Goal: Transaction & Acquisition: Purchase product/service

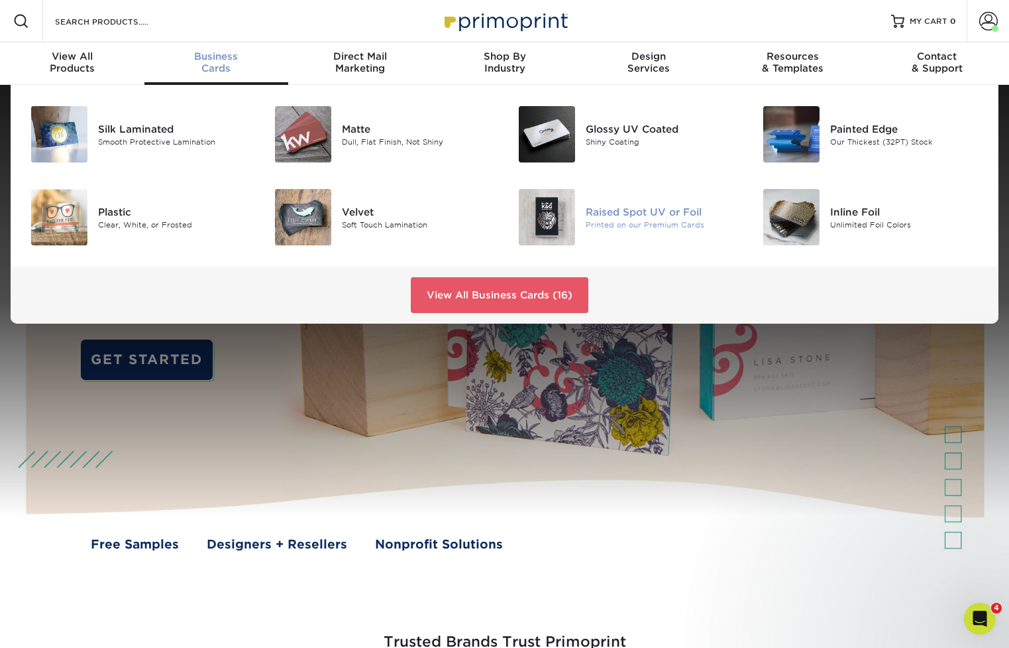
click at [545, 215] on img at bounding box center [547, 217] width 56 height 56
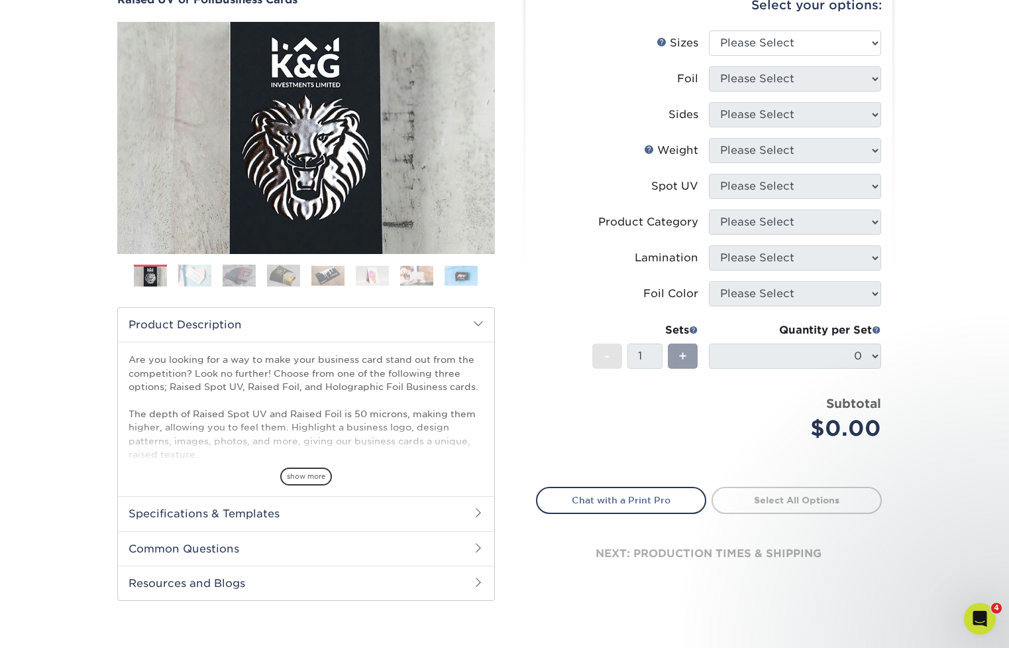
scroll to position [253, 0]
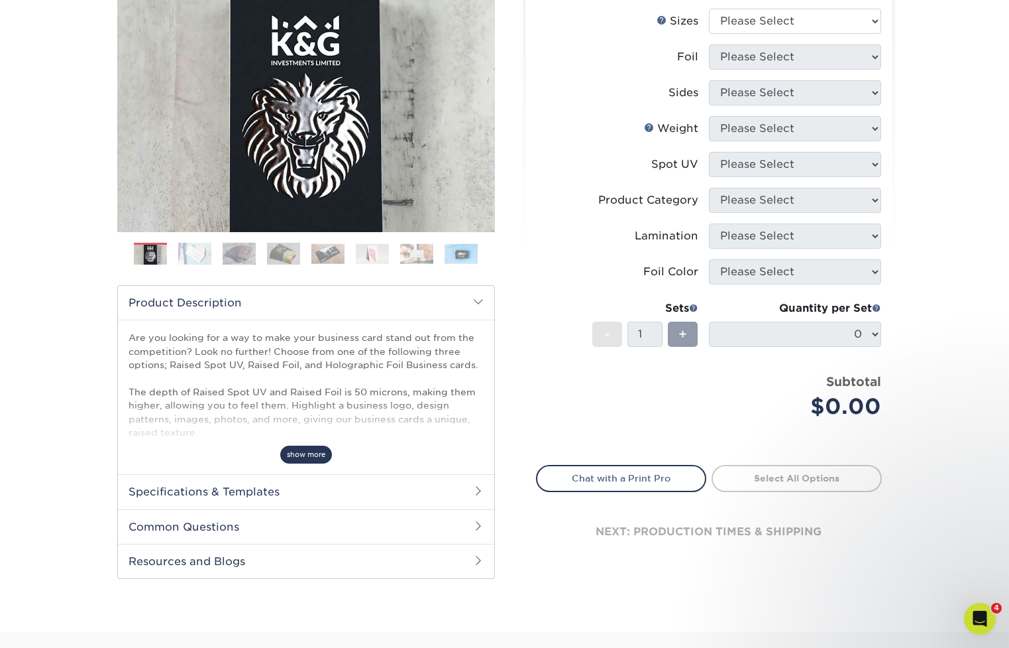
click at [310, 458] on span "show more" at bounding box center [306, 454] width 52 height 18
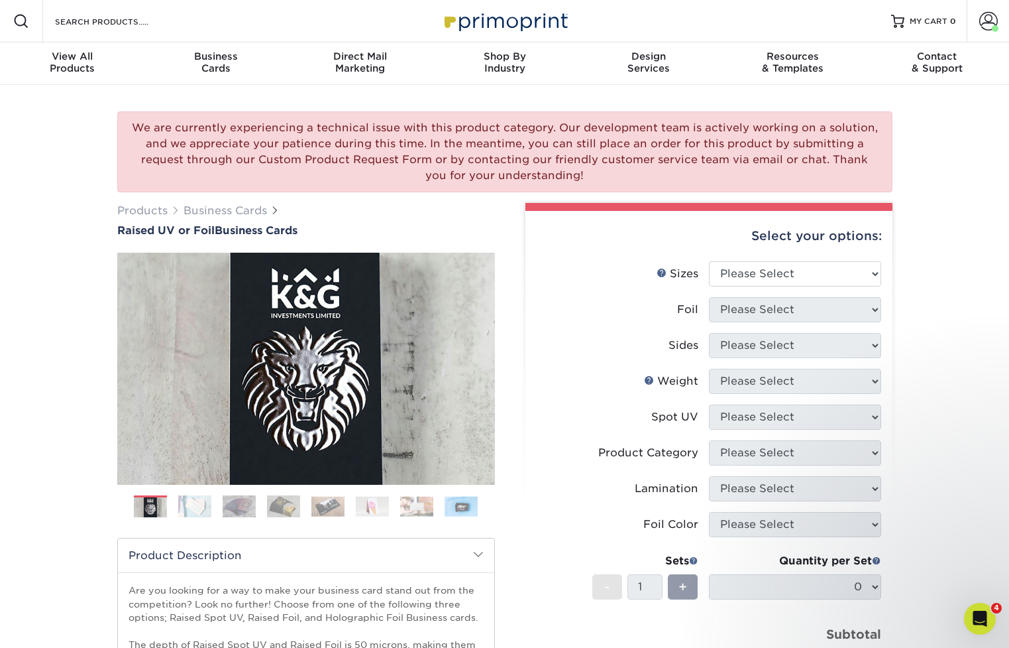
scroll to position [0, 0]
click at [332, 503] on img at bounding box center [328, 506] width 33 height 21
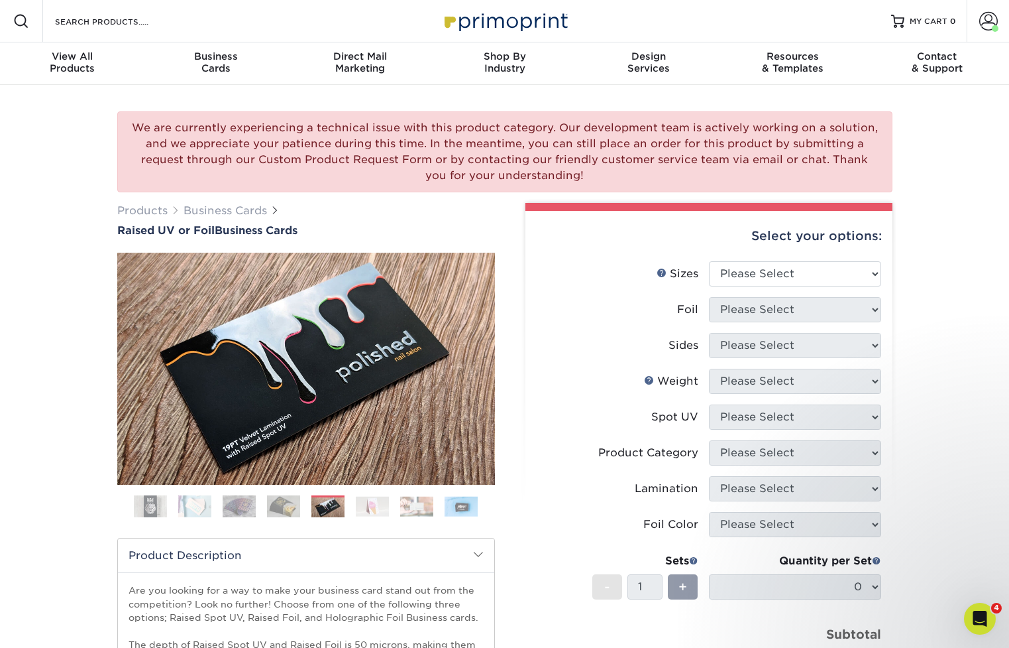
click at [282, 510] on img at bounding box center [283, 505] width 33 height 23
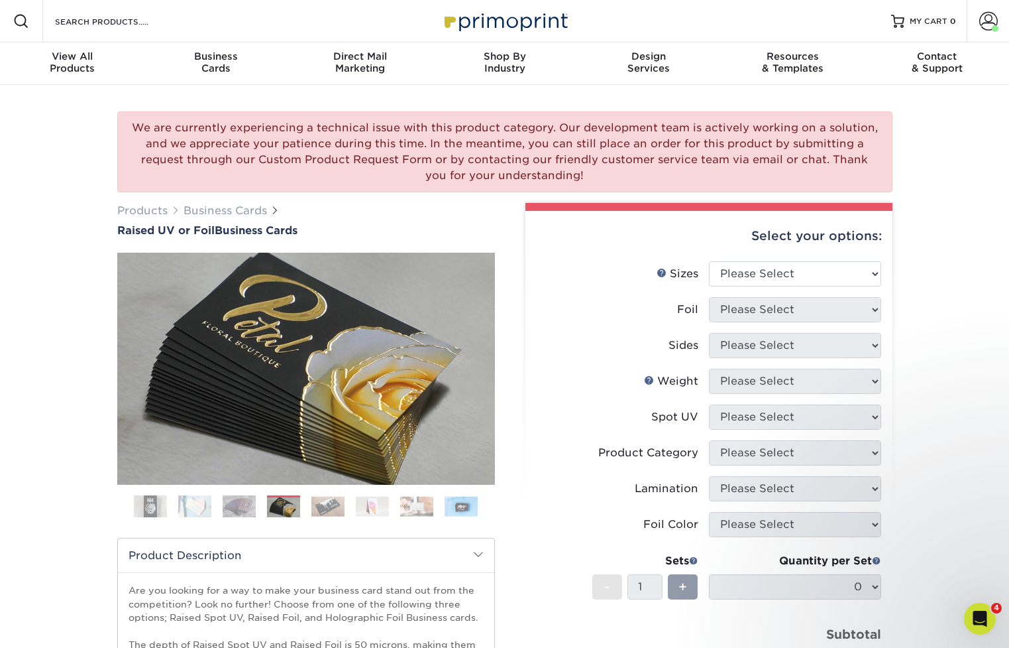
click at [223, 512] on img at bounding box center [239, 505] width 33 height 23
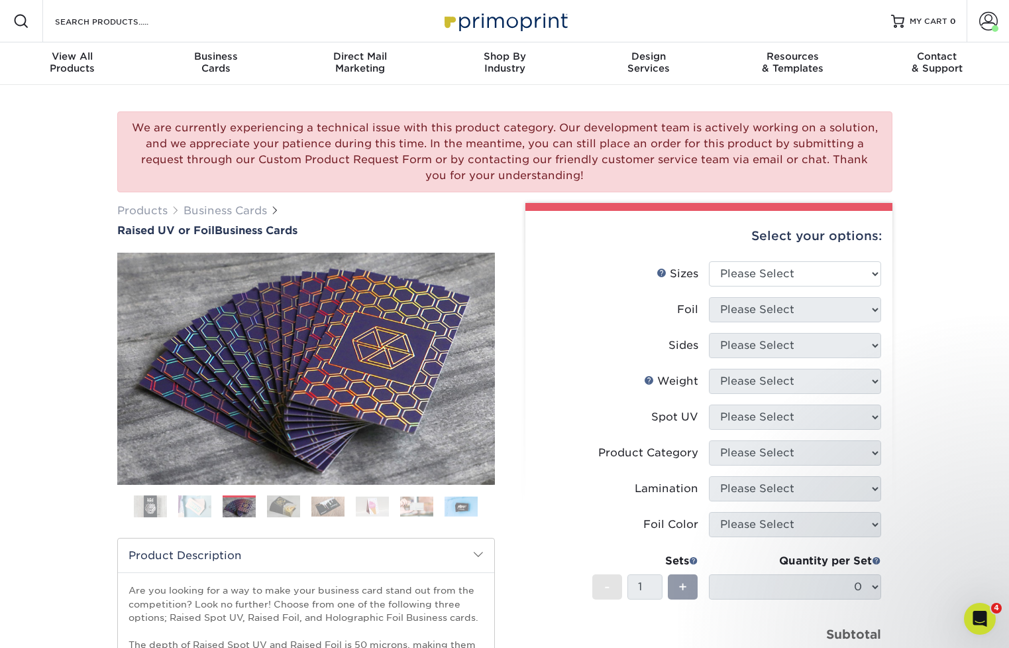
click at [191, 512] on img at bounding box center [194, 505] width 33 height 23
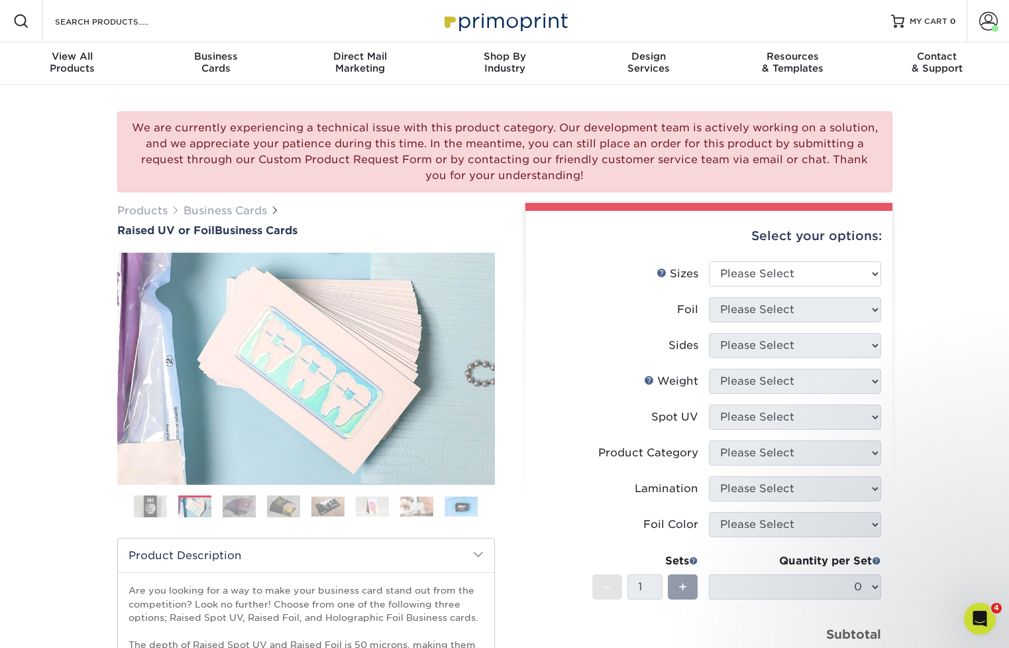
click at [463, 506] on img at bounding box center [461, 506] width 33 height 21
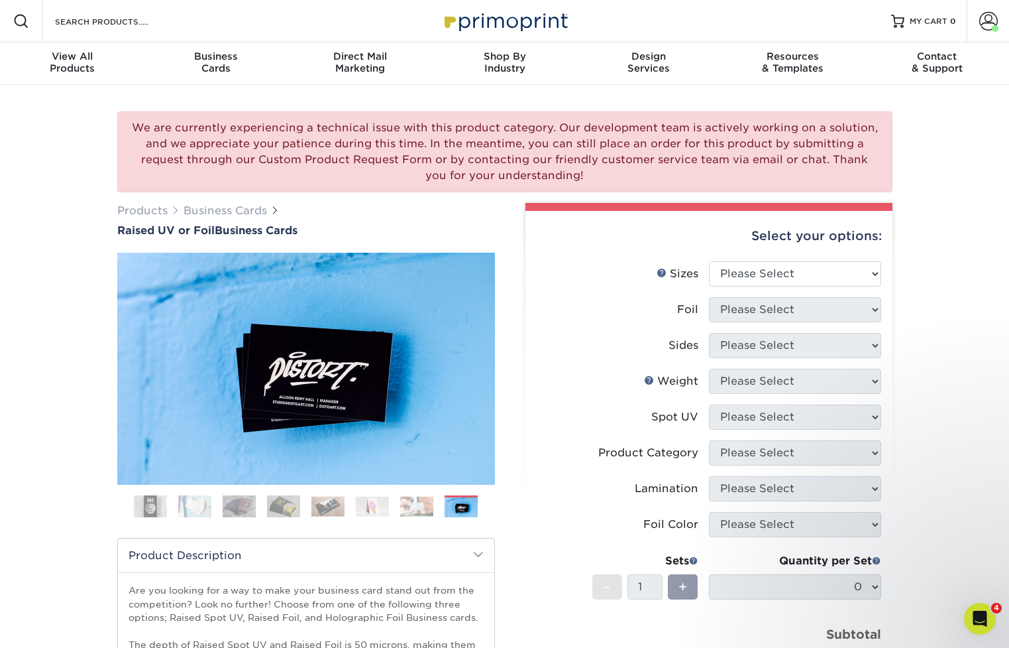
click at [413, 506] on img at bounding box center [416, 506] width 33 height 21
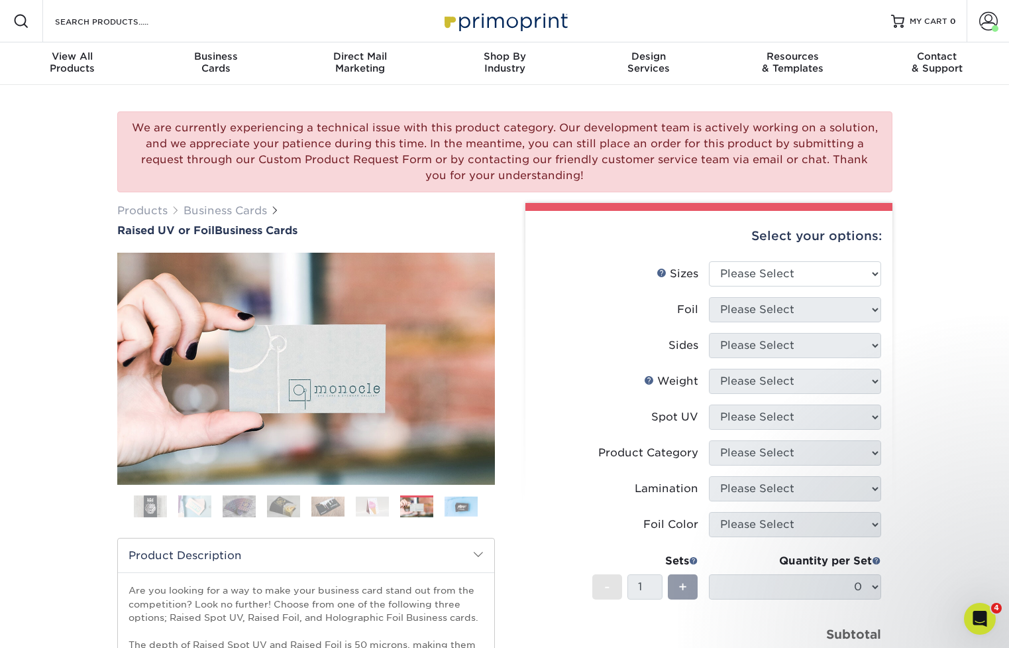
click at [365, 506] on img at bounding box center [372, 506] width 33 height 21
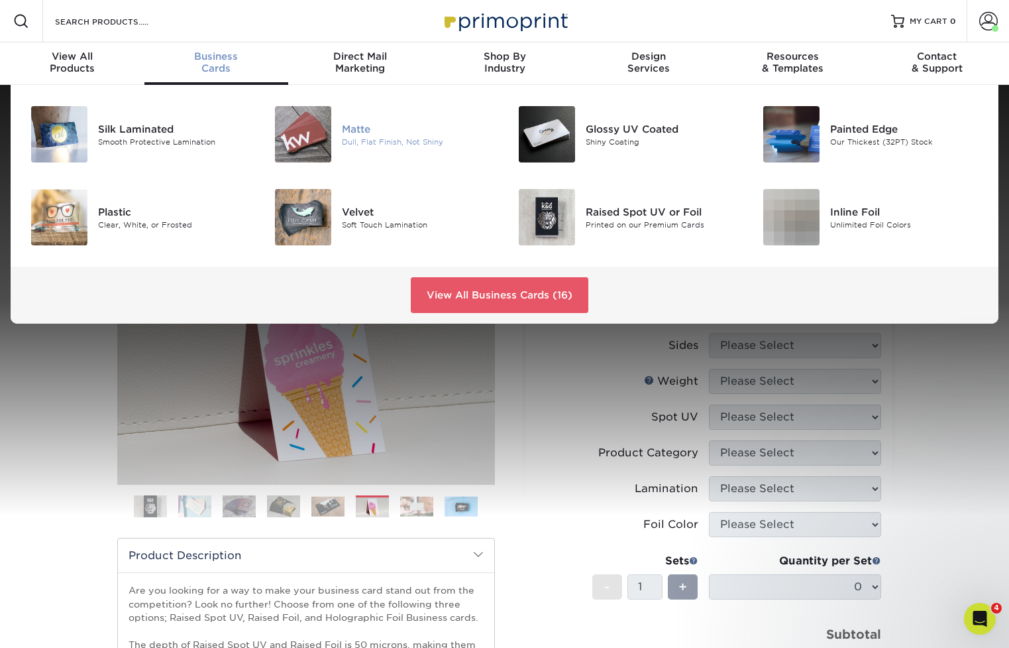
click at [306, 127] on img at bounding box center [303, 134] width 56 height 56
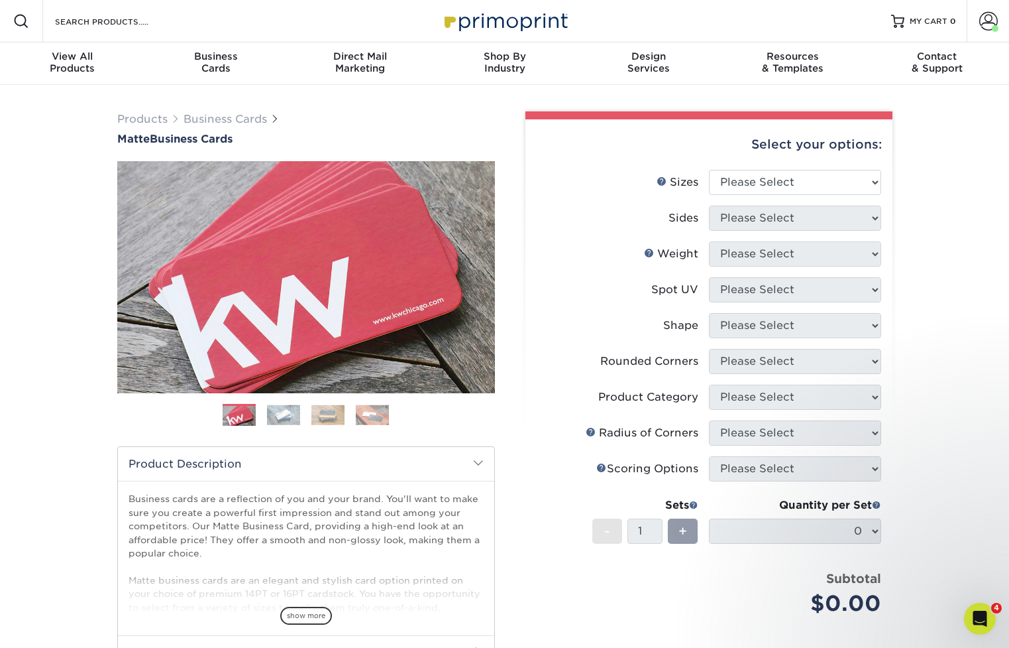
click at [289, 424] on img at bounding box center [283, 414] width 33 height 21
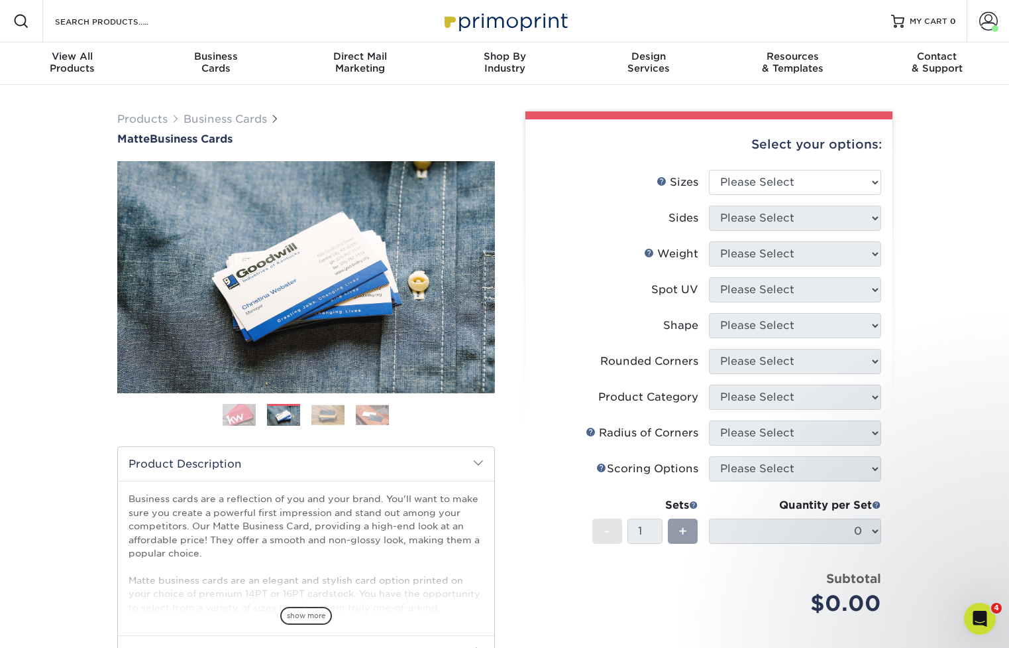
click at [333, 414] on img at bounding box center [328, 414] width 33 height 21
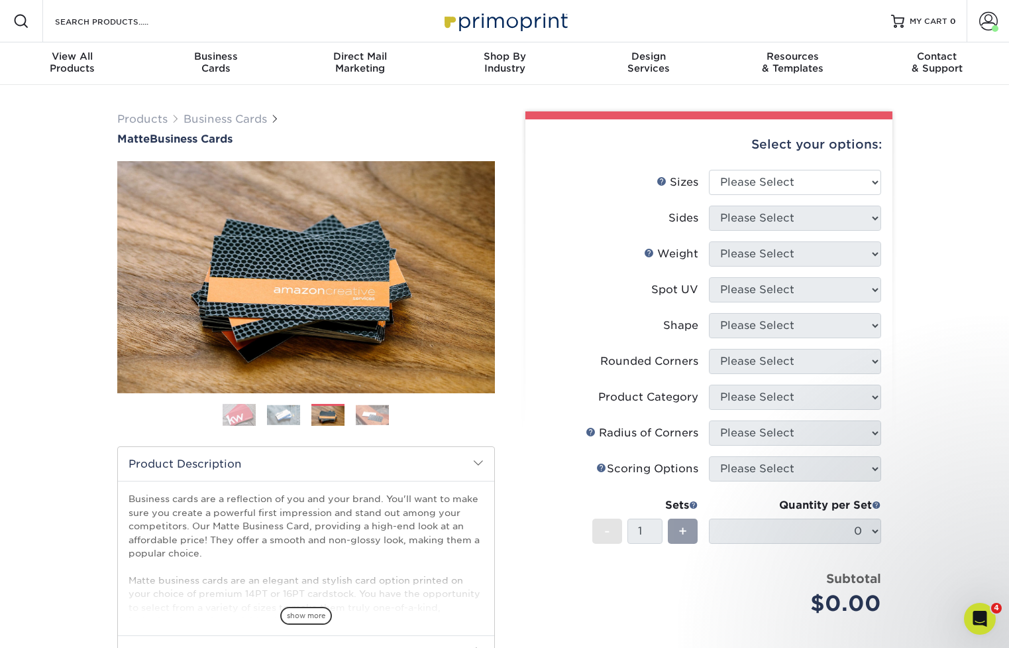
click at [381, 409] on img at bounding box center [372, 414] width 33 height 21
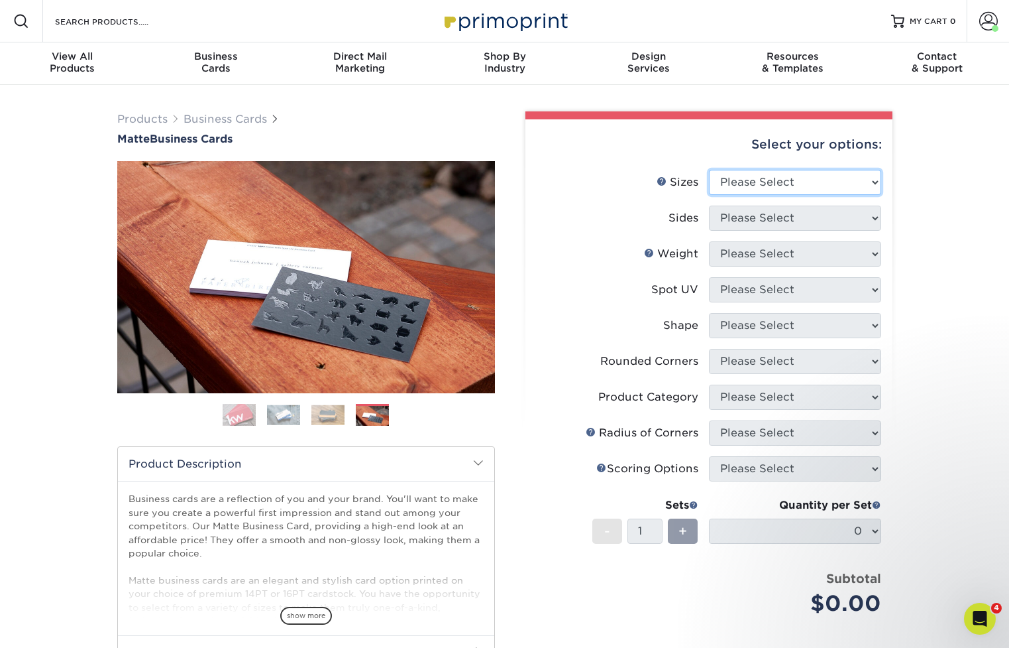
select select "2.00x3.50"
select select "13abbda7-1d64-4f25-8bb2-c179b224825d"
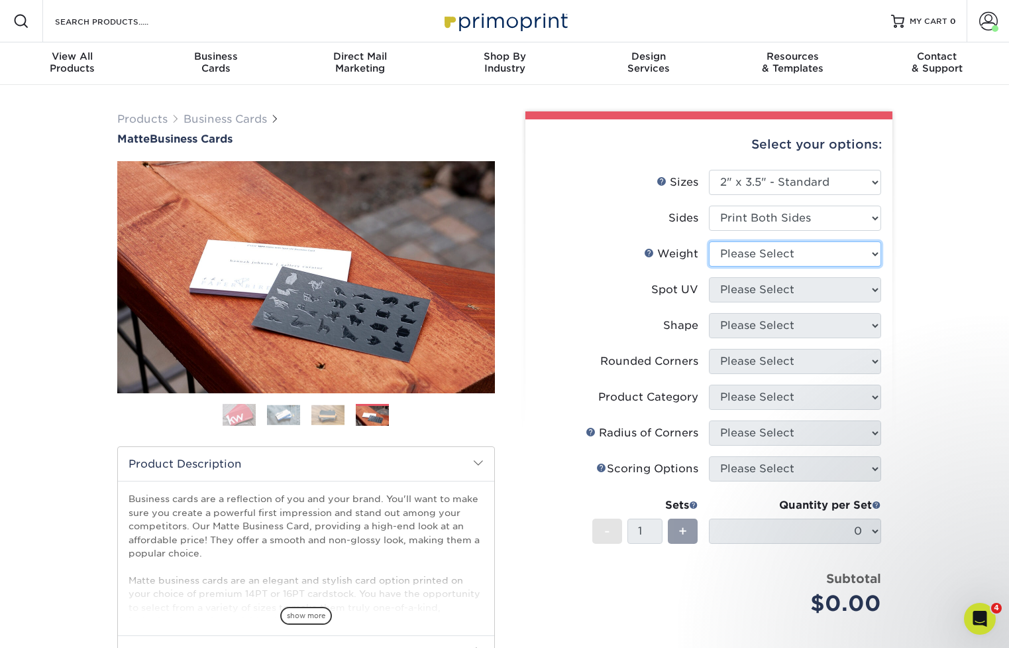
select select "16PT"
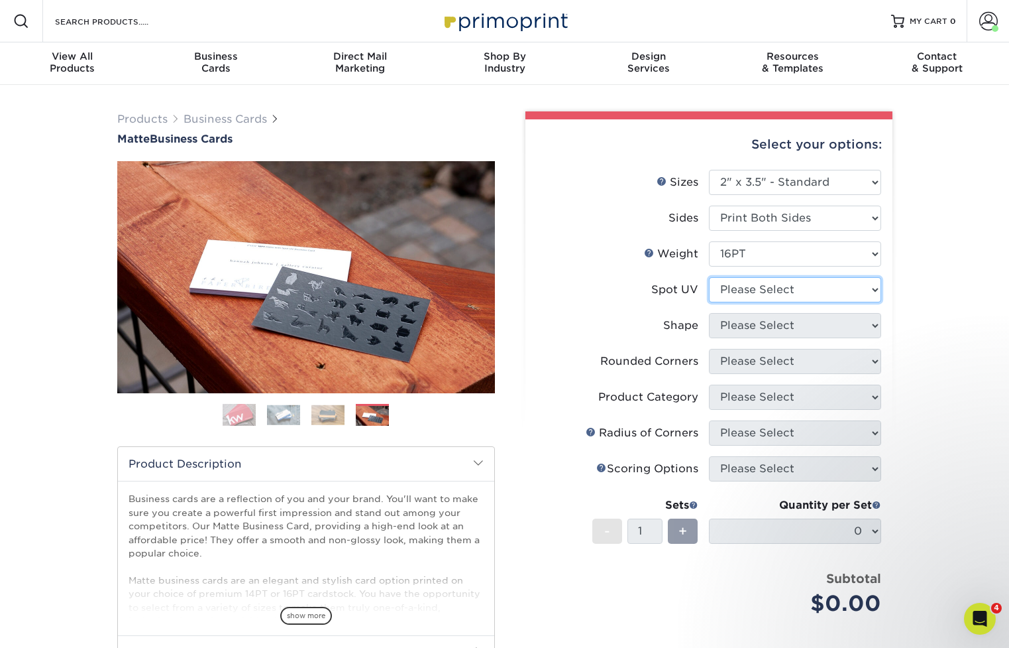
select select "0"
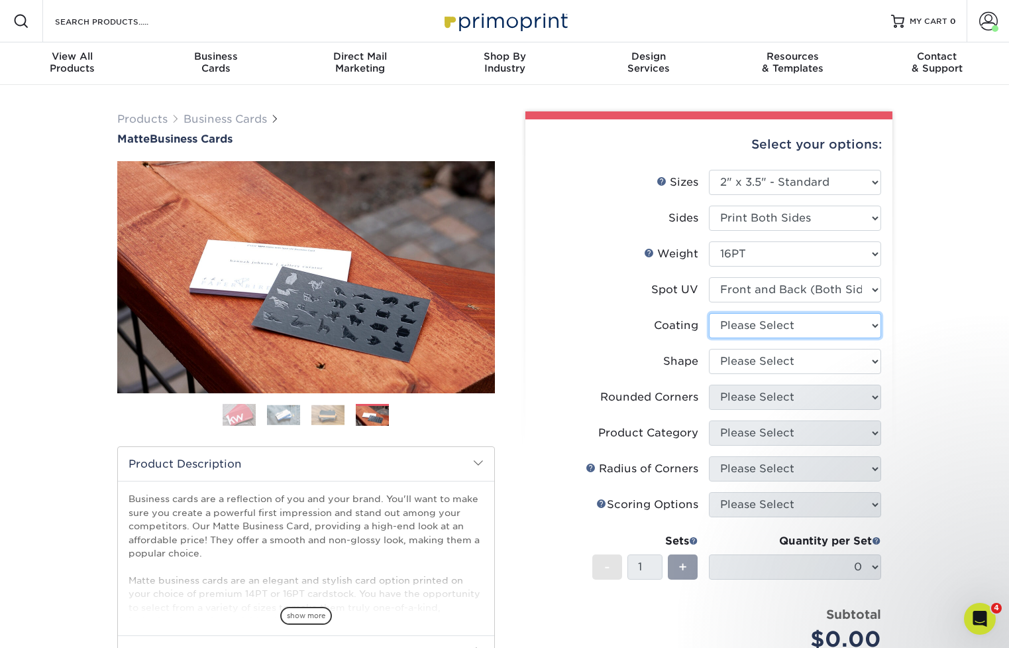
select select "121bb7b5-3b4d-429f-bd8d-bbf80e953313"
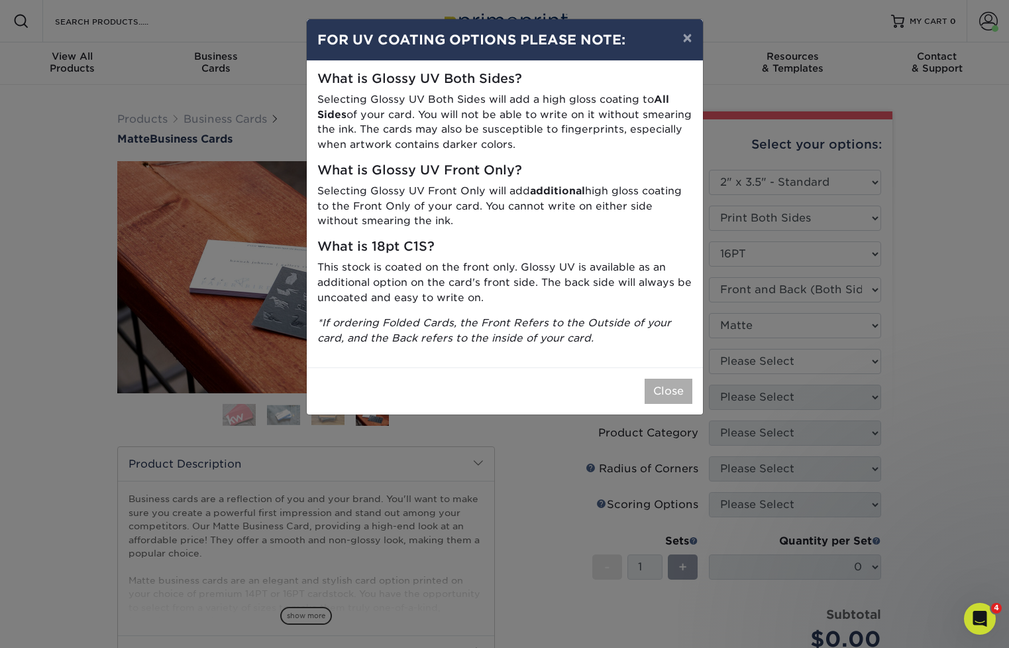
click at [669, 384] on button "Close" at bounding box center [669, 390] width 48 height 25
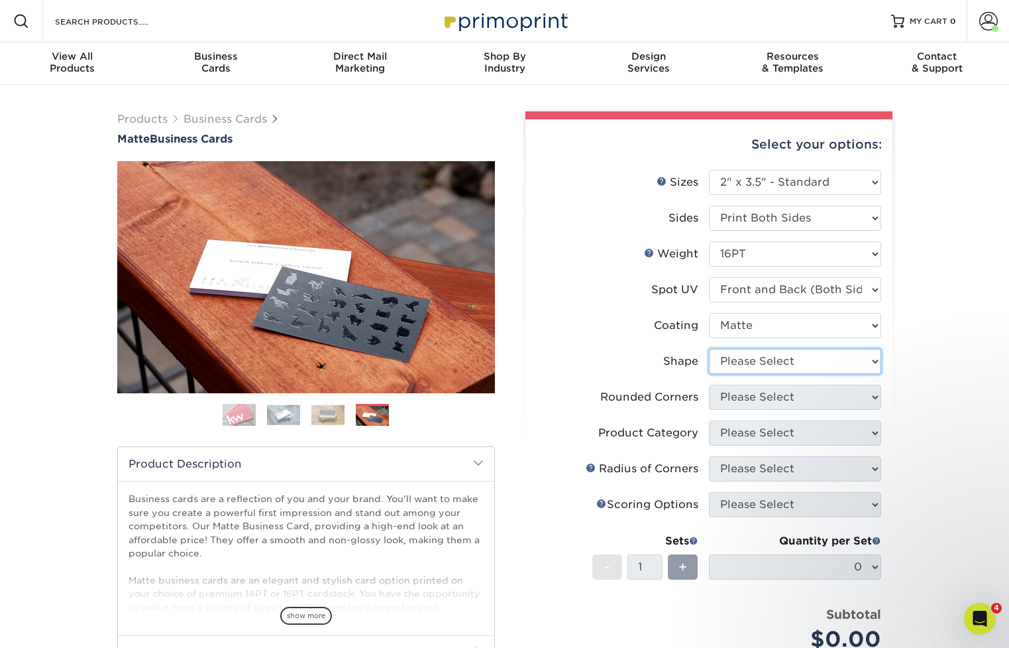
select select "standard"
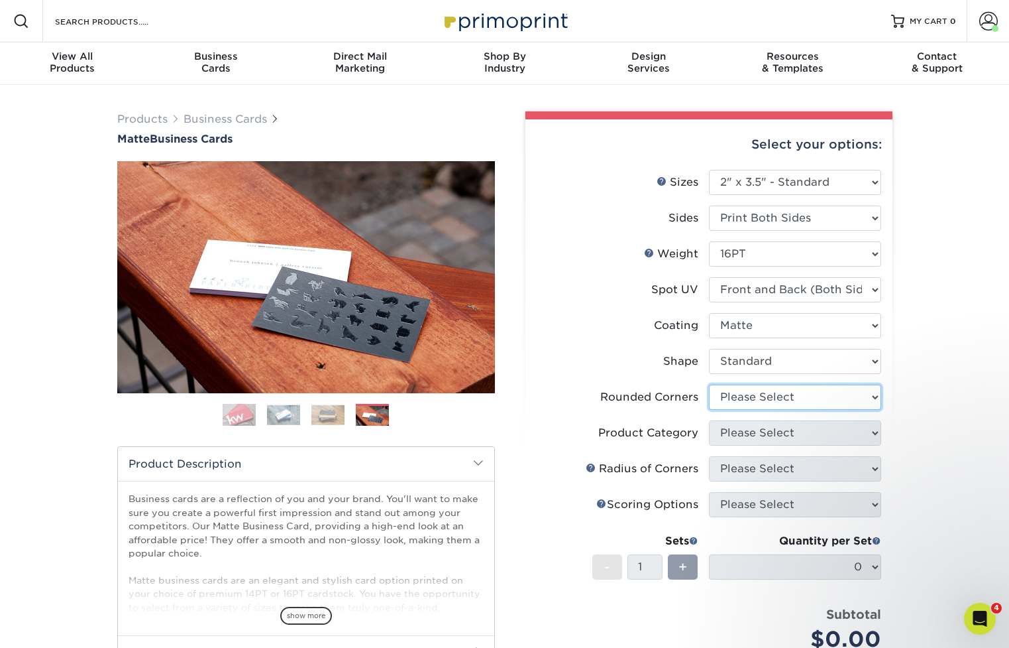
select select "7672df9e-0e0a-464d-8e1f-920c575e4da3"
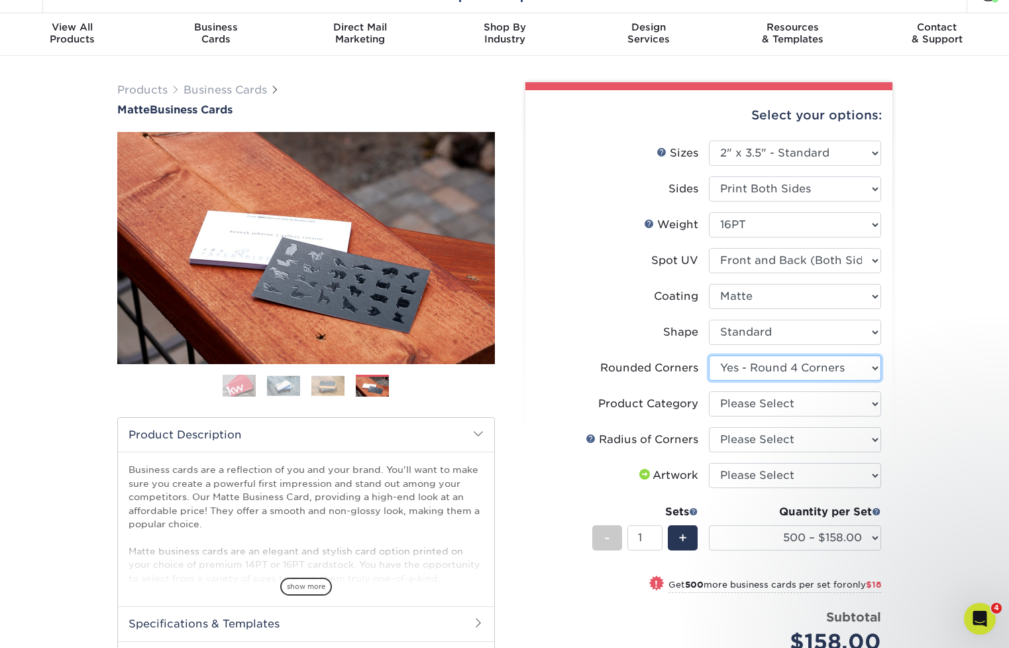
scroll to position [32, 0]
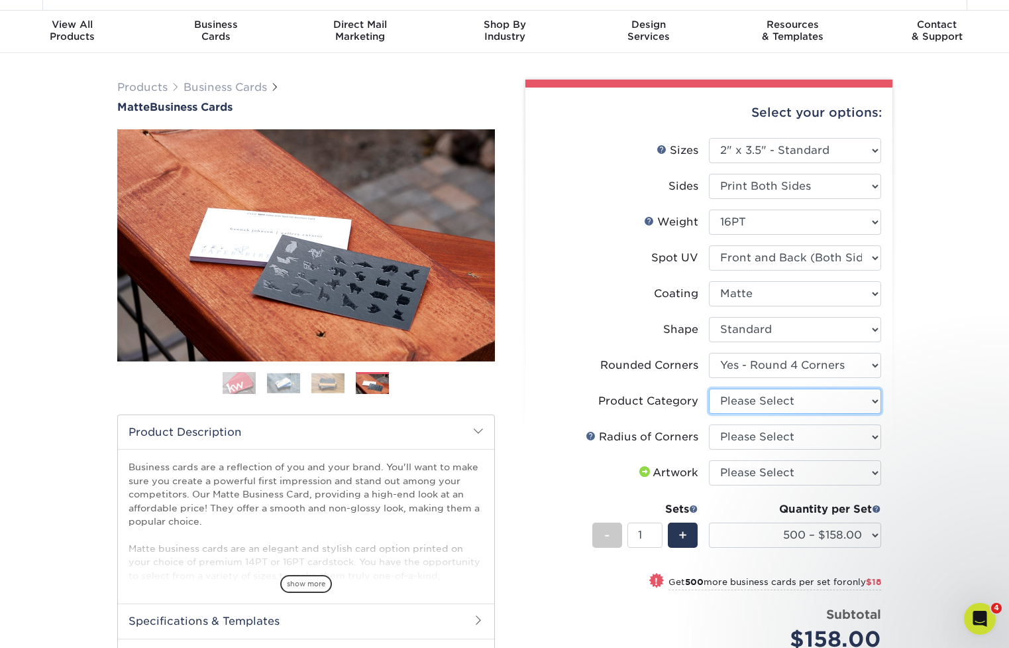
select select "3b5148f1-0588-4f88-a218-97bcfdce65c1"
select select "589680c7-ee9a-431b-9d12-d7aeb1386a97"
select select "upload"
click at [941, 477] on div "Products Business Cards Matte Business Cards Previous Next 100 $ 8" at bounding box center [504, 458] width 1009 height 811
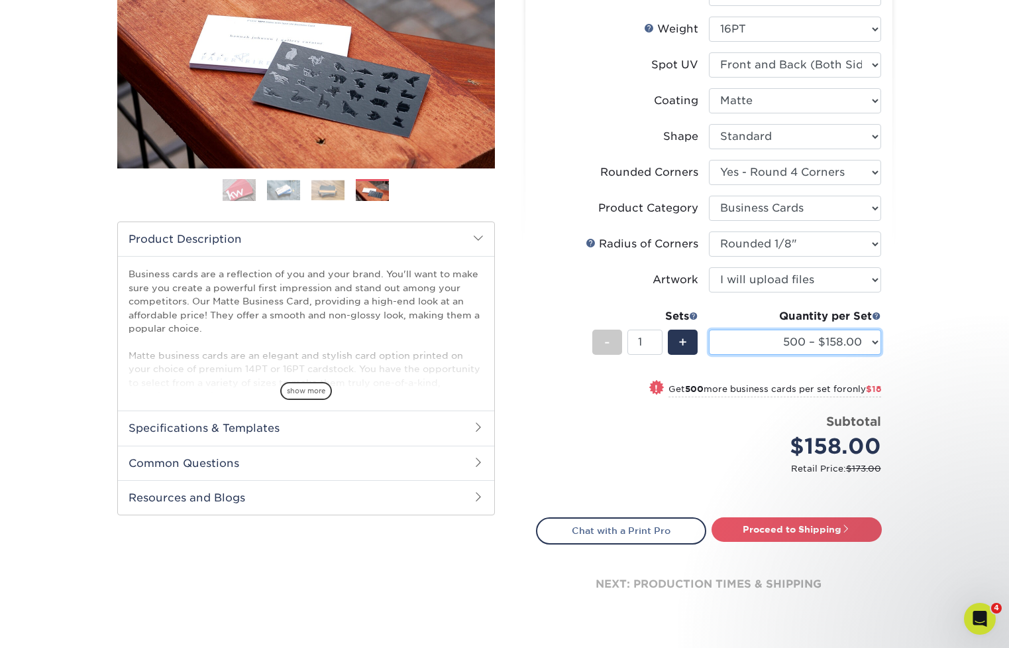
scroll to position [246, 0]
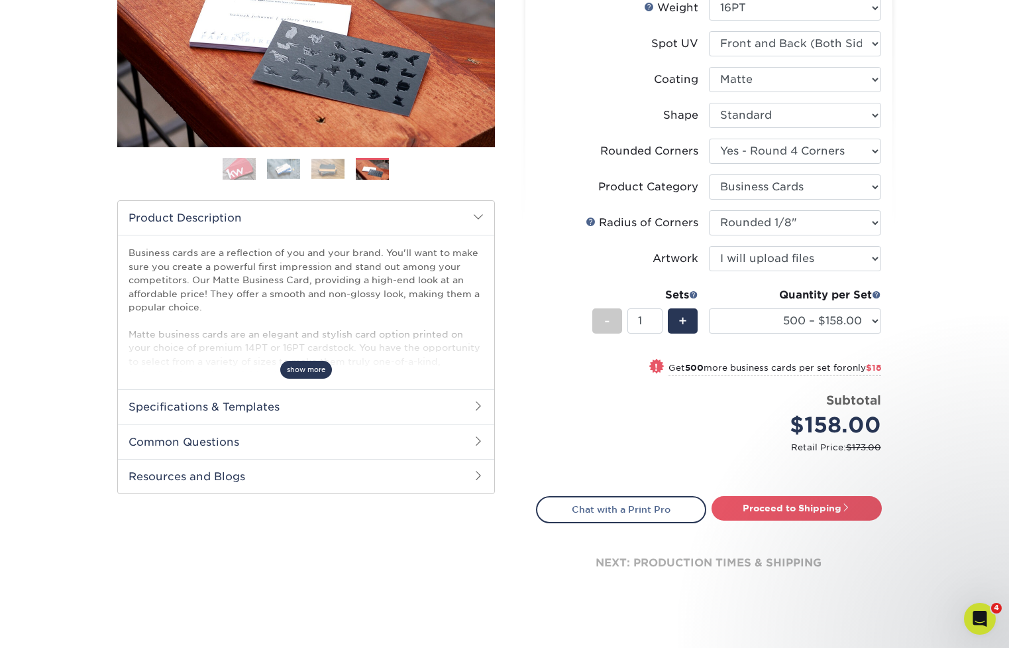
click at [303, 368] on span "show more" at bounding box center [306, 370] width 52 height 18
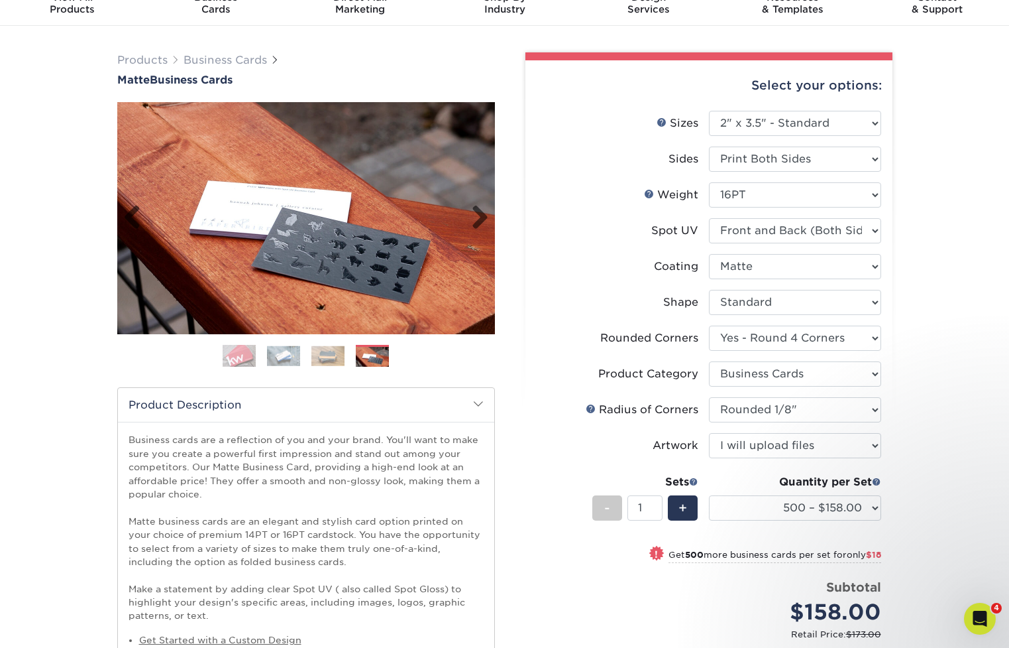
scroll to position [64, 0]
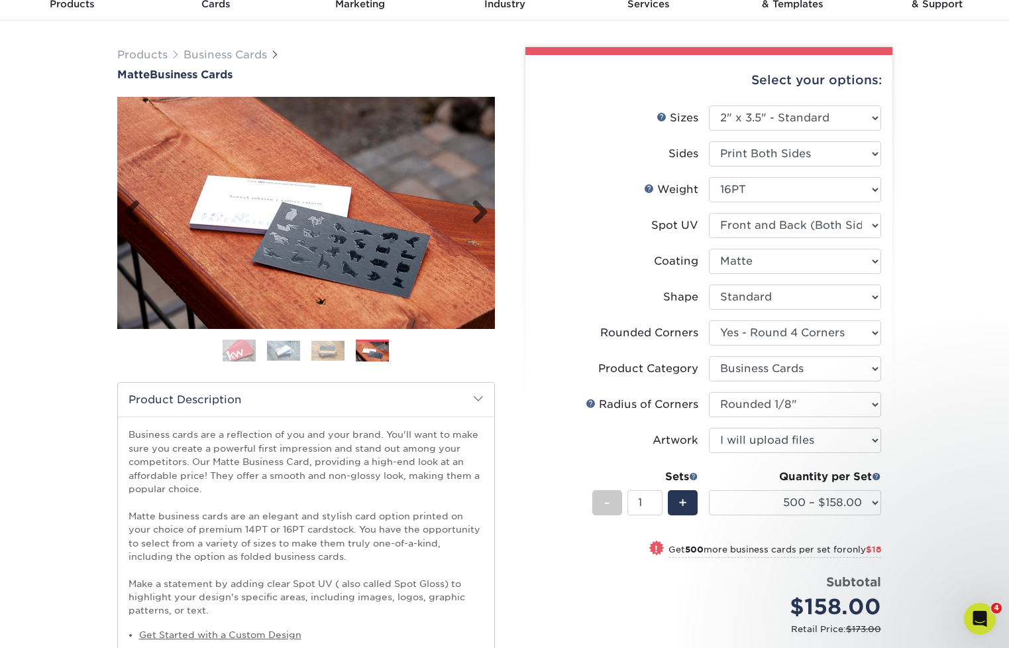
click at [312, 270] on img at bounding box center [306, 213] width 378 height 232
click at [329, 347] on img at bounding box center [328, 350] width 33 height 21
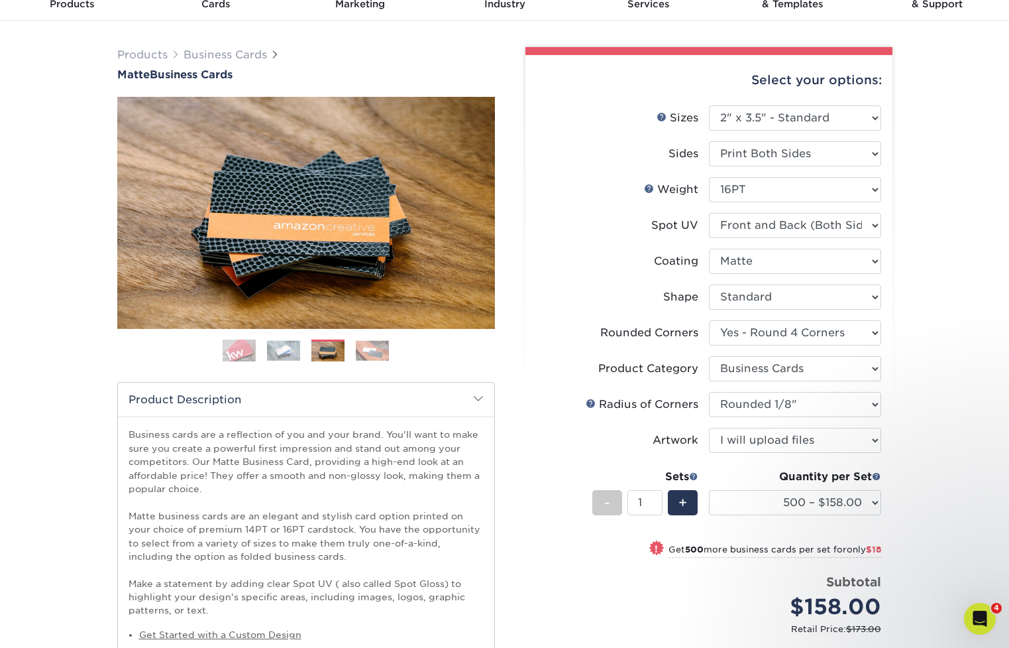
click at [290, 350] on img at bounding box center [283, 350] width 33 height 21
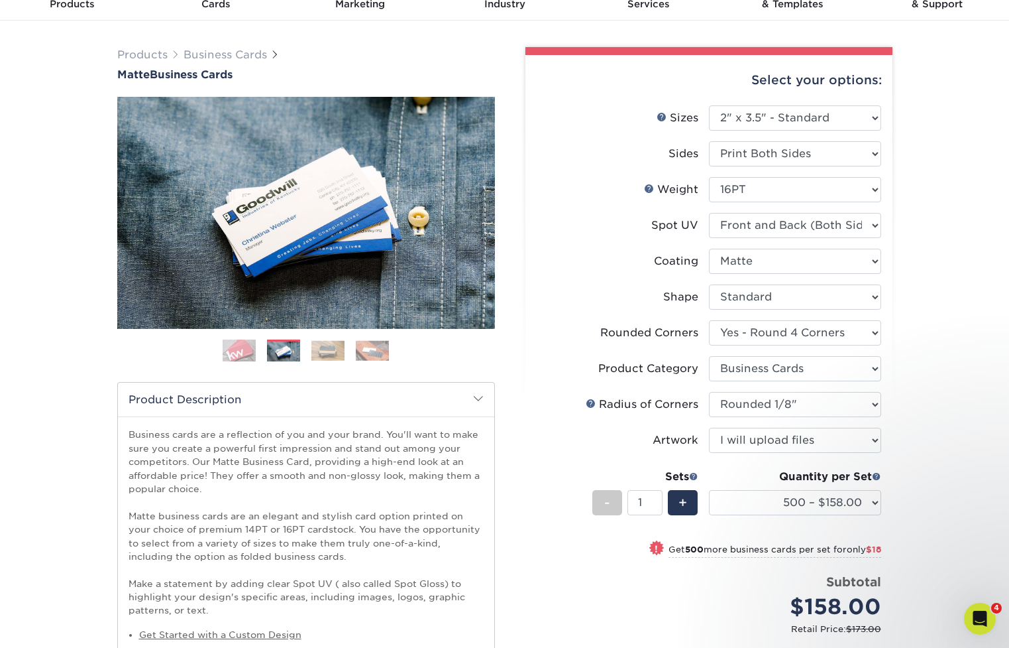
click at [251, 350] on img at bounding box center [239, 350] width 33 height 33
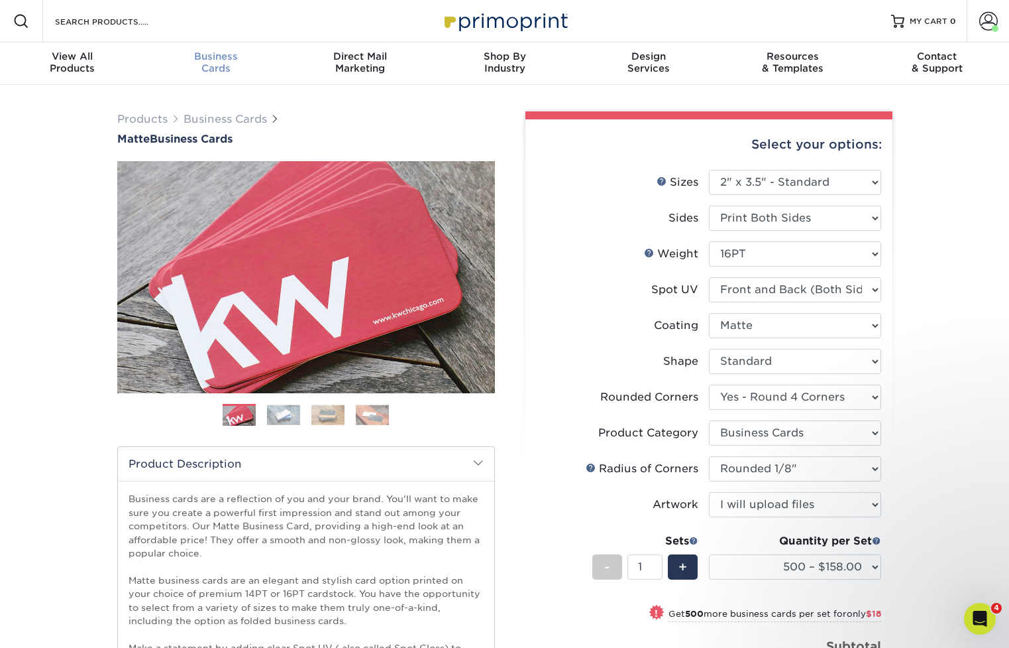
scroll to position [0, 0]
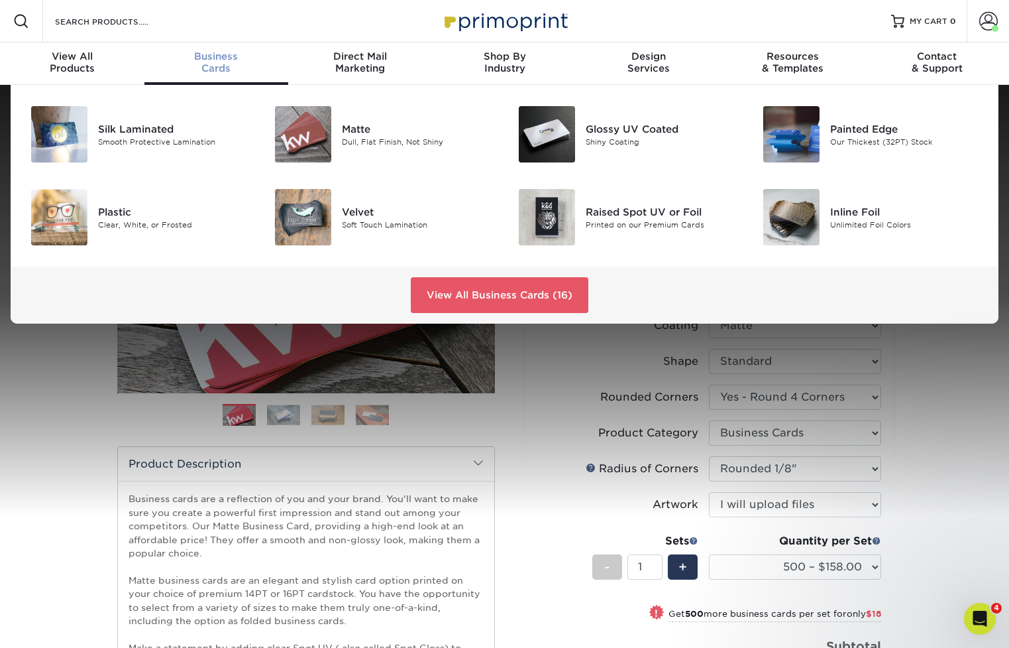
click at [221, 62] on span "Business" at bounding box center [216, 56] width 144 height 12
click at [54, 141] on img at bounding box center [59, 134] width 56 height 56
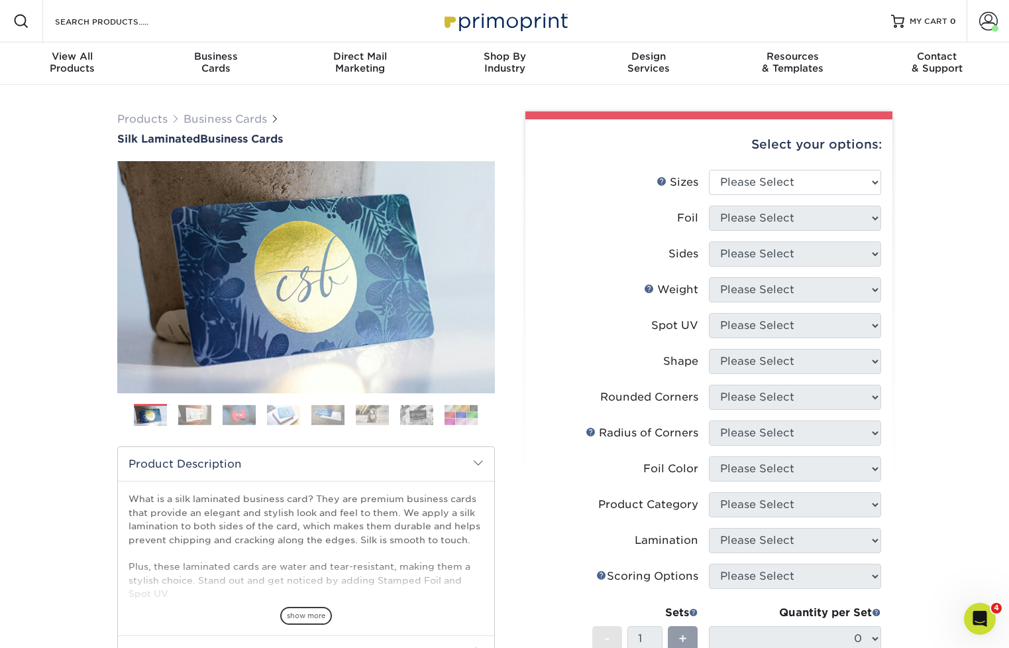
click at [196, 414] on img at bounding box center [194, 414] width 33 height 21
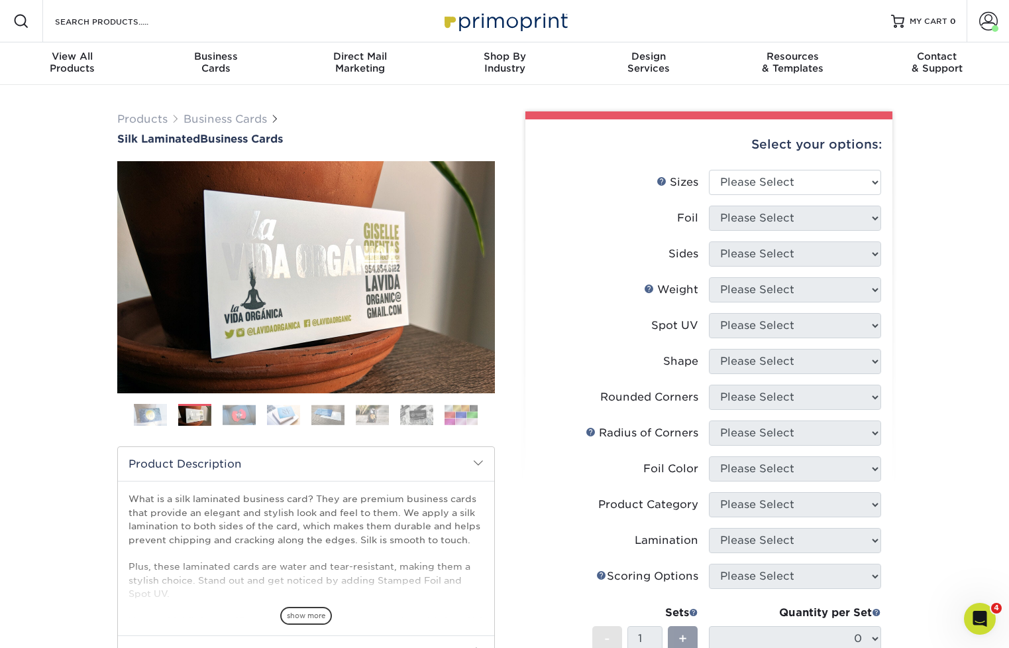
click at [239, 413] on img at bounding box center [239, 414] width 33 height 21
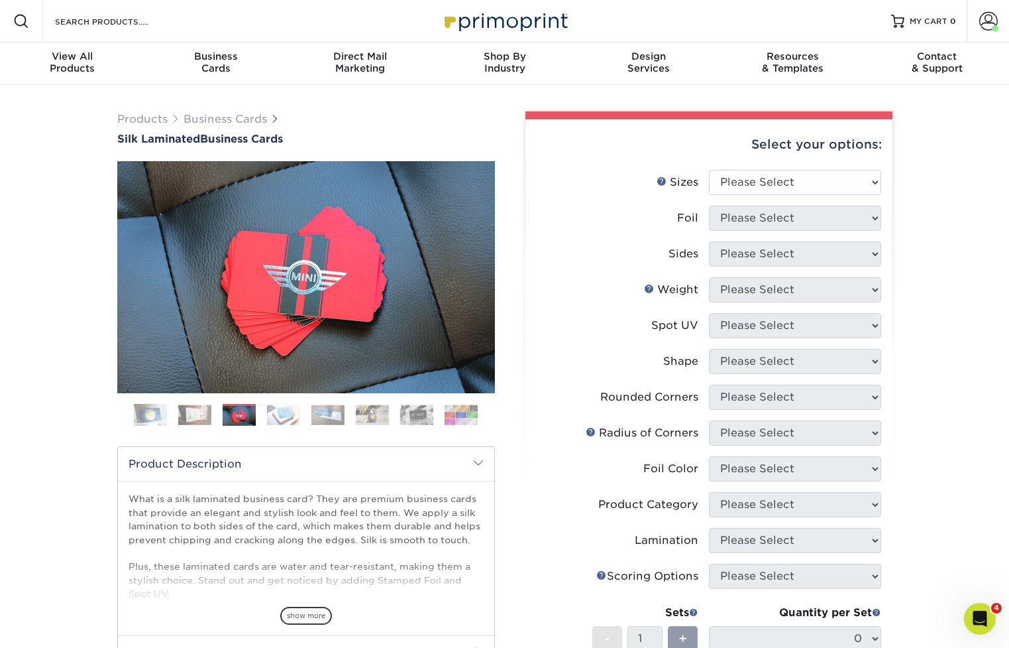
click at [283, 413] on img at bounding box center [283, 414] width 33 height 21
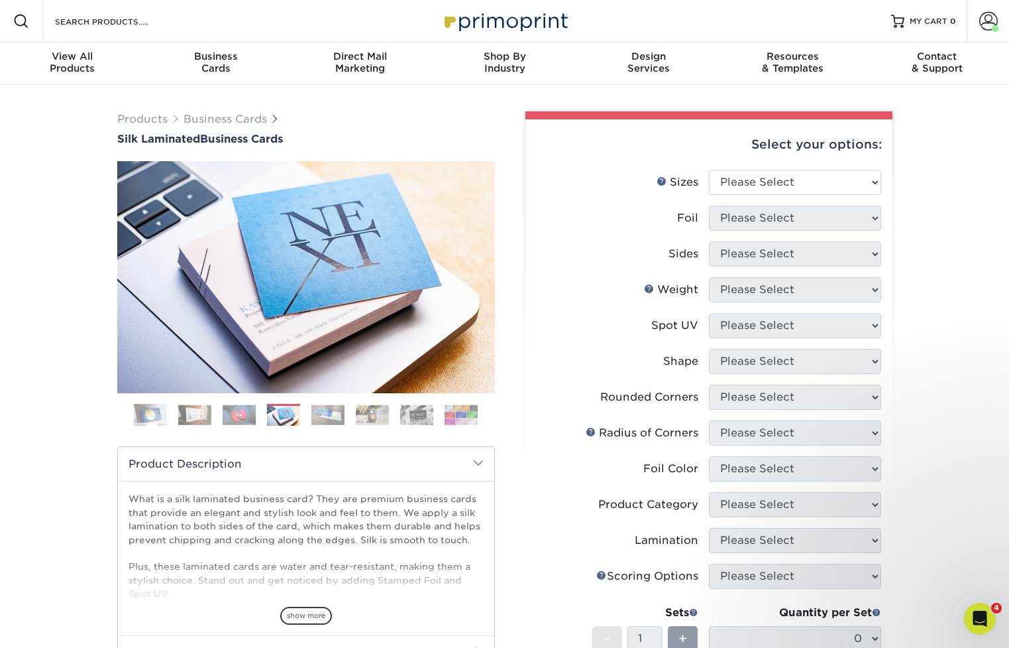
click at [324, 414] on img at bounding box center [328, 414] width 33 height 21
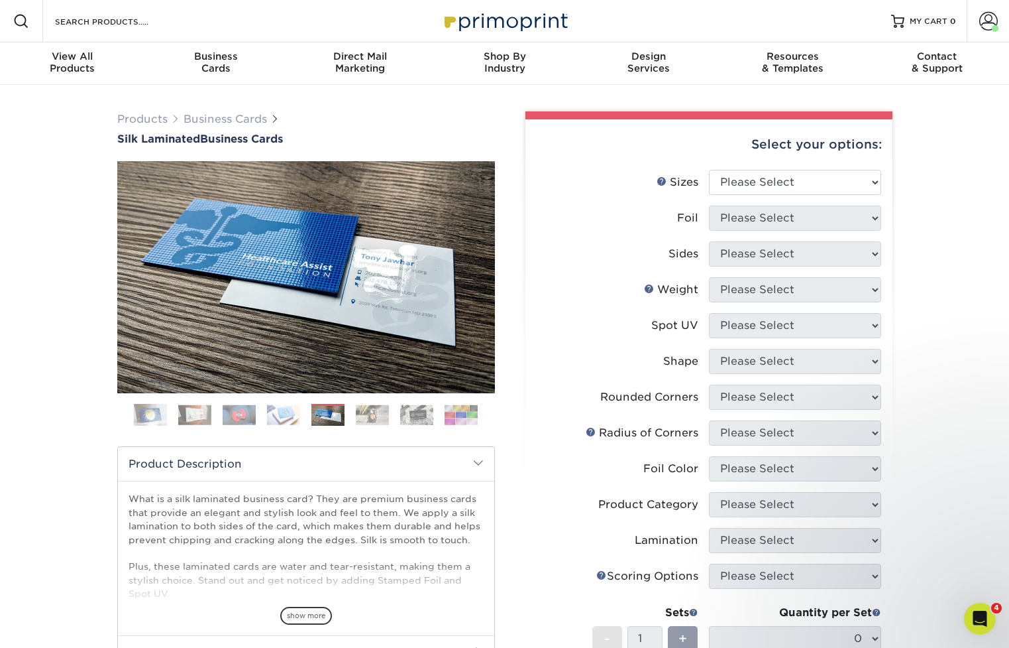
click at [383, 412] on img at bounding box center [372, 414] width 33 height 21
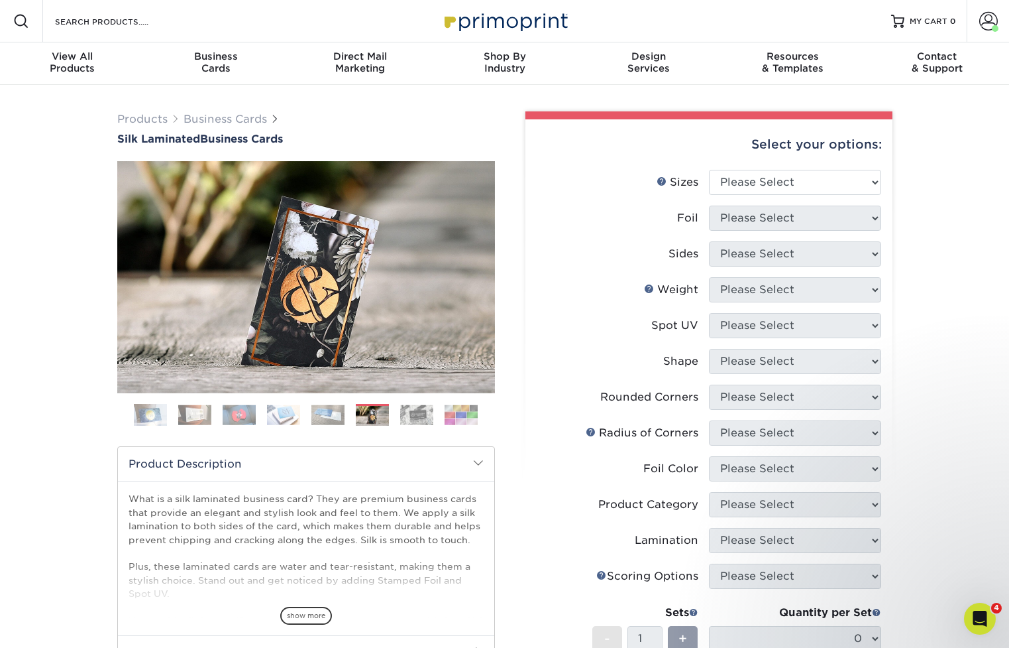
click at [414, 410] on img at bounding box center [416, 414] width 33 height 21
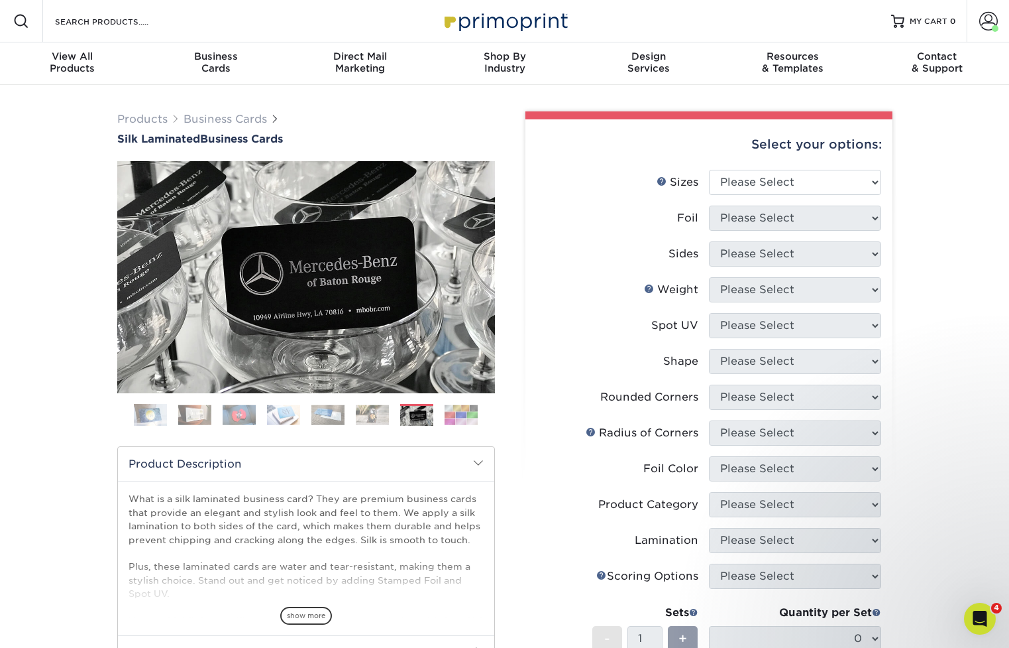
click at [464, 412] on img at bounding box center [461, 414] width 33 height 21
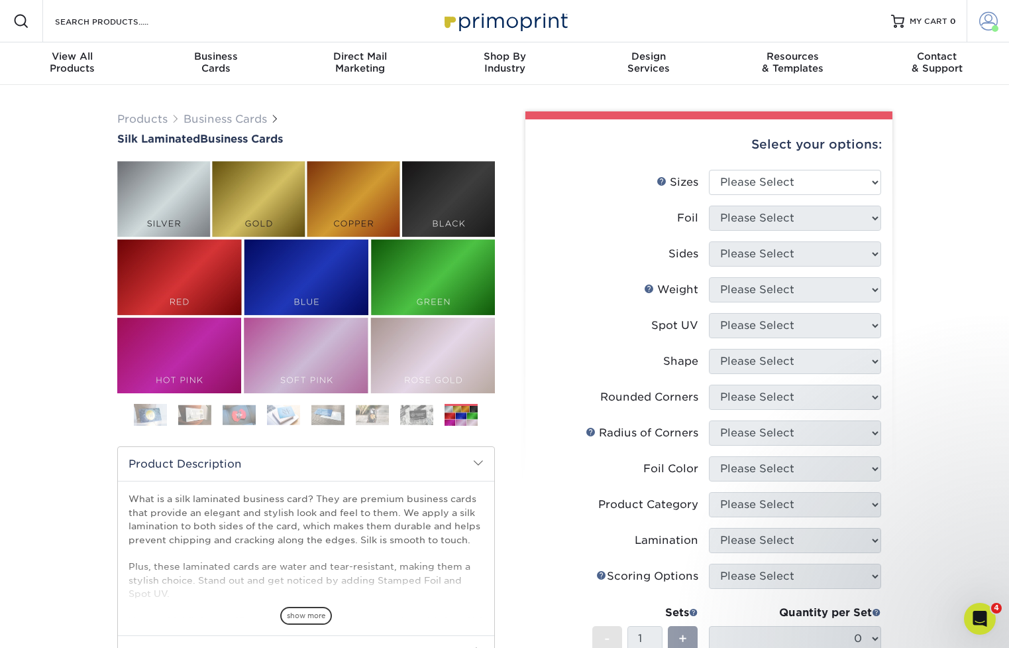
click at [989, 22] on span at bounding box center [989, 21] width 19 height 19
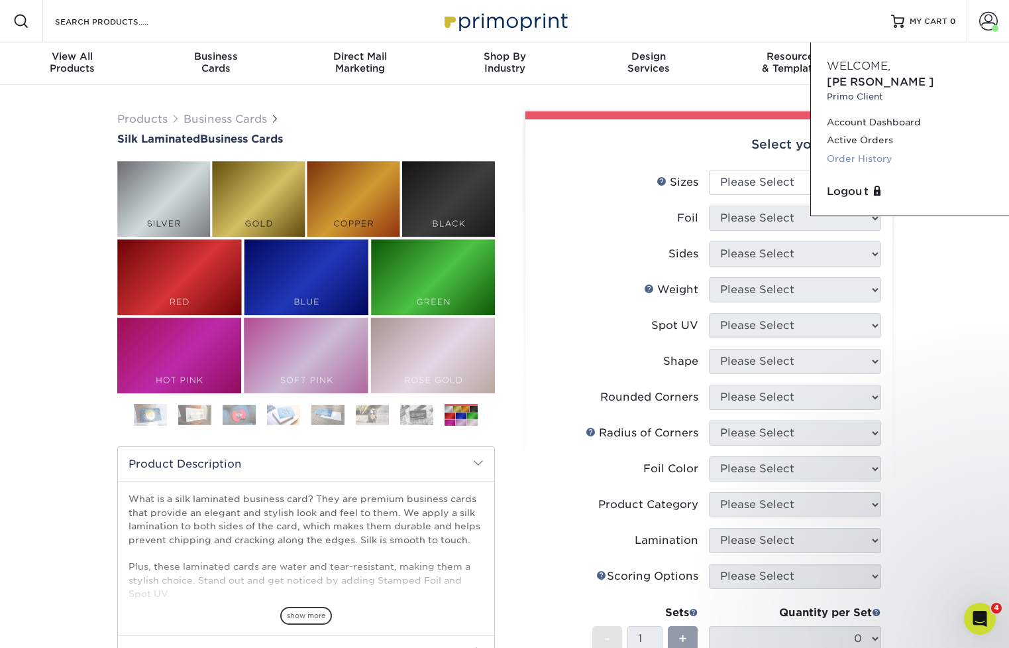
click at [858, 150] on link "Order History" at bounding box center [910, 159] width 166 height 18
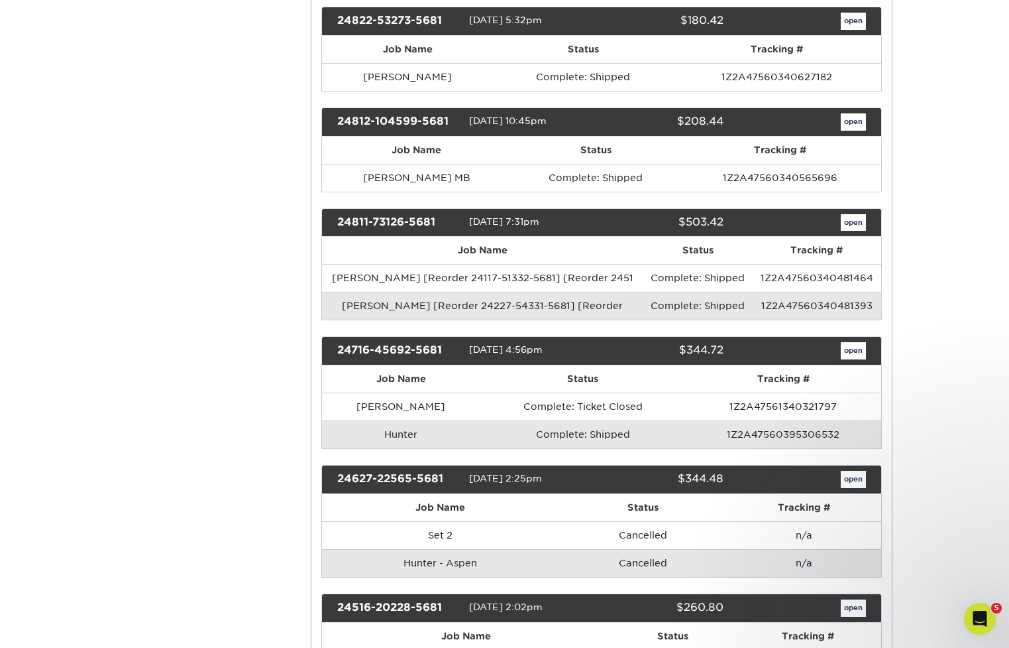
scroll to position [1169, 0]
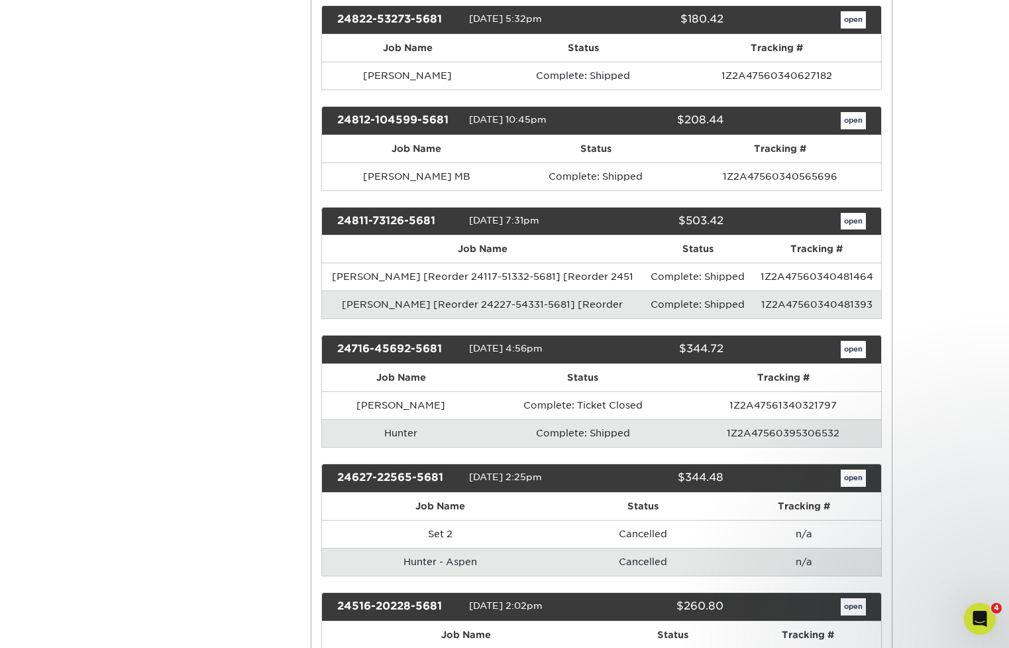
click at [861, 116] on link "open" at bounding box center [853, 120] width 25 height 17
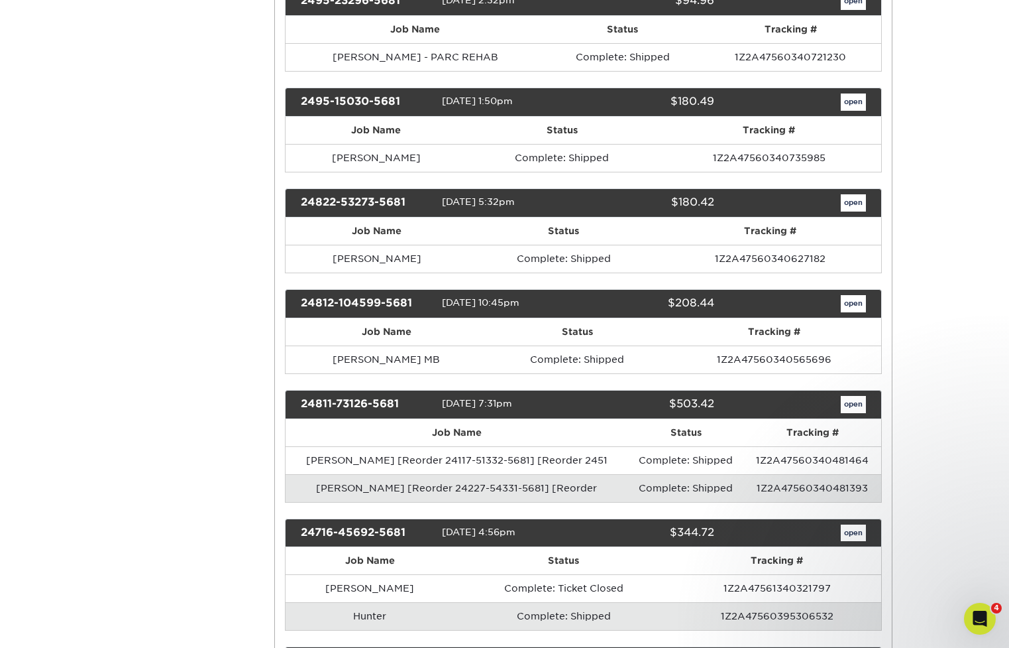
scroll to position [0, 0]
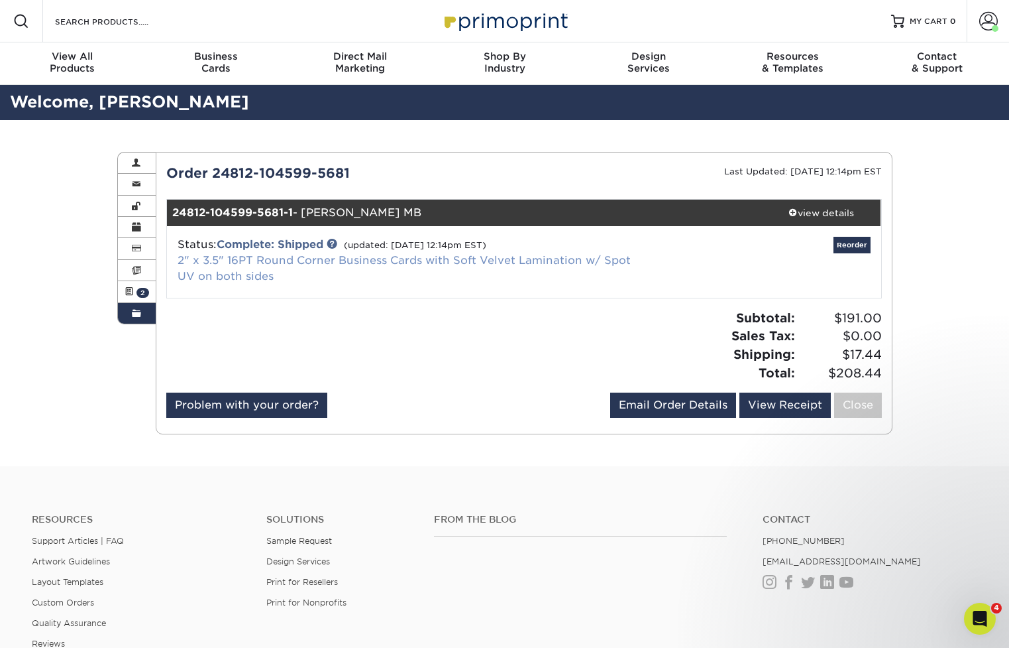
click at [435, 262] on link "2" x 3.5" 16PT Round Corner Business Cards with Soft Velvet Lamination w/ Spot …" at bounding box center [404, 268] width 453 height 29
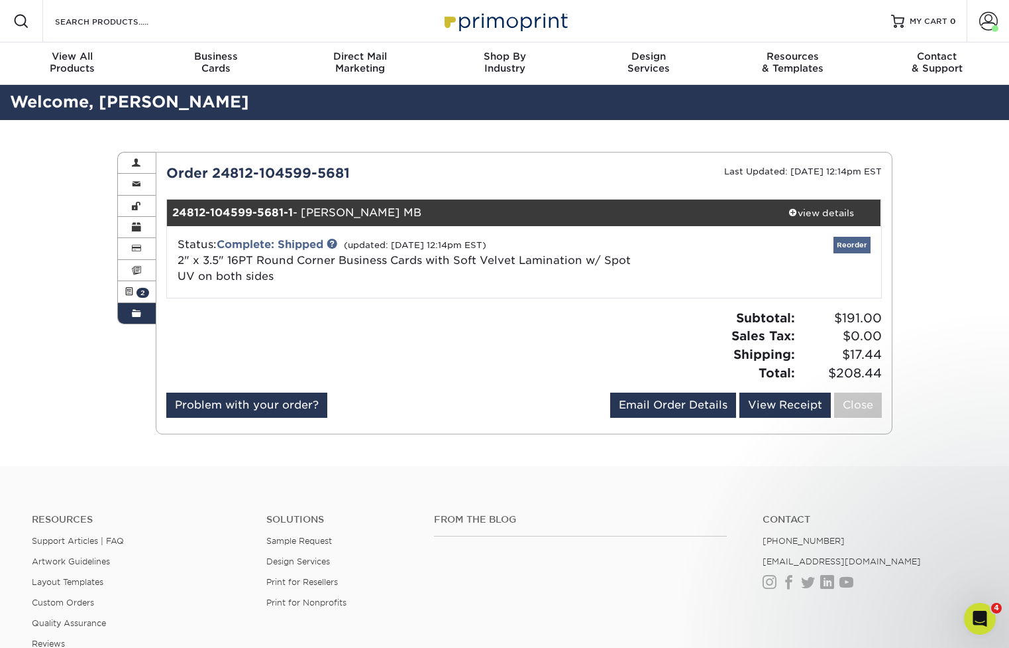
click at [852, 247] on link "Reorder" at bounding box center [852, 245] width 37 height 17
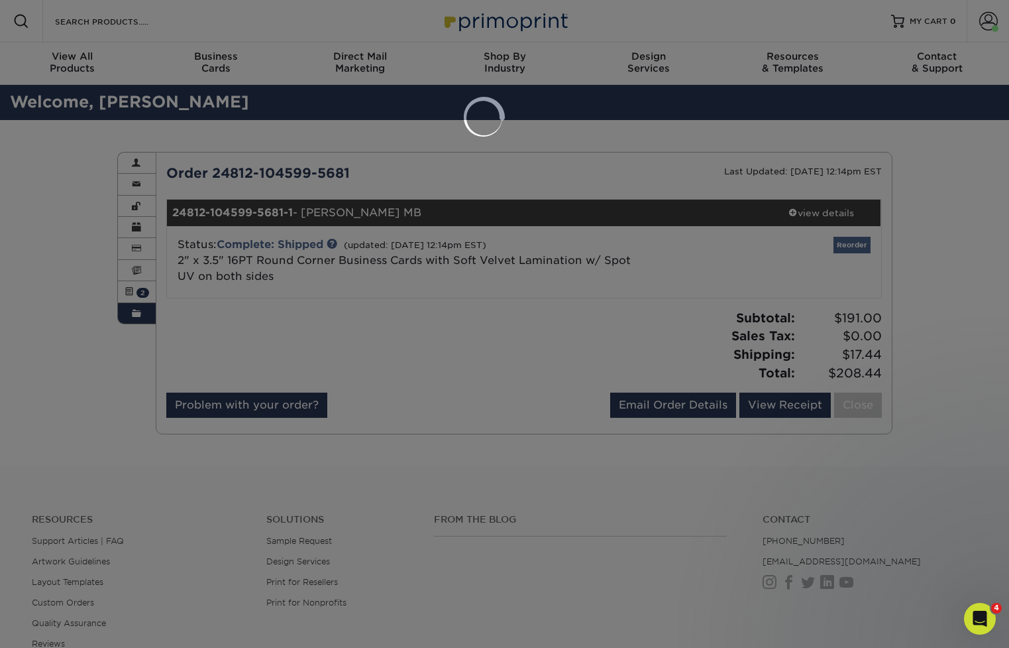
select select "200284"
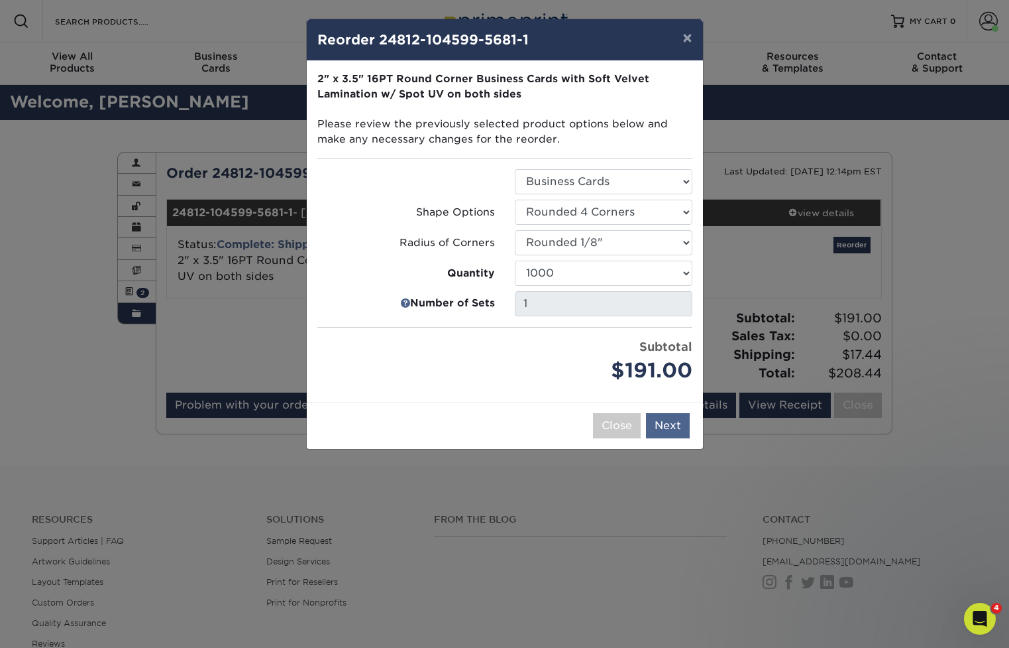
click at [670, 426] on button "Next" at bounding box center [668, 425] width 44 height 25
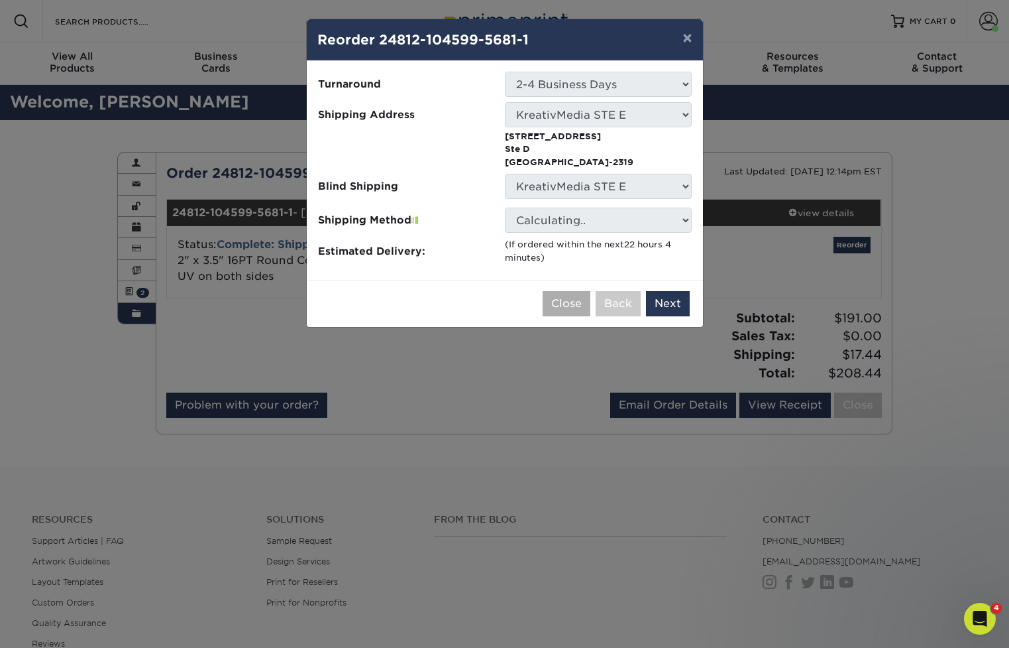
click at [563, 308] on button "Close" at bounding box center [567, 303] width 48 height 25
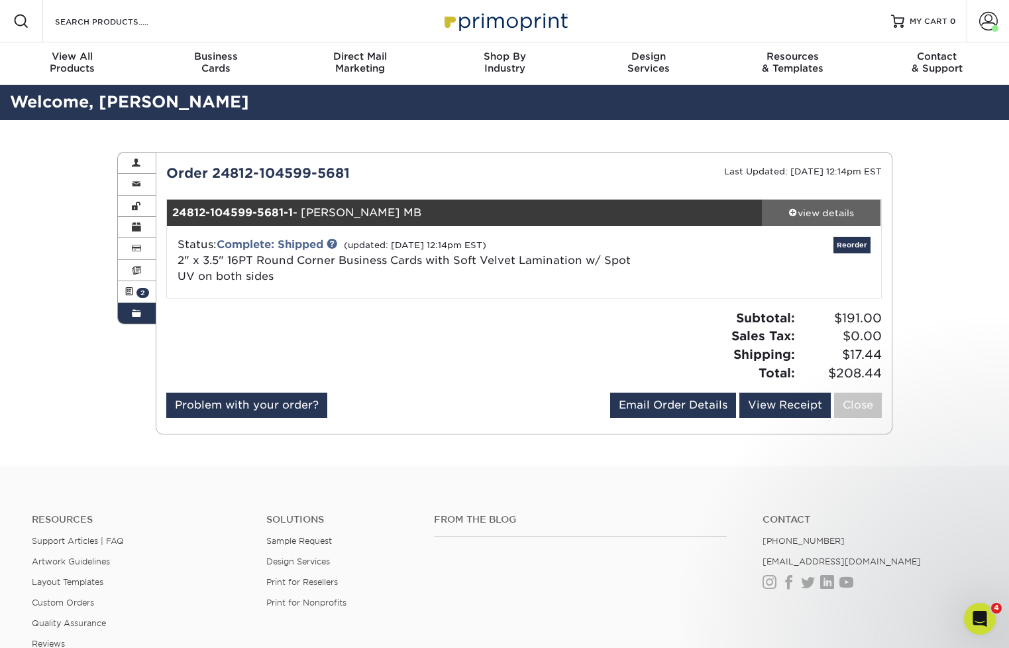
click at [822, 213] on div "view details" at bounding box center [821, 212] width 119 height 13
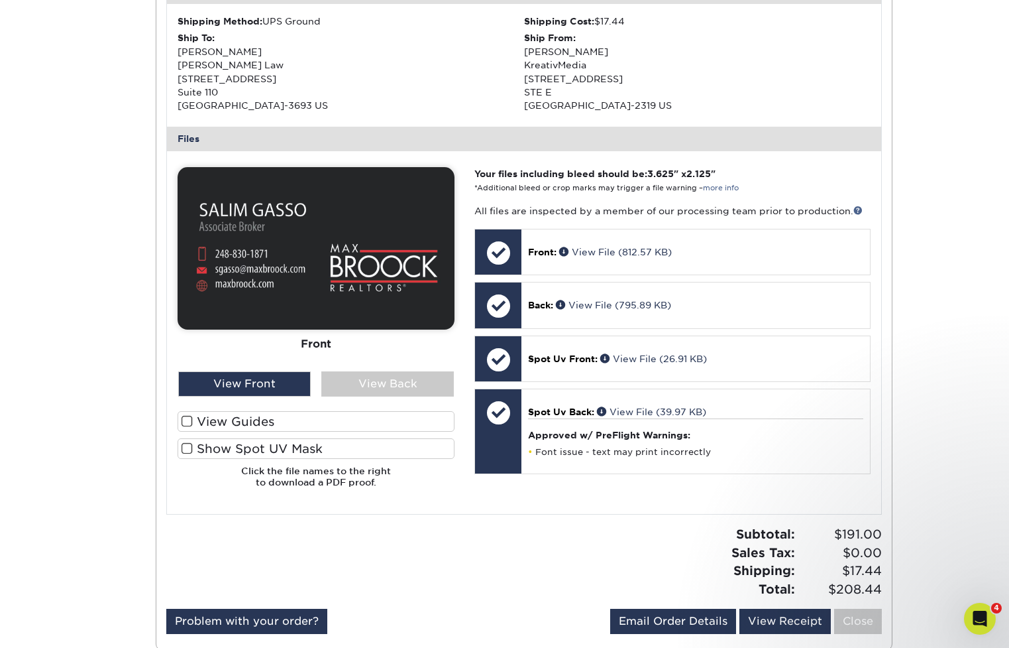
scroll to position [473, 0]
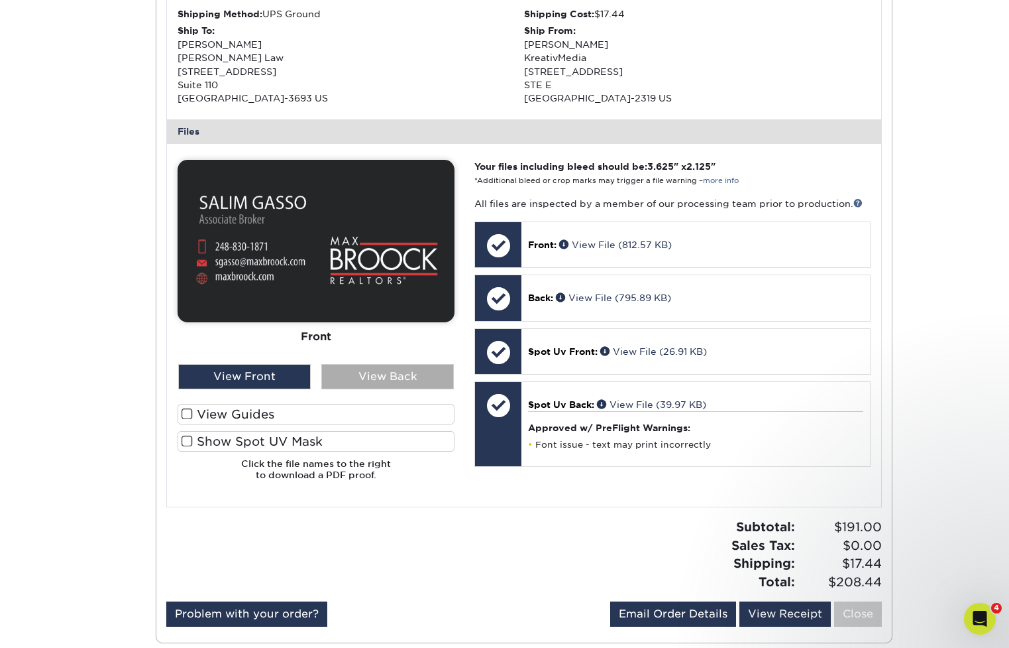
click at [416, 371] on div "View Back" at bounding box center [387, 376] width 133 height 25
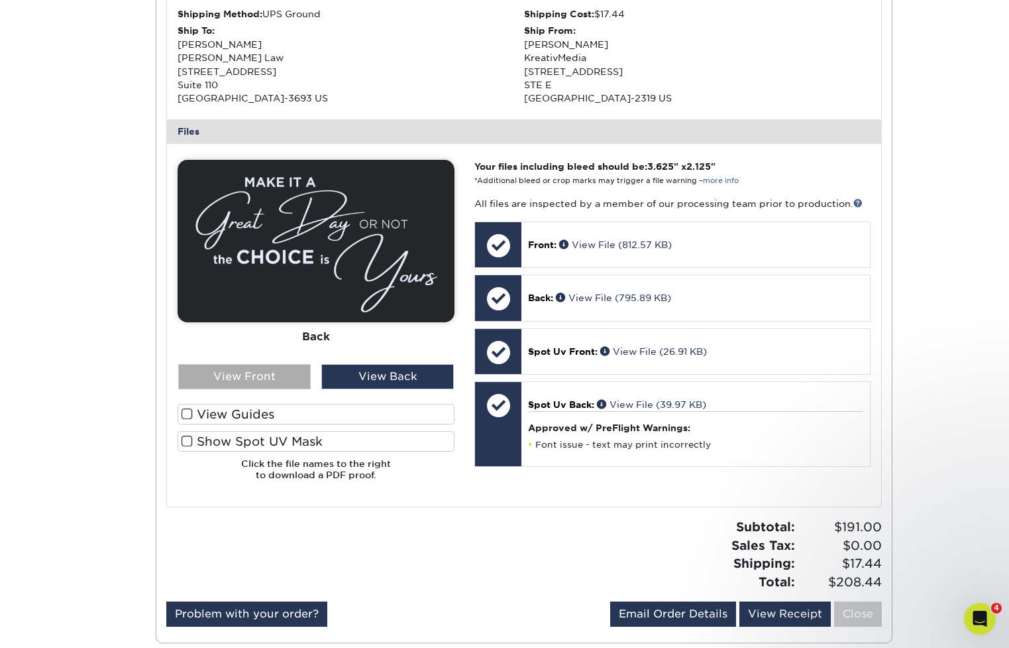
click at [284, 369] on div "View Front" at bounding box center [244, 376] width 133 height 25
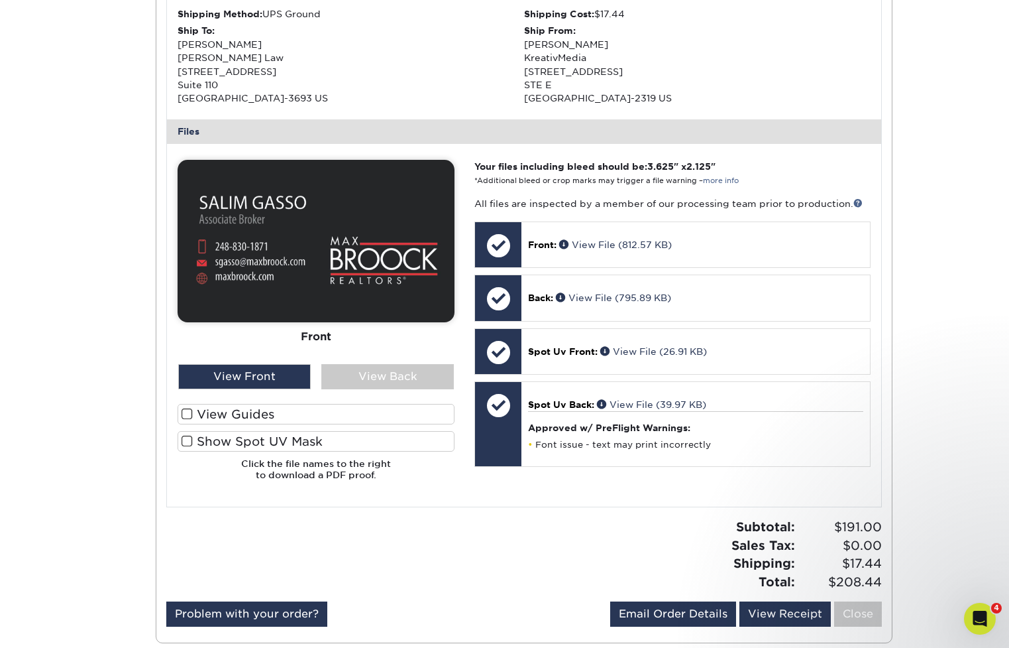
click at [306, 266] on img at bounding box center [316, 241] width 277 height 162
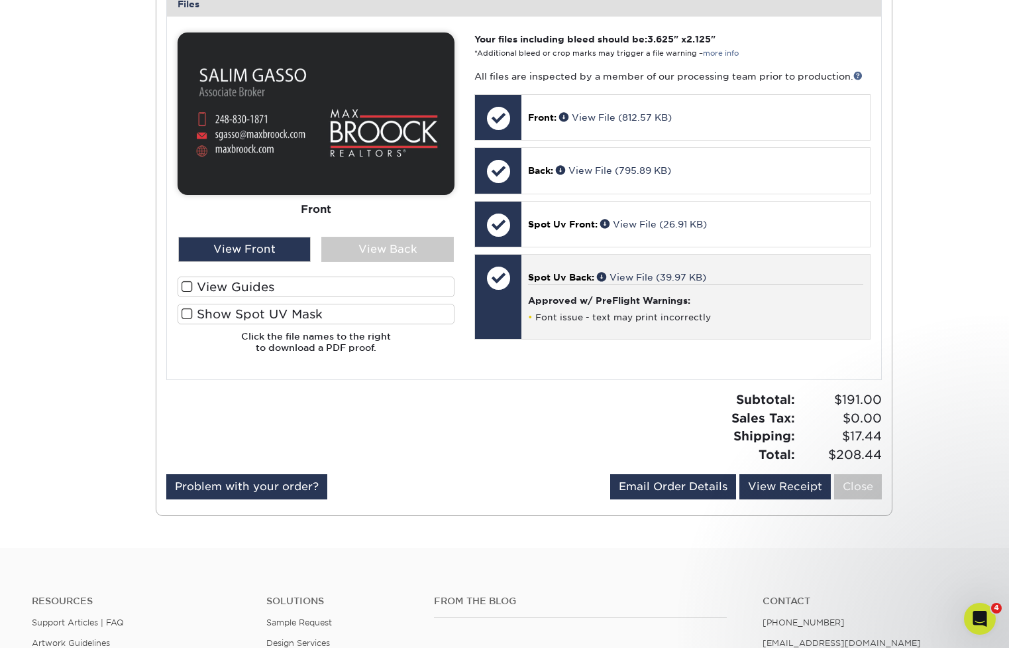
scroll to position [601, 0]
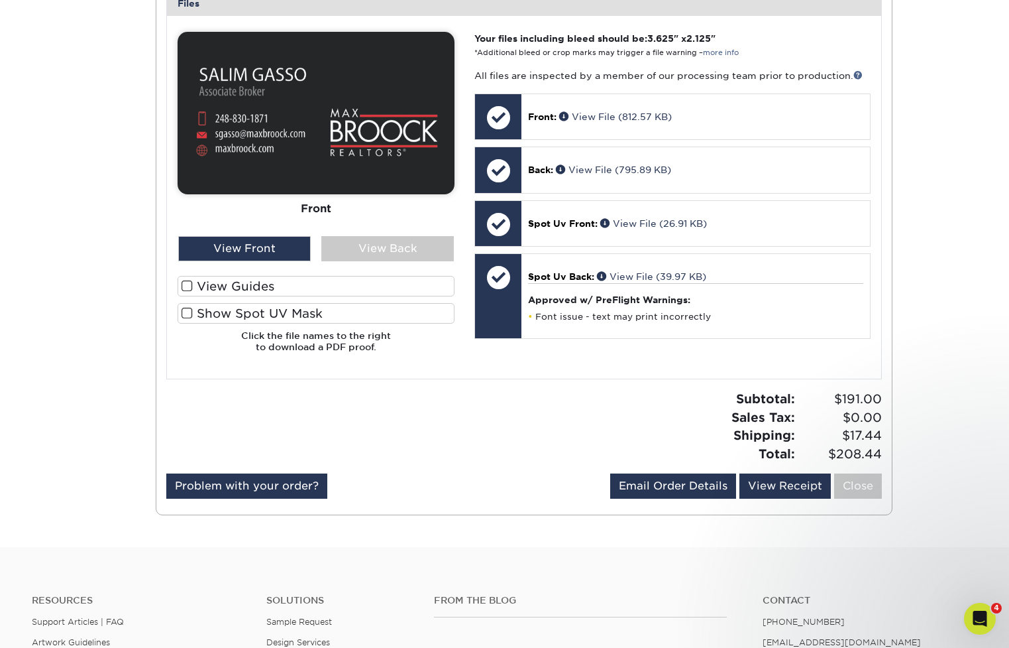
click at [188, 308] on span at bounding box center [187, 313] width 11 height 13
click at [0, 0] on input "Show Spot UV Mask" at bounding box center [0, 0] width 0 height 0
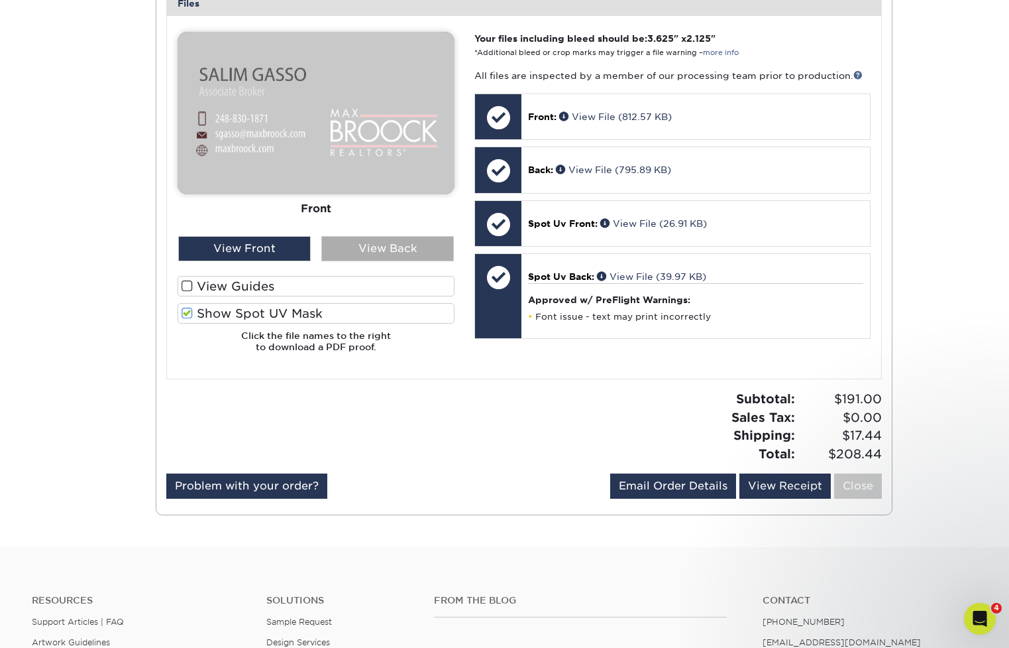
click at [375, 249] on div "View Back" at bounding box center [387, 248] width 133 height 25
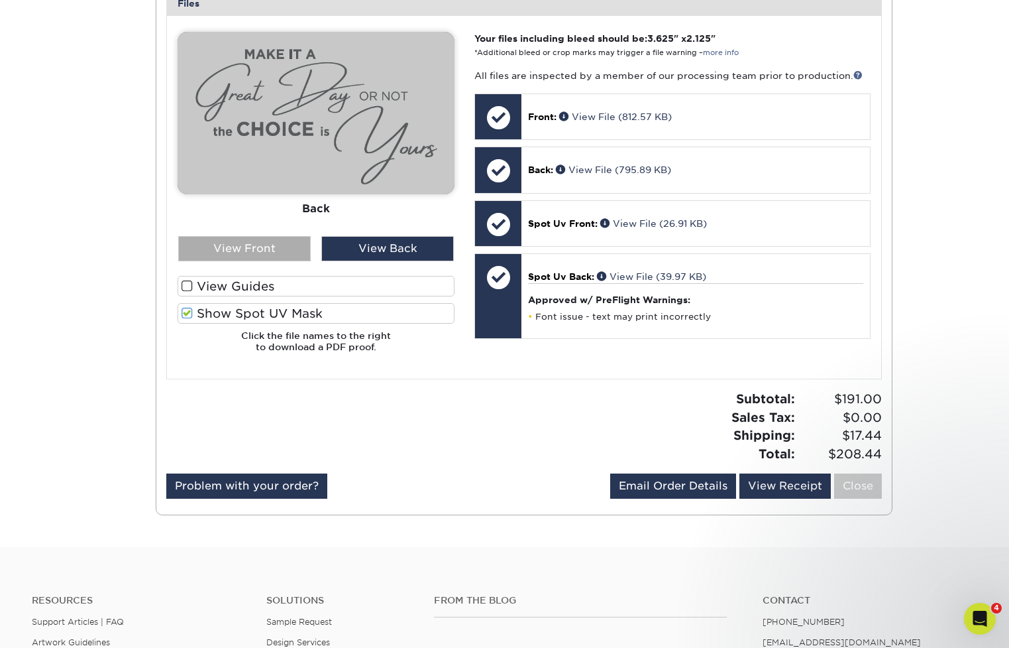
click at [255, 241] on div "View Front" at bounding box center [244, 248] width 133 height 25
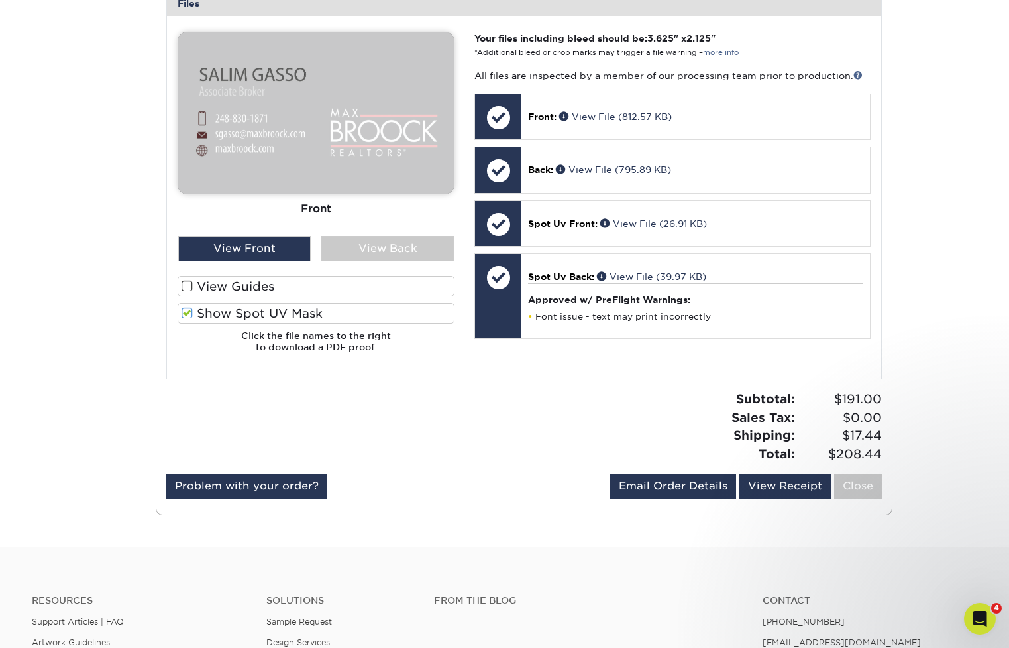
click at [317, 264] on div at bounding box center [316, 197] width 277 height 331
click at [187, 282] on span at bounding box center [187, 286] width 11 height 13
click at [0, 0] on input "View Guides" at bounding box center [0, 0] width 0 height 0
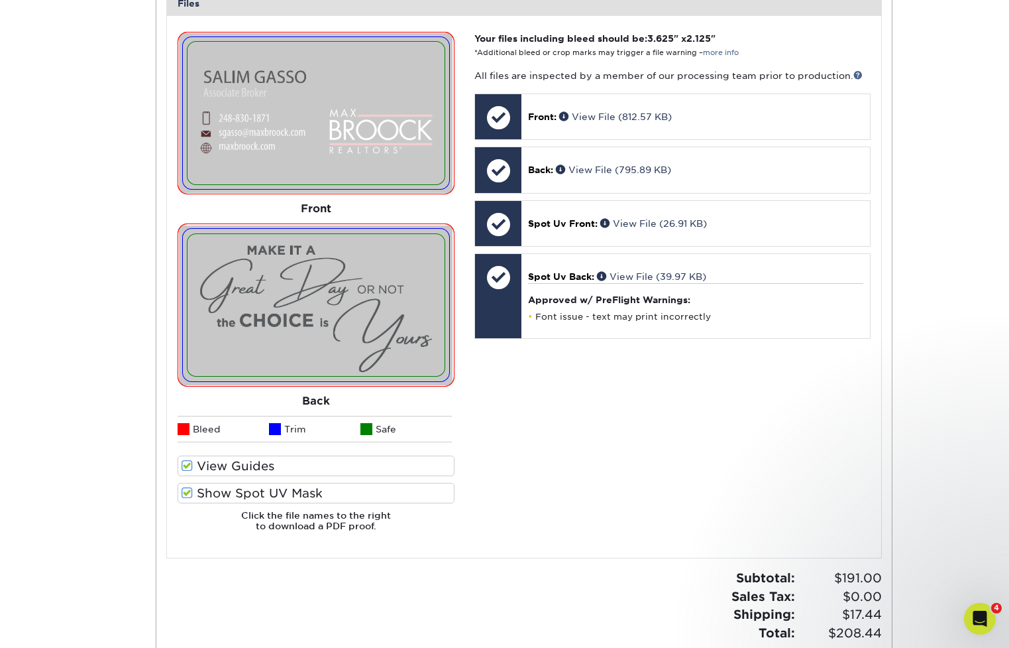
click at [185, 459] on span at bounding box center [187, 465] width 11 height 13
click at [0, 0] on input "View Guides" at bounding box center [0, 0] width 0 height 0
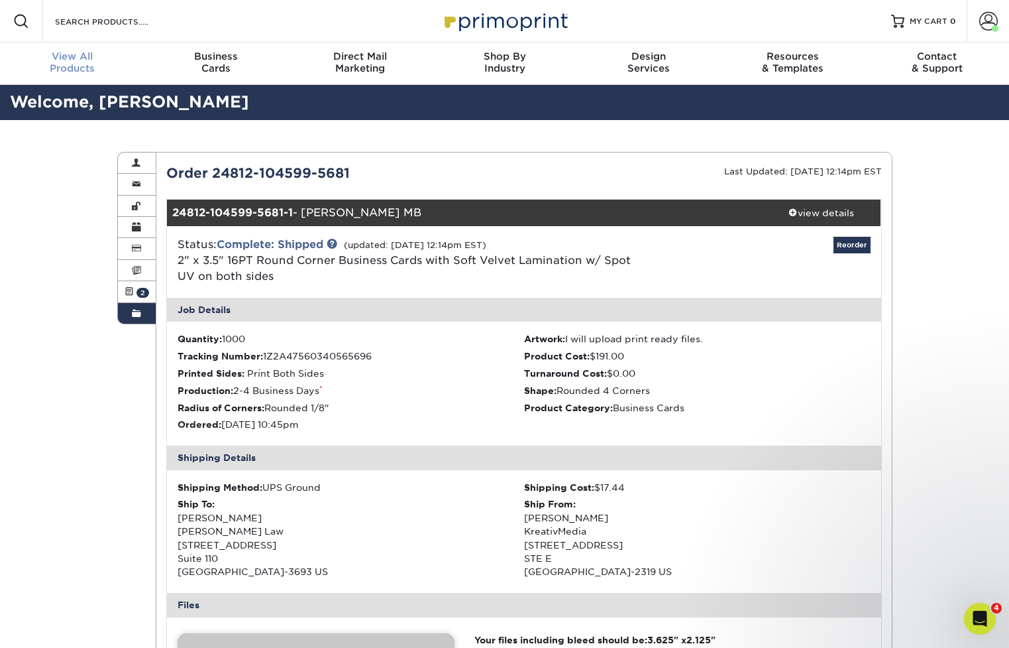
scroll to position [0, 0]
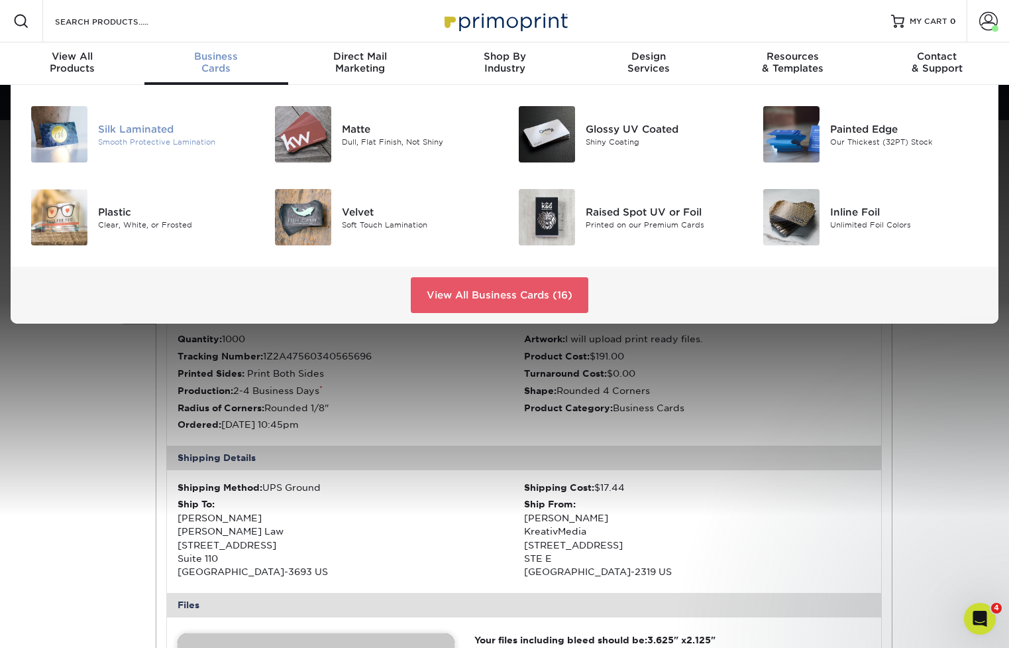
click at [139, 129] on div "Silk Laminated" at bounding box center [174, 128] width 153 height 15
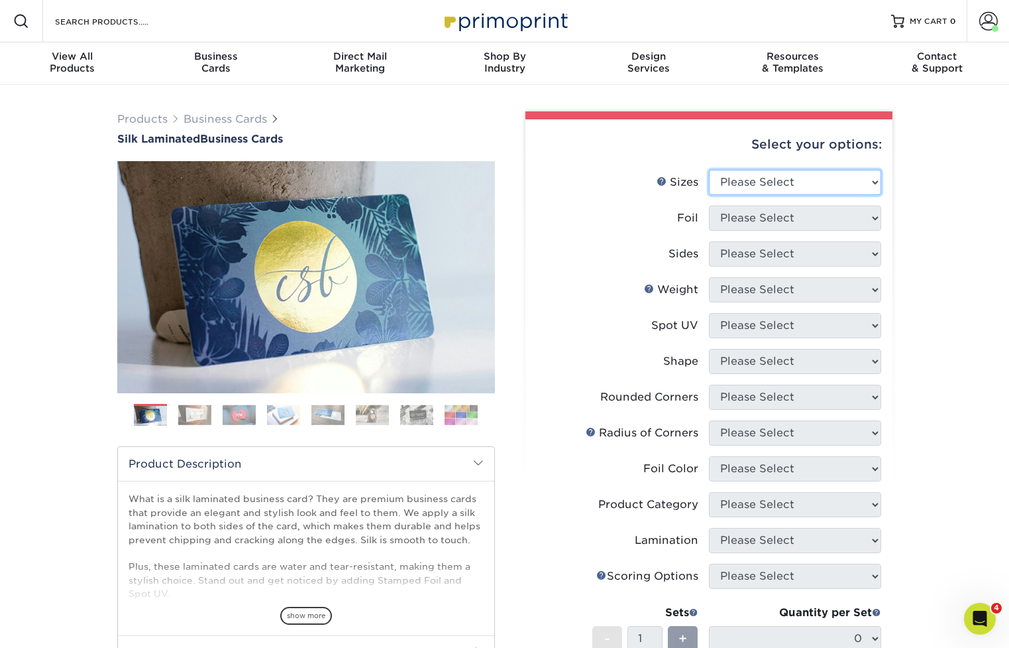
select select "2.00x3.50"
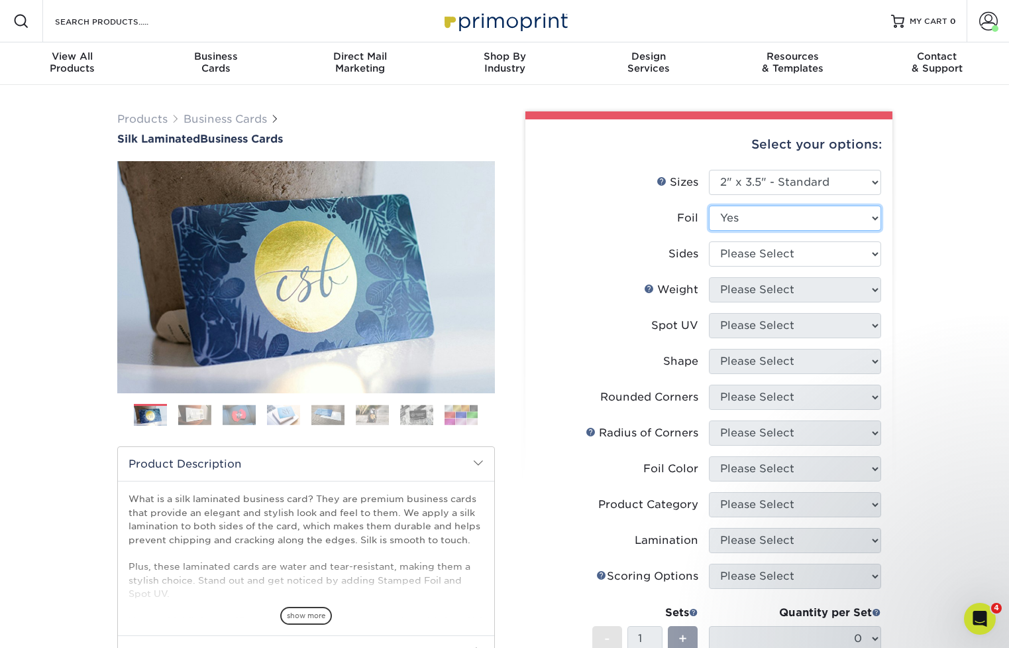
select select "0"
select select "13abbda7-1d64-4f25-8bb2-c179b224825d"
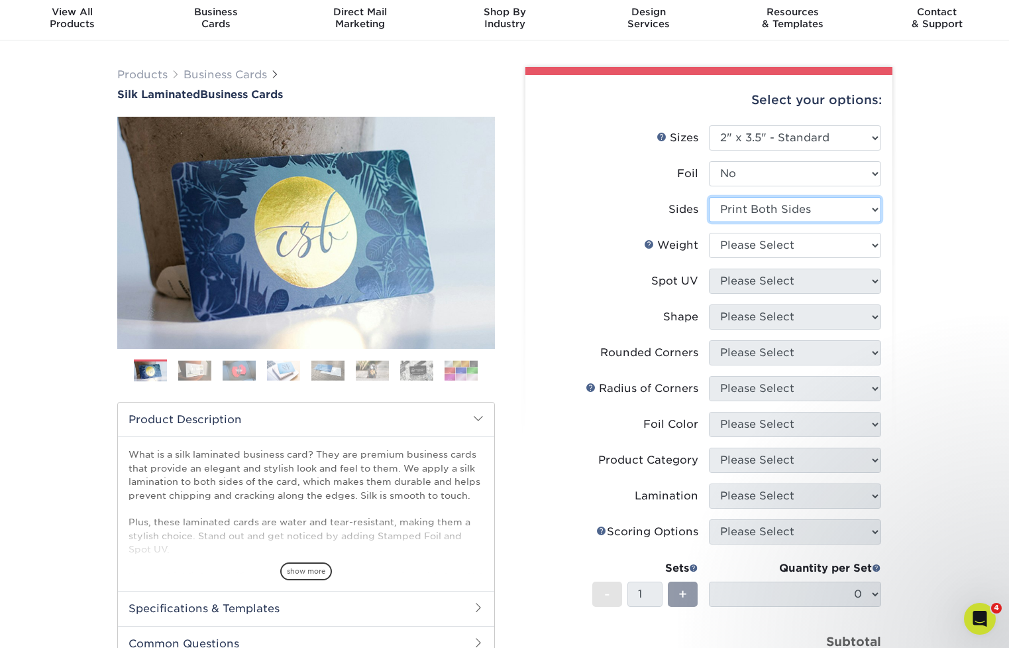
scroll to position [49, 0]
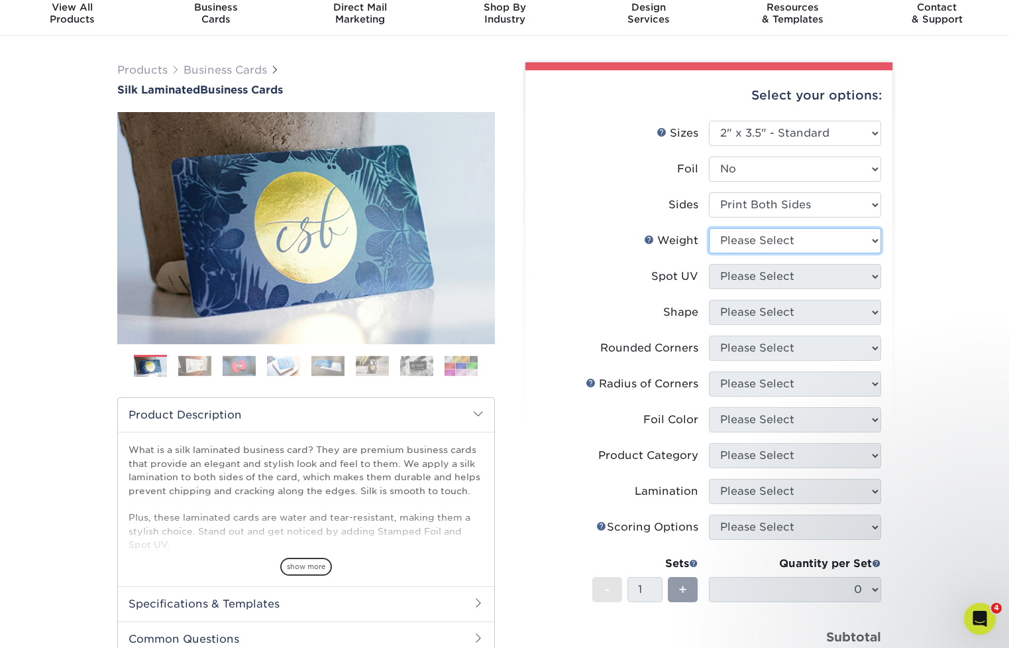
select select "16PT"
select select "0"
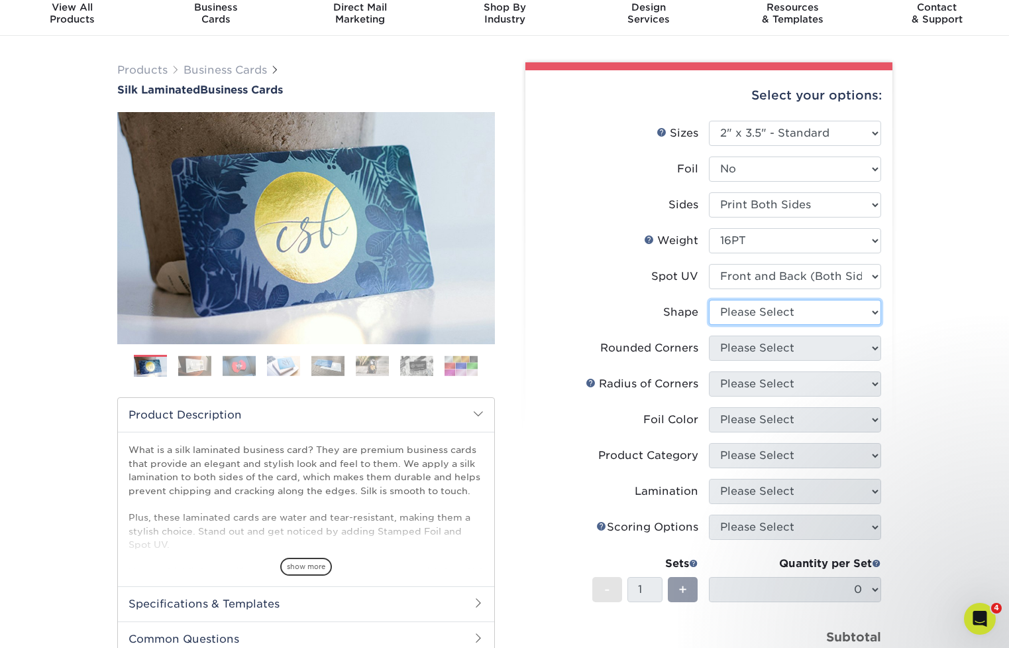
select select "standard"
select select "7672df9e-0e0a-464d-8e1f-920c575e4da3"
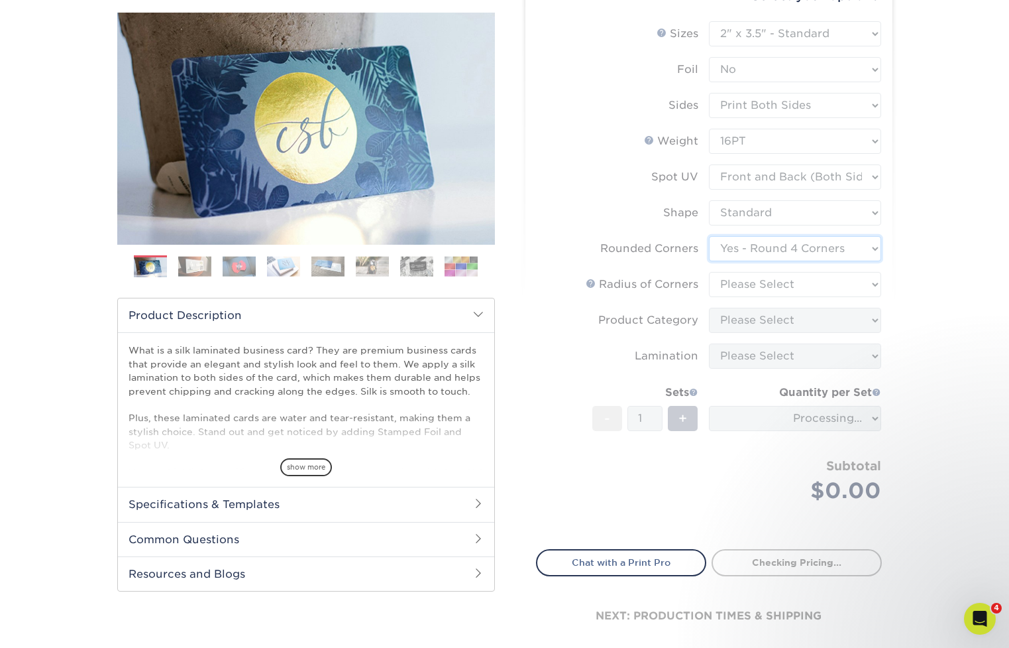
scroll to position [150, 0]
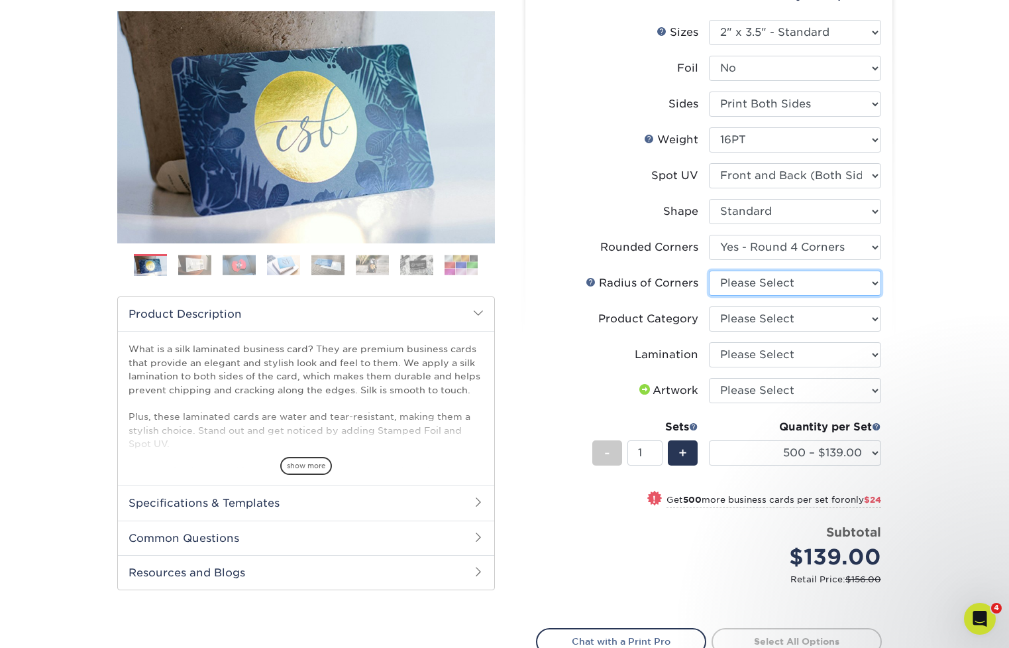
select select "589680c7-ee9a-431b-9d12-d7aeb1386a97"
select select "3b5148f1-0588-4f88-a218-97bcfdce65c1"
select select "ccacb42f-45f7-42d3-bbd3-7c8421cf37f0"
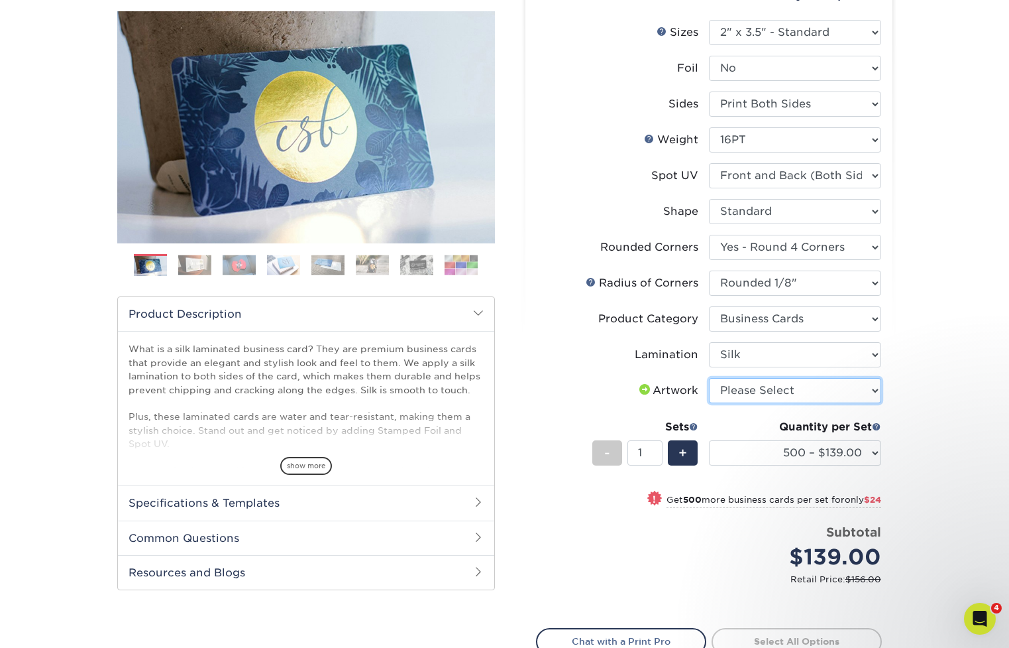
select select "upload"
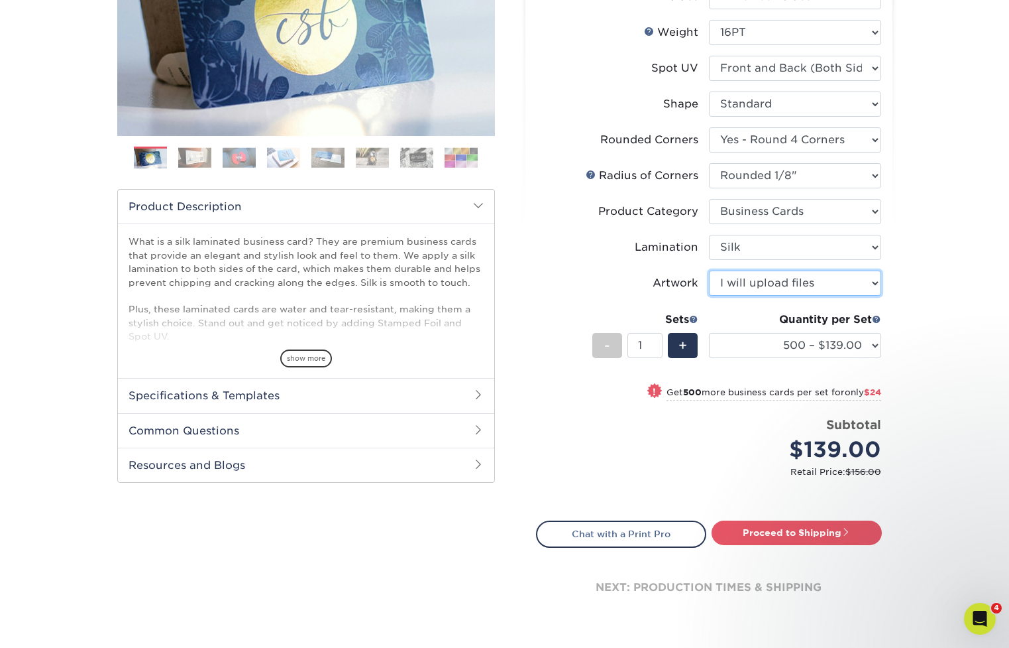
scroll to position [270, 0]
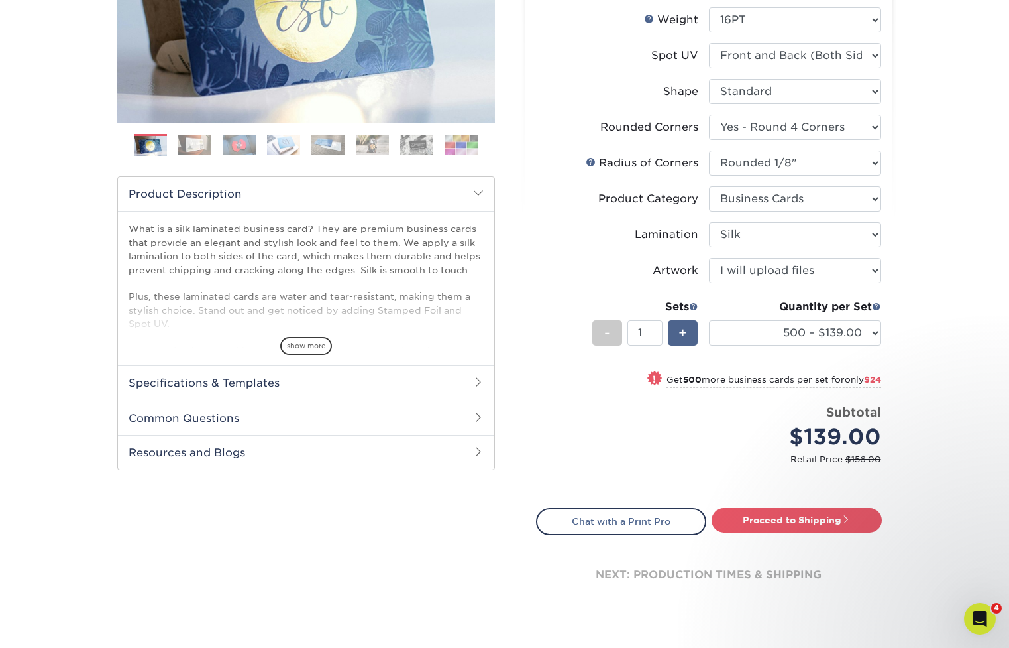
click at [675, 335] on div "+" at bounding box center [683, 332] width 30 height 25
type input "2"
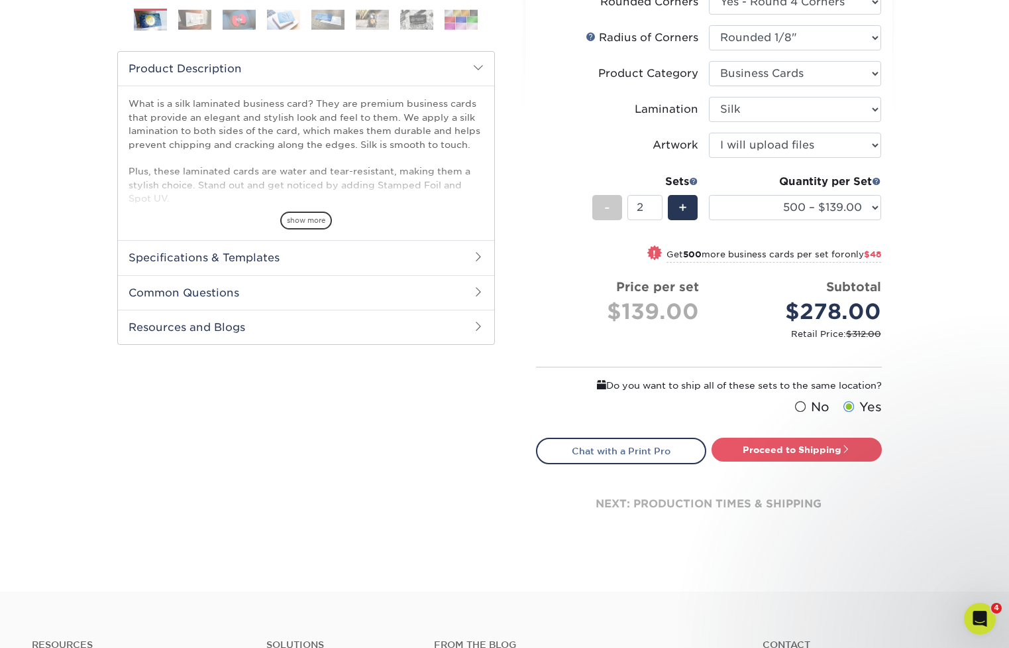
scroll to position [402, 0]
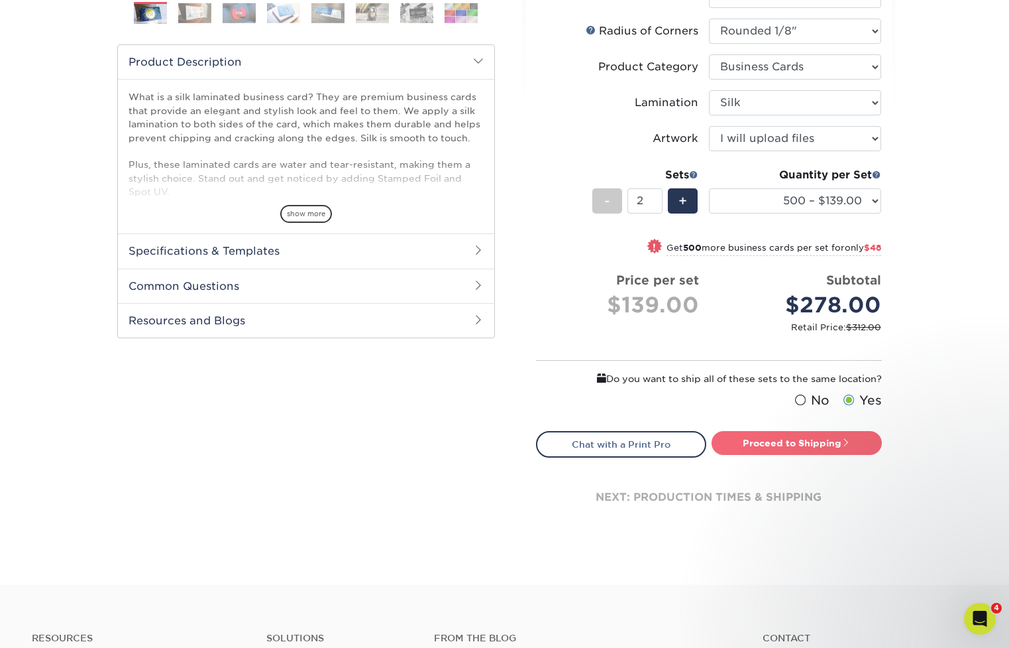
click at [800, 441] on link "Proceed to Shipping" at bounding box center [797, 443] width 170 height 24
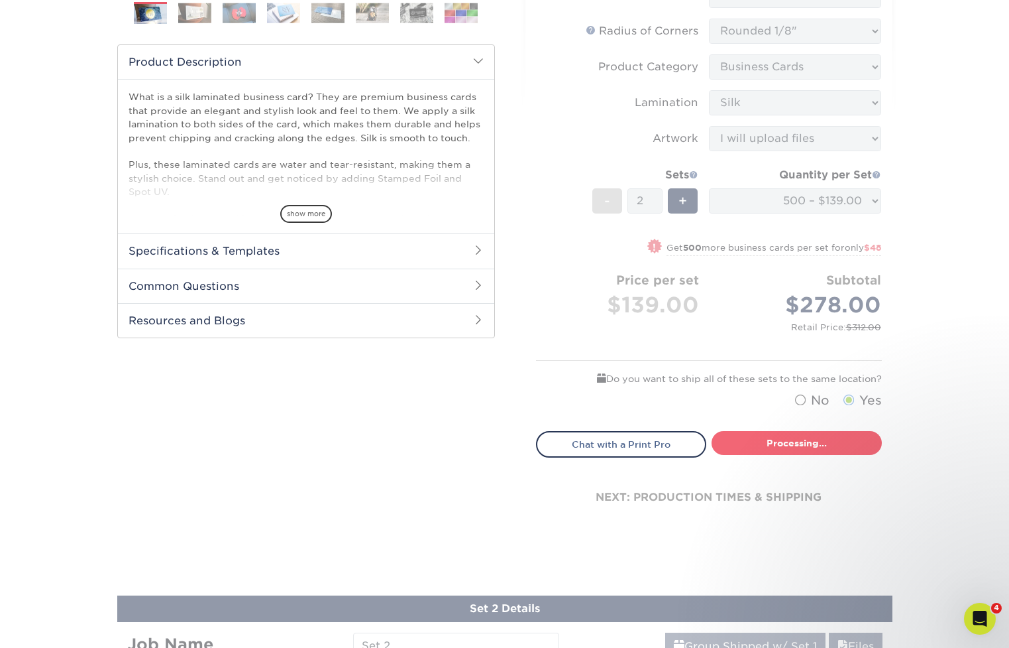
type input "Set 1"
select select "24b86a38-505b-4ae3-9429-29aefd3b6f92"
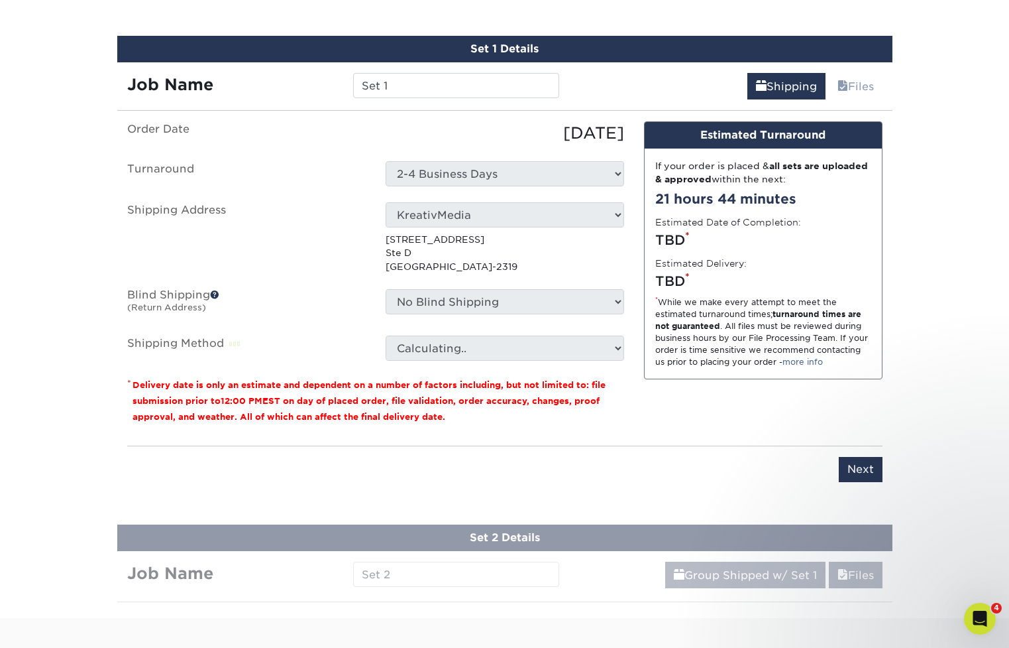
scroll to position [866, 0]
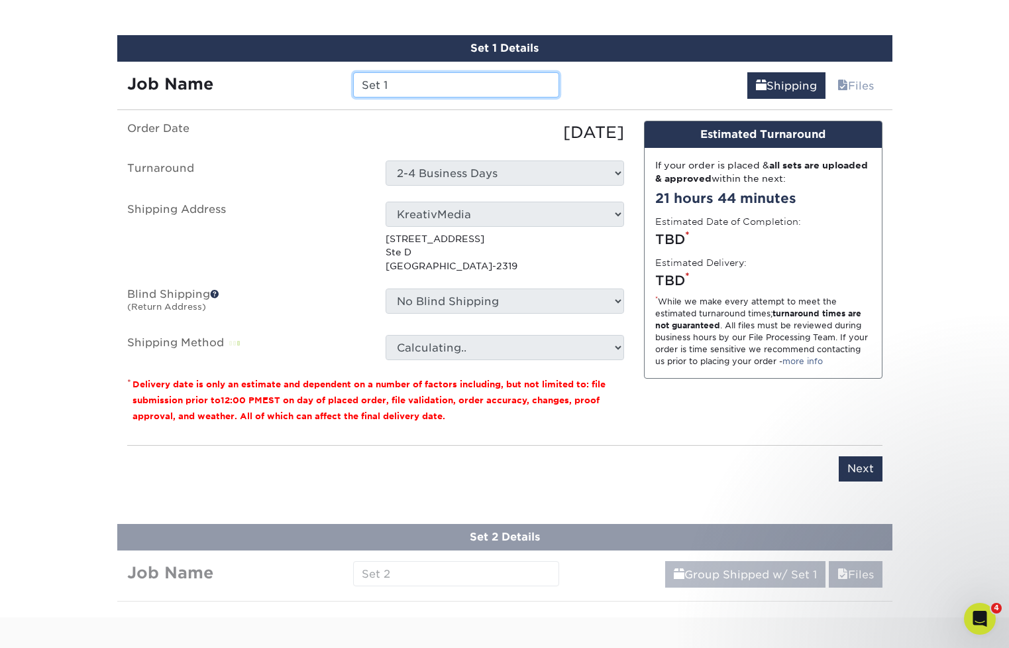
click at [427, 88] on input "Set 1" at bounding box center [456, 84] width 206 height 25
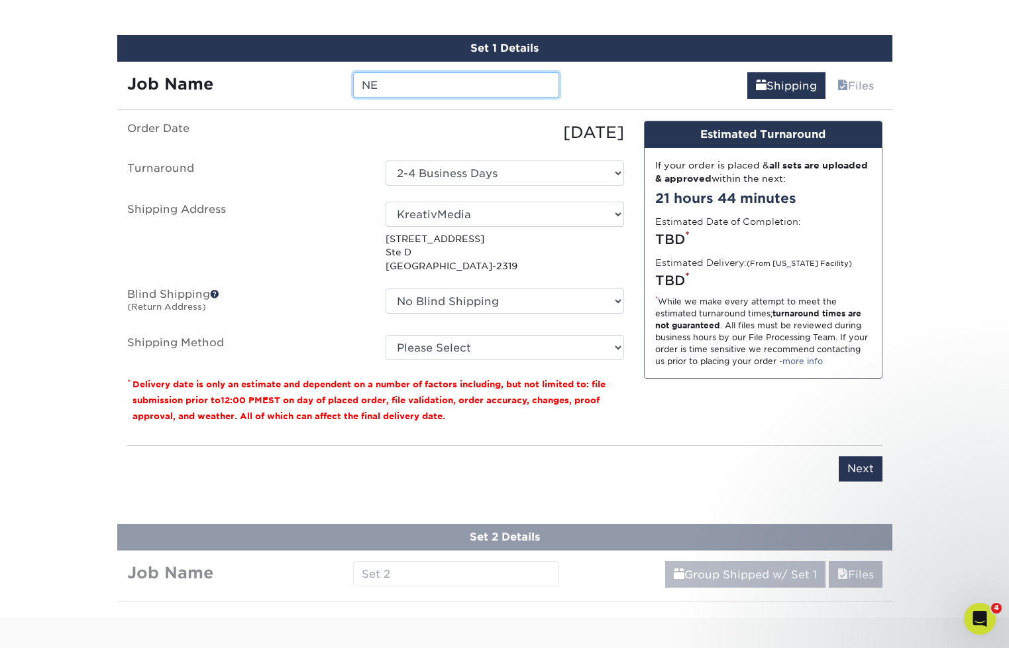
type input "N"
type input "SALIM NextGen"
click at [456, 115] on div "Set 1 Details Job Name SALIM NextGen Shipping Files You've choosen mailing serv…" at bounding box center [505, 266] width 776 height 462
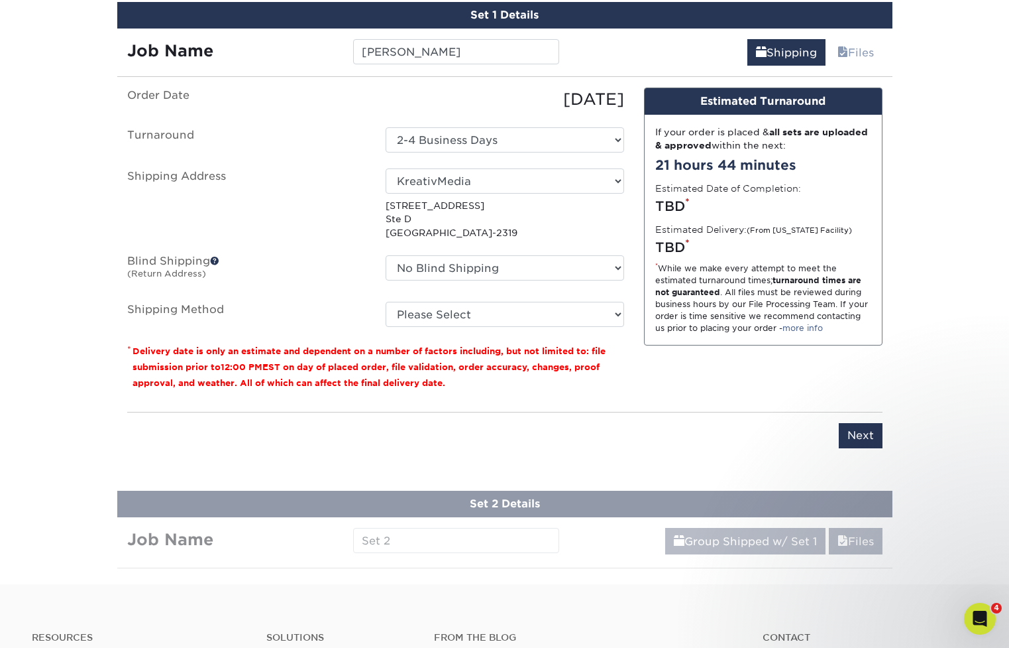
scroll to position [917, 0]
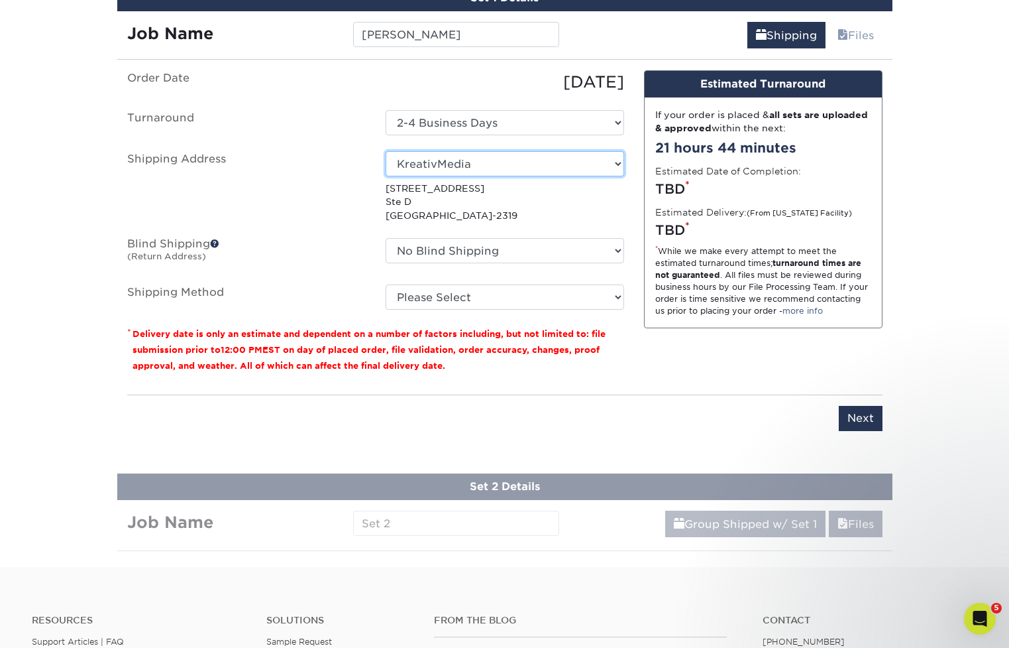
select select "newaddress"
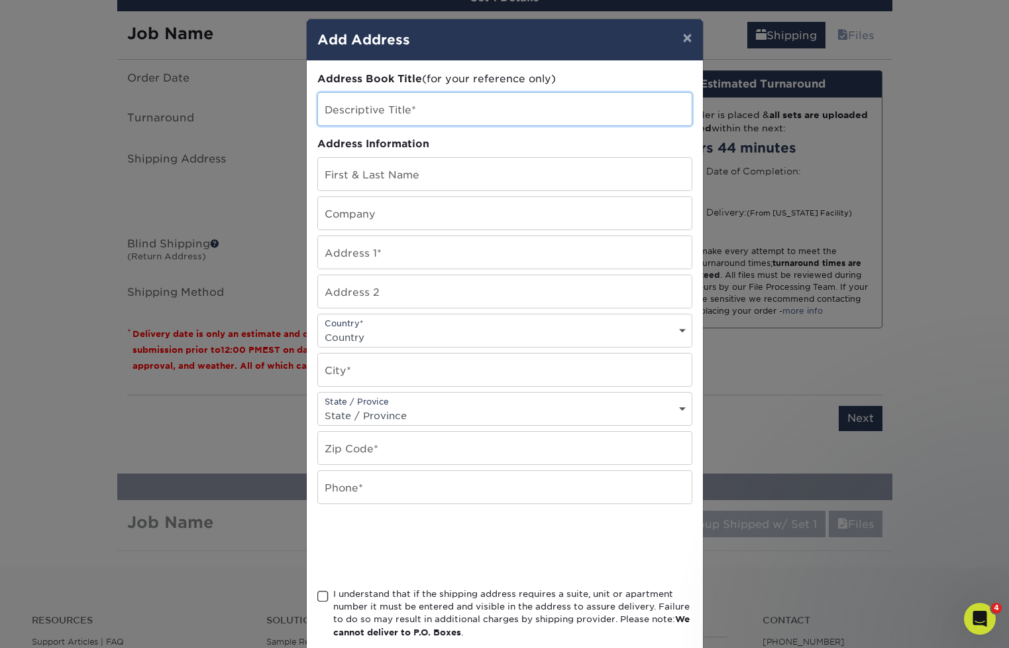
click at [420, 111] on input "text" at bounding box center [505, 109] width 374 height 32
type input "NextGen Hospitality"
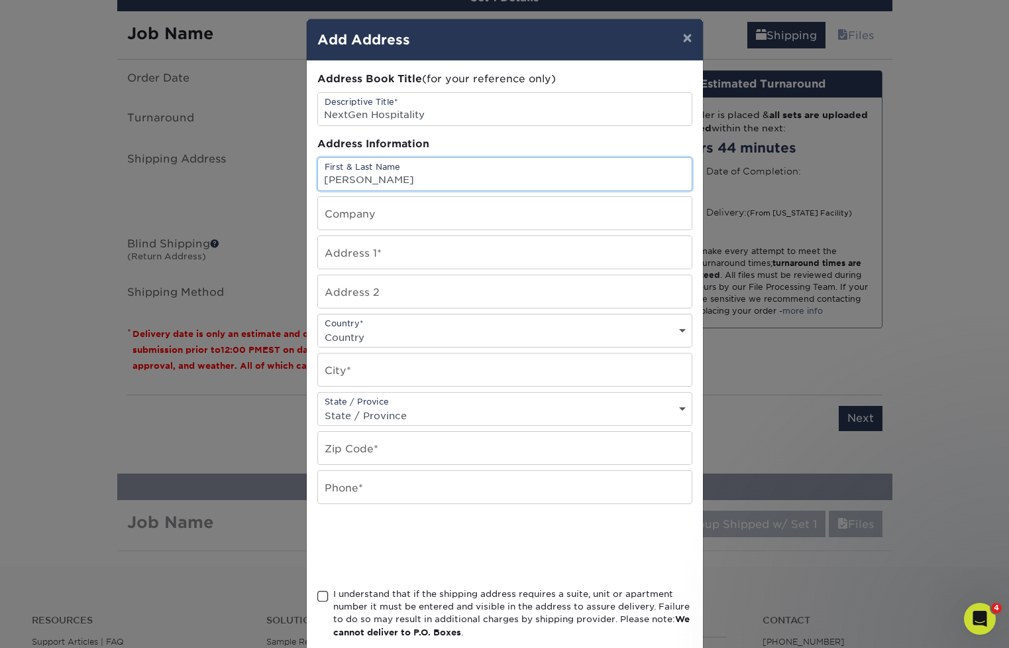
type input "Salim Gasso"
type input "NextGen Hospitality Group"
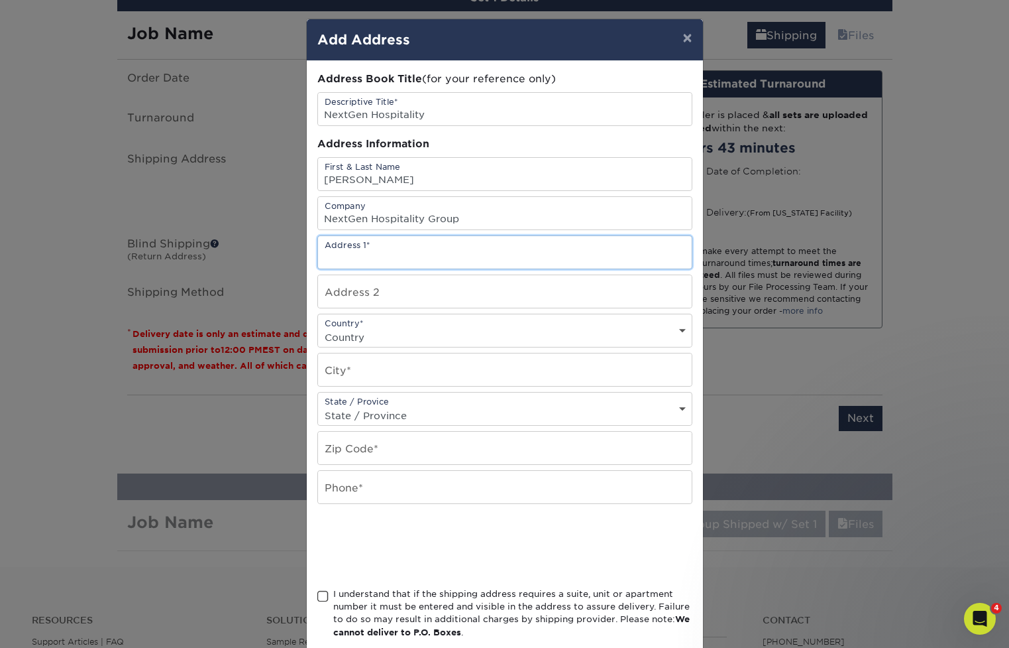
paste input "33060 Northwestern Hwy."
type input "33060 Northwestern Hwy."
select select "US"
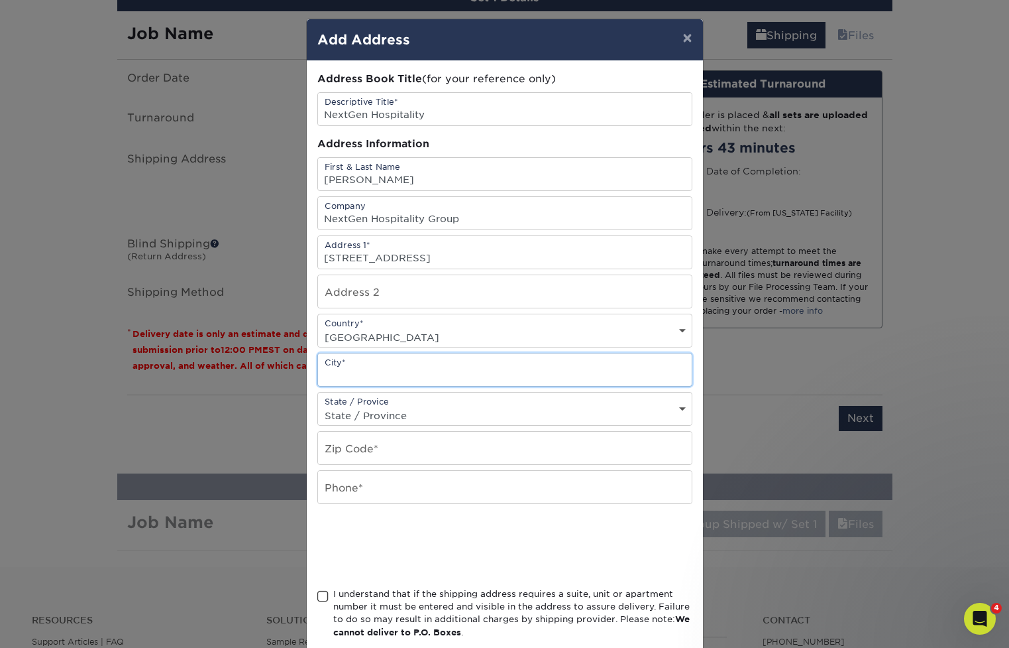
paste input "West Bloomfield"
type input "West Bloomfield"
select select "MI"
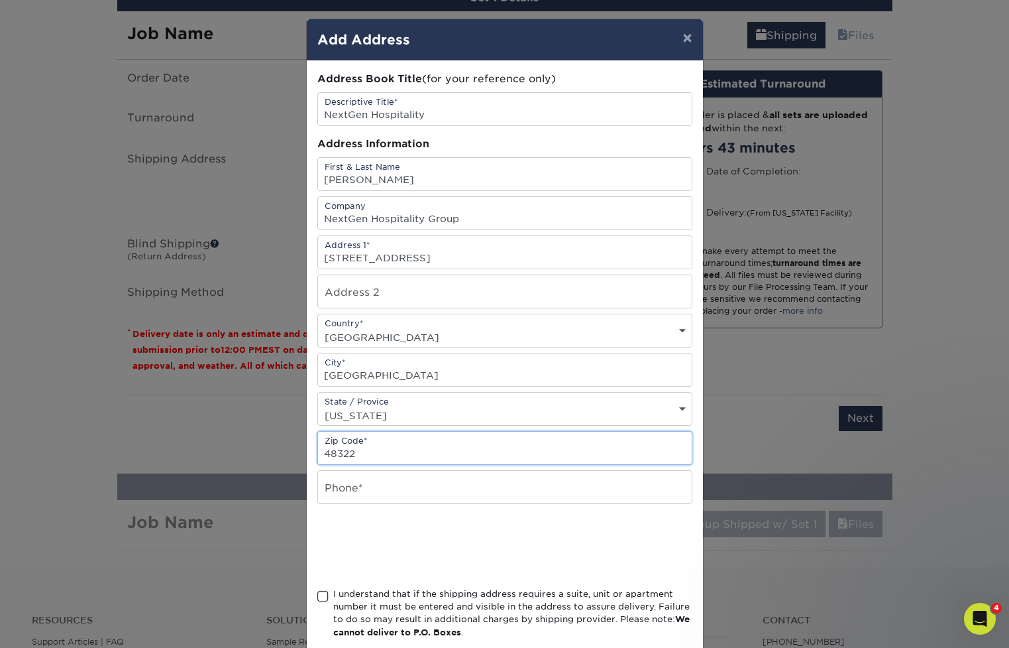
click at [550, 457] on input "48322" at bounding box center [505, 448] width 374 height 32
type input "48322"
paste input "248-830-1871"
type input "248-830-1871"
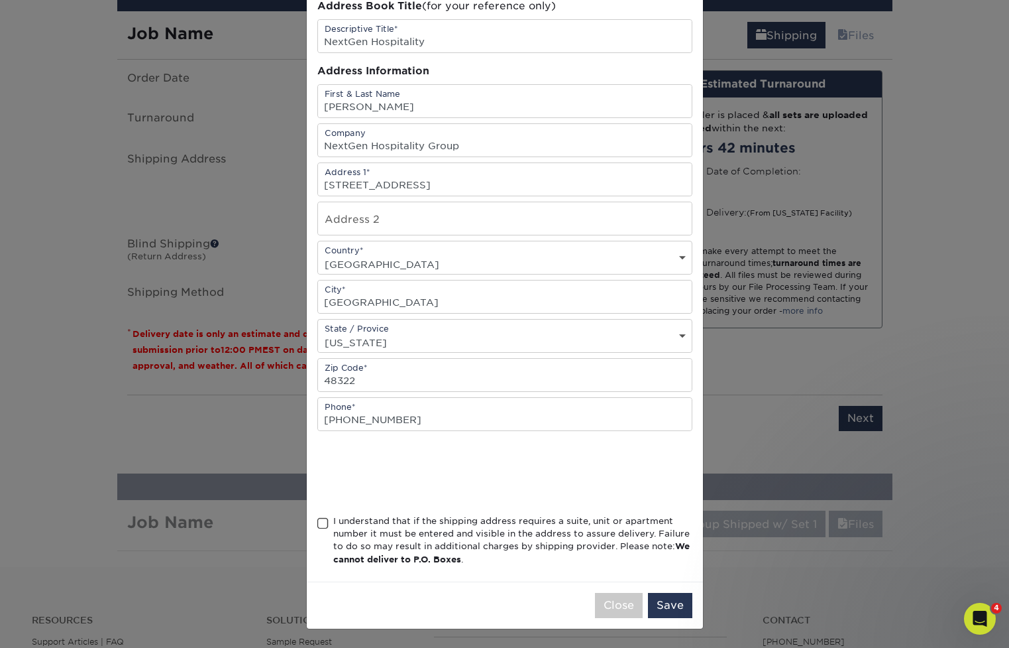
scroll to position [76, 0]
click at [322, 526] on span at bounding box center [322, 523] width 11 height 13
click at [0, 0] on input "I understand that if the shipping address requires a suite, unit or apartment n…" at bounding box center [0, 0] width 0 height 0
click at [682, 606] on button "Save" at bounding box center [670, 605] width 44 height 25
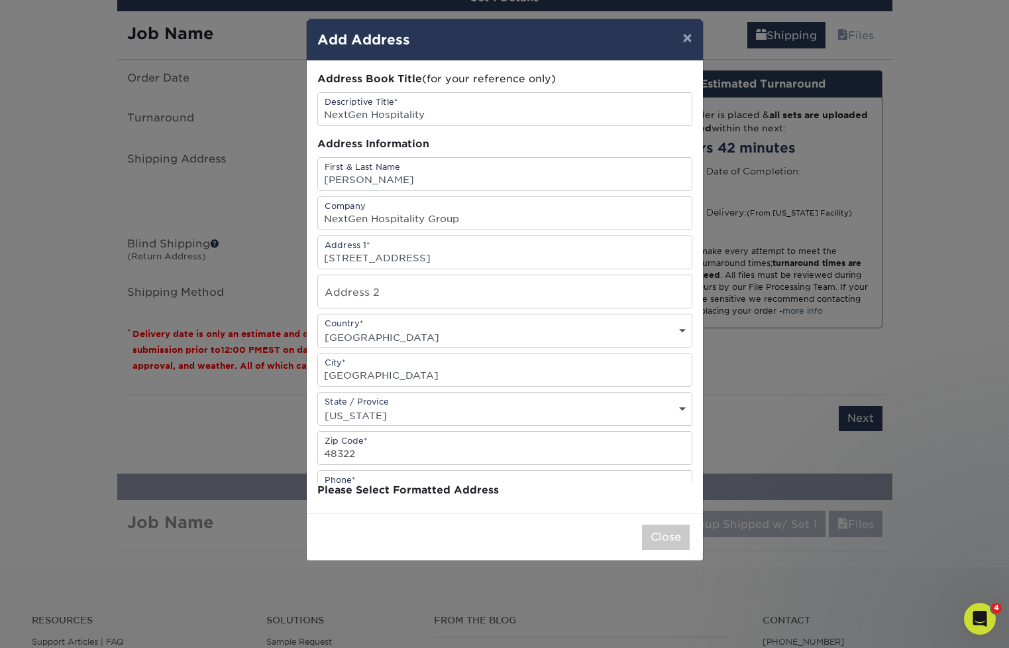
scroll to position [0, 0]
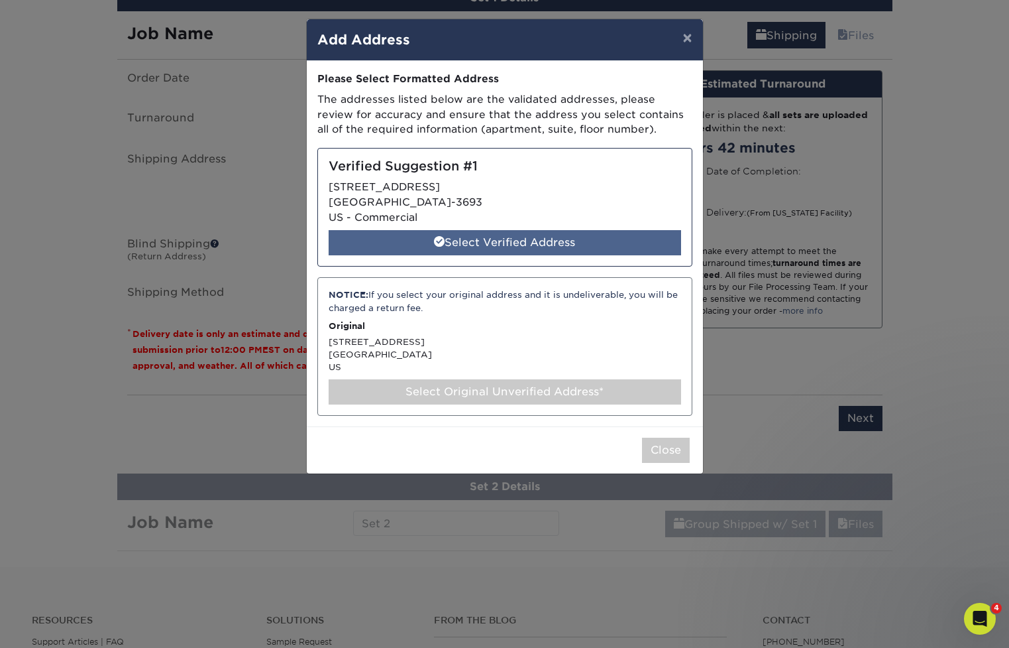
click at [538, 239] on div "Select Verified Address" at bounding box center [505, 242] width 353 height 25
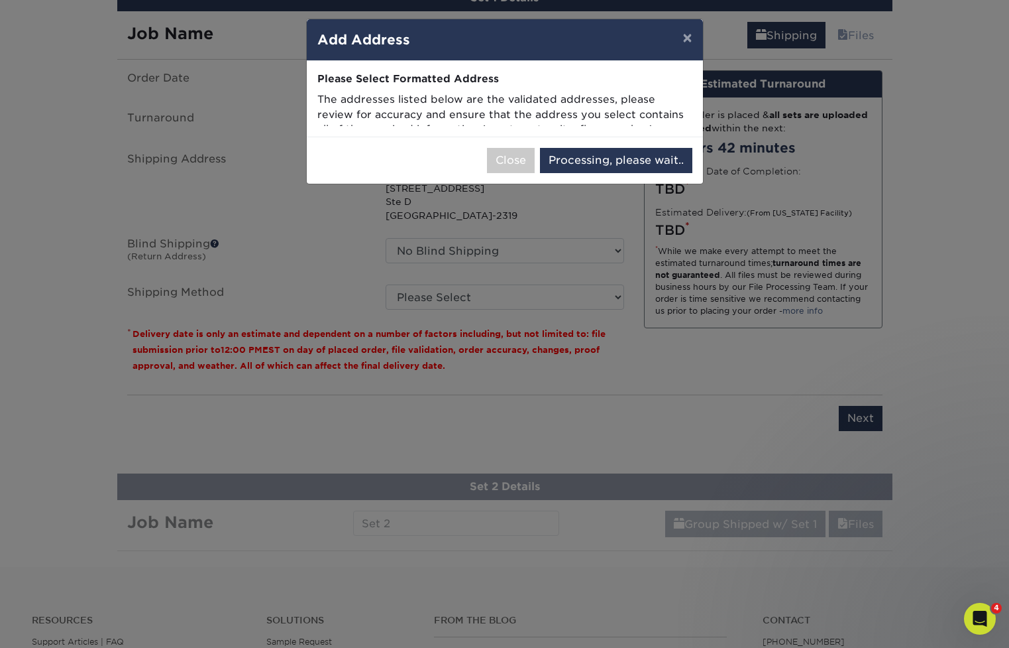
select select "285274"
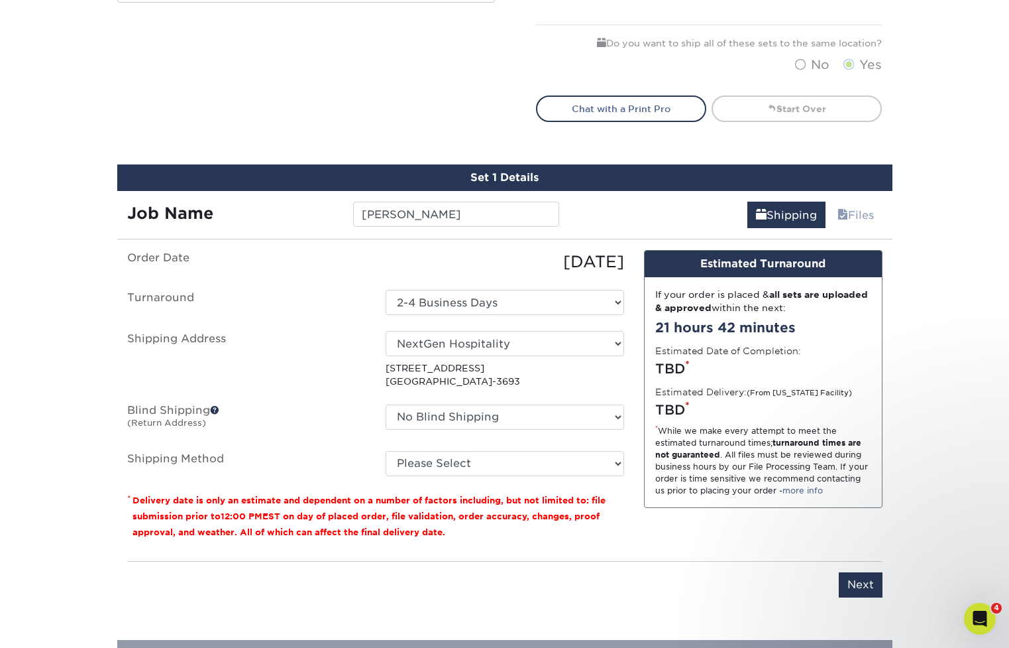
scroll to position [735, 0]
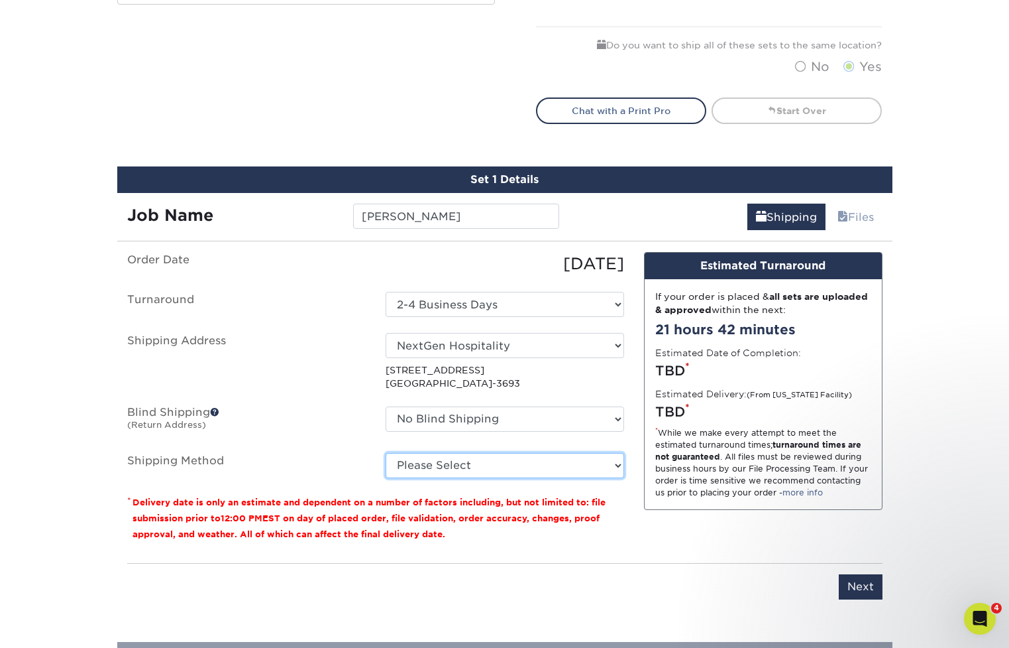
select select "03"
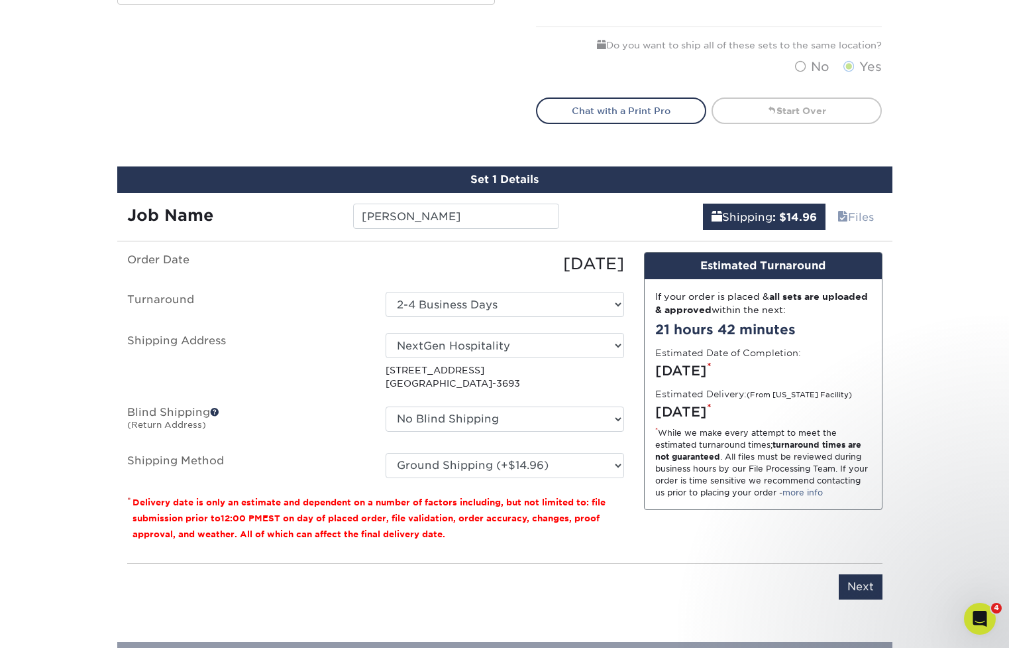
click at [716, 522] on div "Design Estimated Turnaround If your order is placed & all sets are uploaded & a…" at bounding box center [763, 402] width 259 height 300
click at [862, 584] on input "Next" at bounding box center [861, 586] width 44 height 25
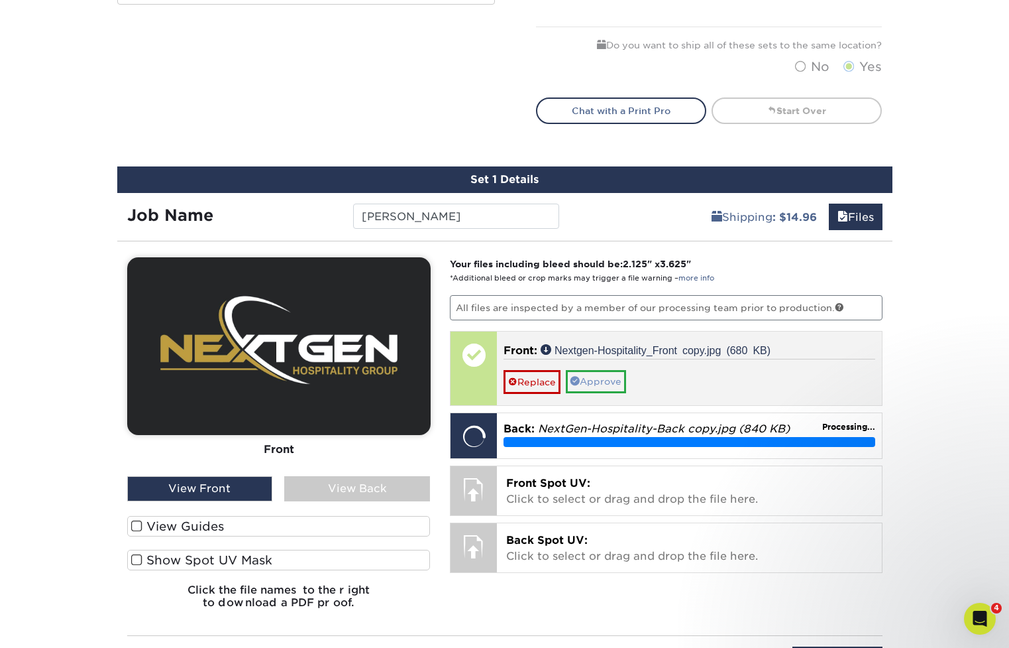
click at [621, 379] on link "Approve" at bounding box center [596, 381] width 60 height 23
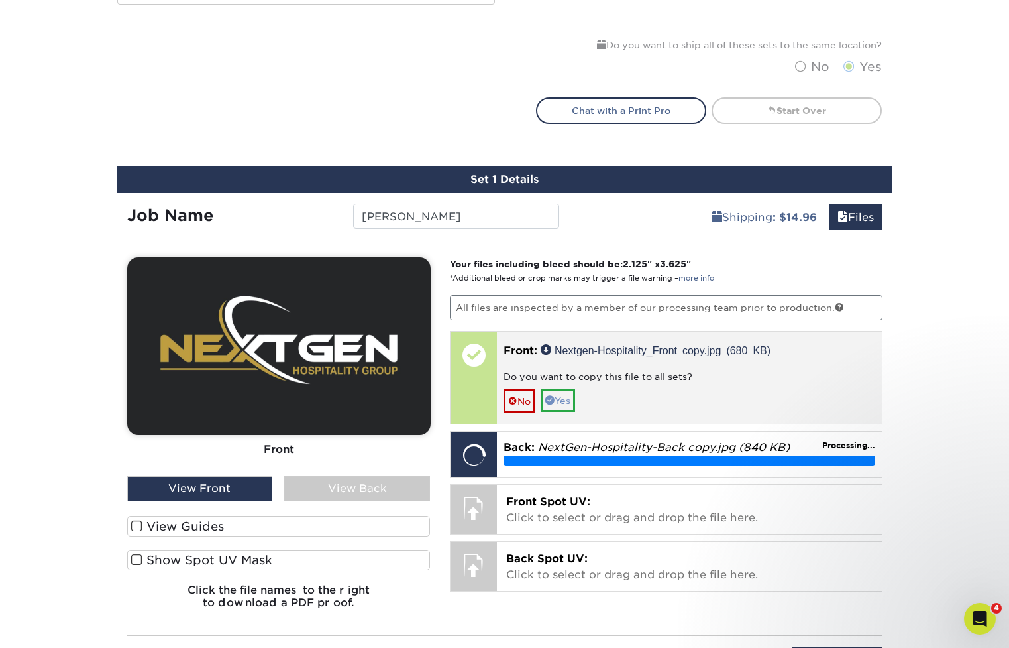
click at [571, 397] on link "Yes" at bounding box center [558, 400] width 34 height 23
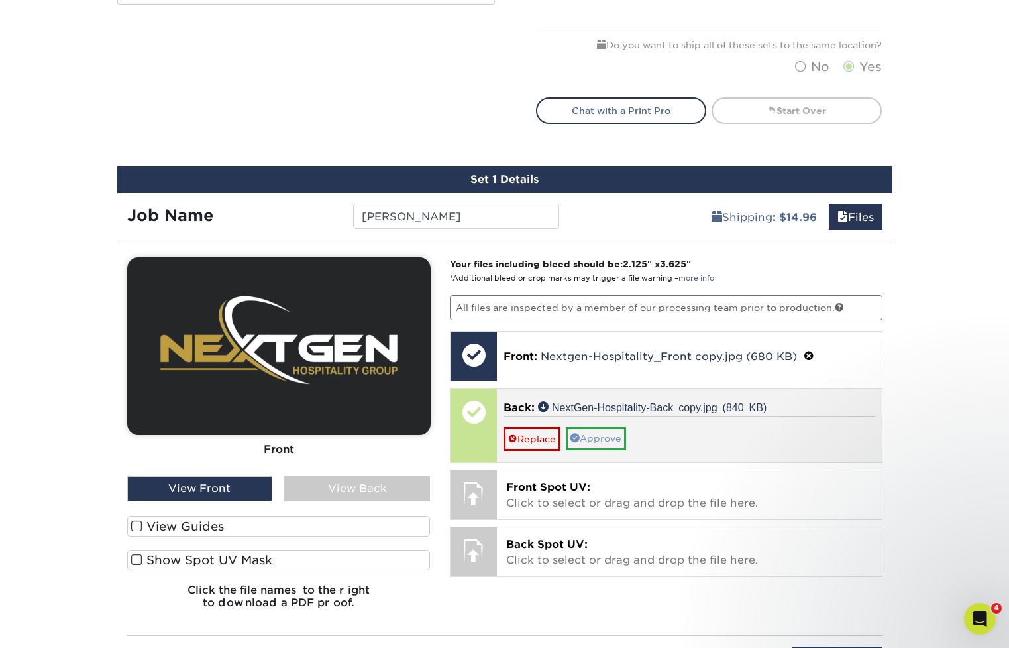
click at [622, 432] on link "Approve" at bounding box center [596, 438] width 60 height 23
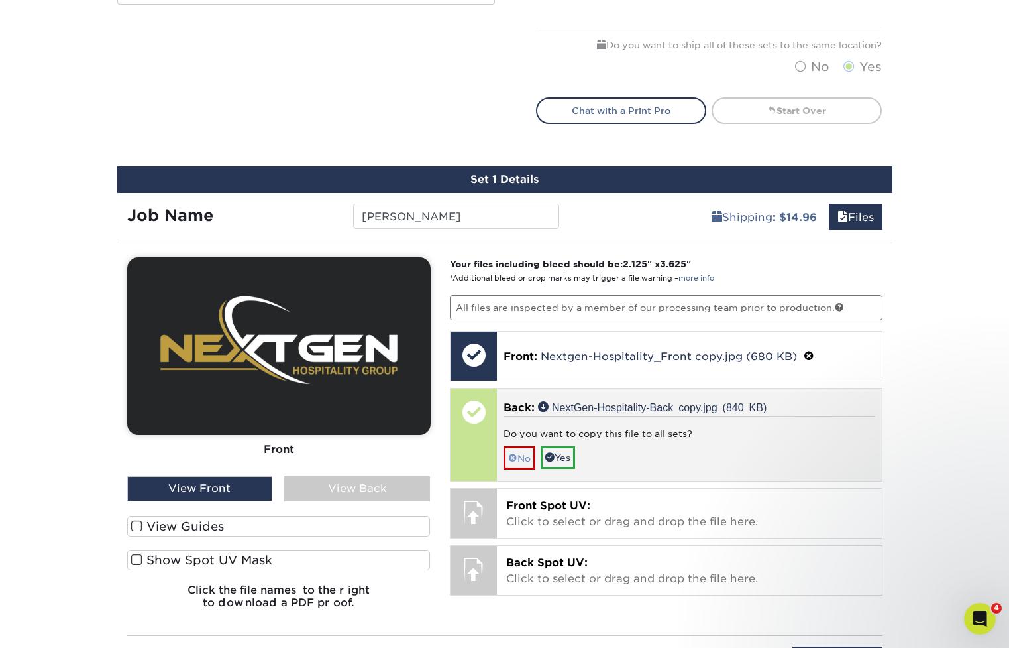
click at [522, 457] on link "No" at bounding box center [520, 457] width 32 height 23
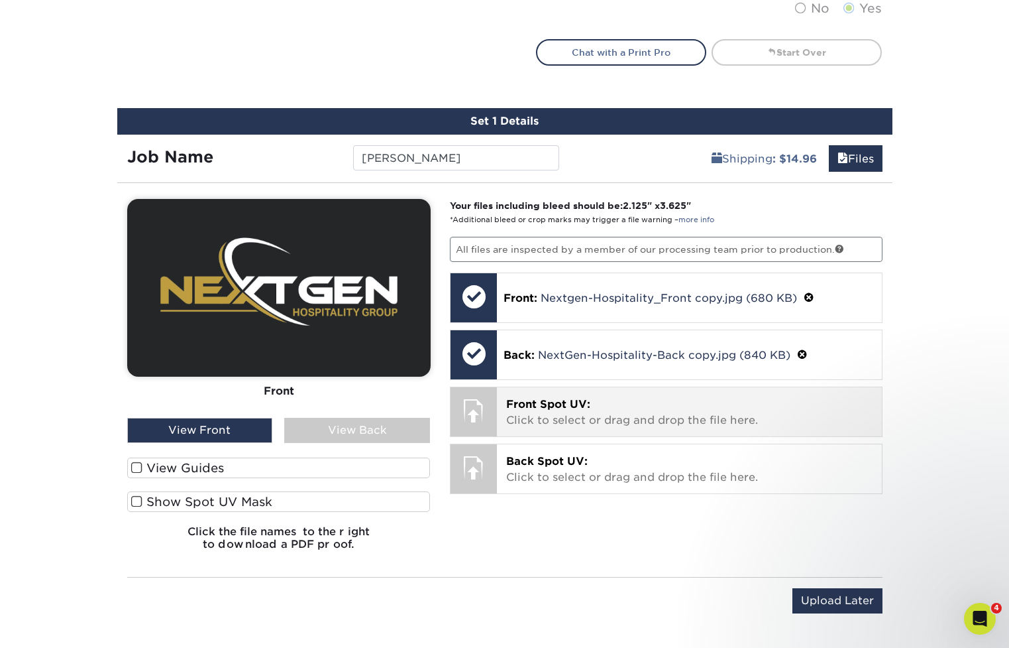
scroll to position [805, 0]
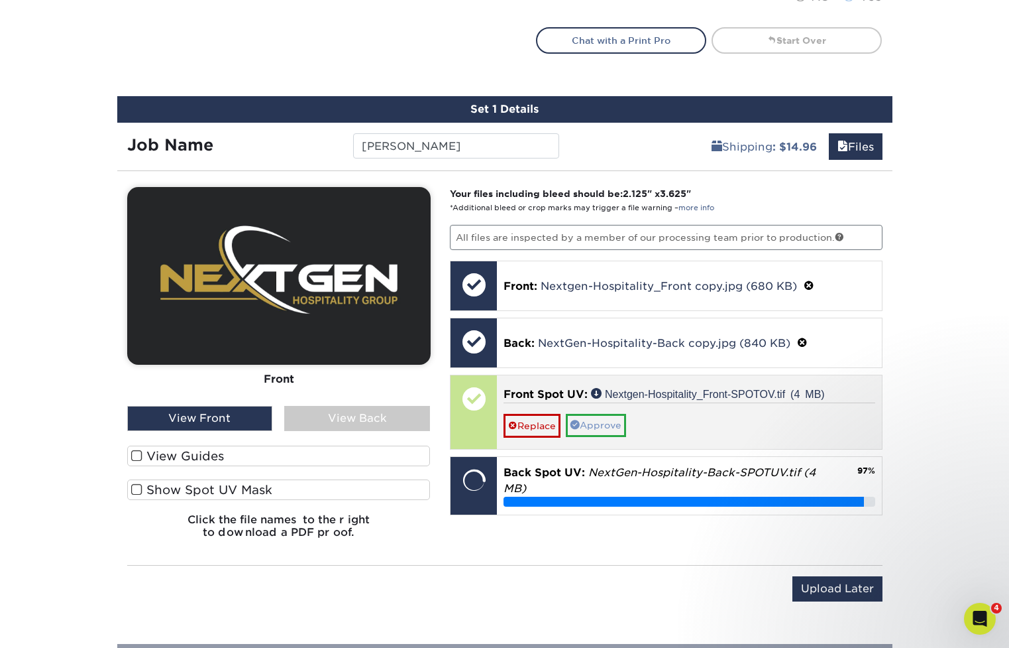
click at [603, 426] on link "Approve" at bounding box center [596, 425] width 60 height 23
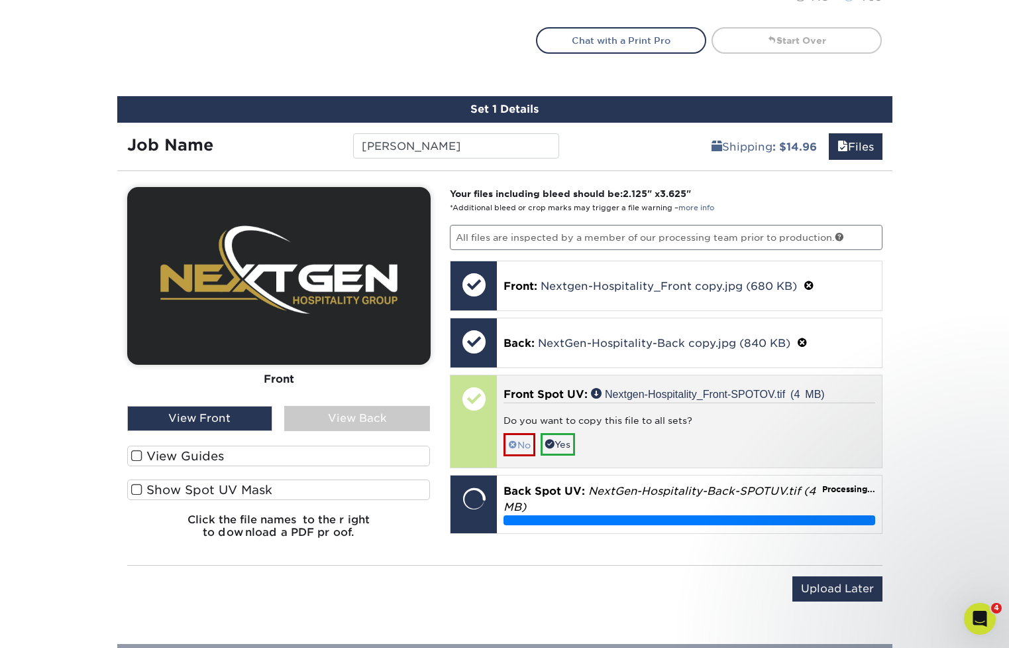
click at [524, 444] on link "No" at bounding box center [520, 444] width 32 height 23
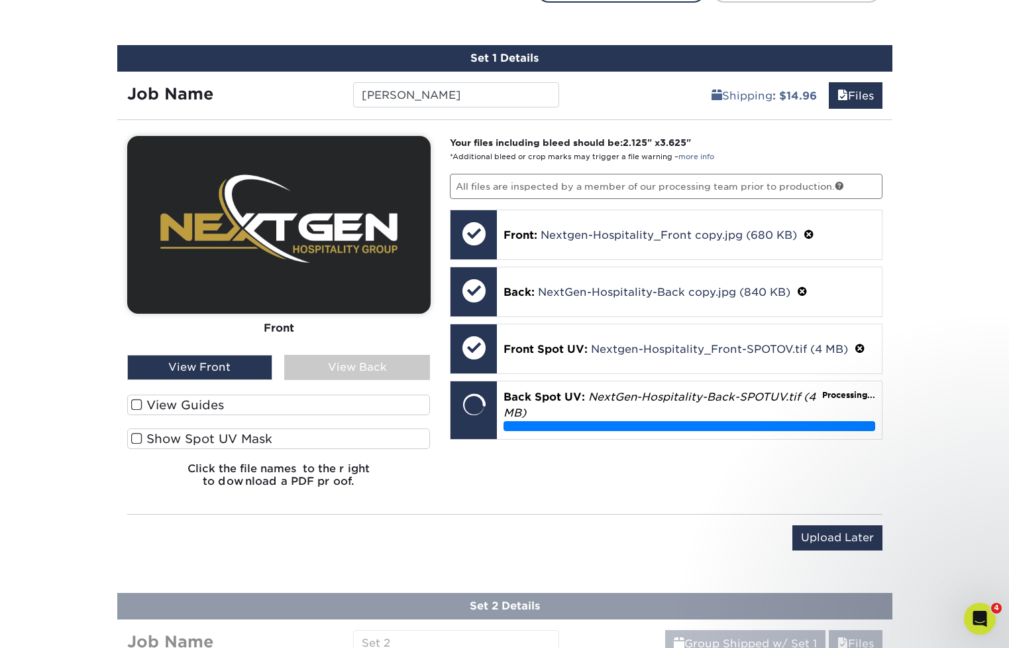
scroll to position [862, 0]
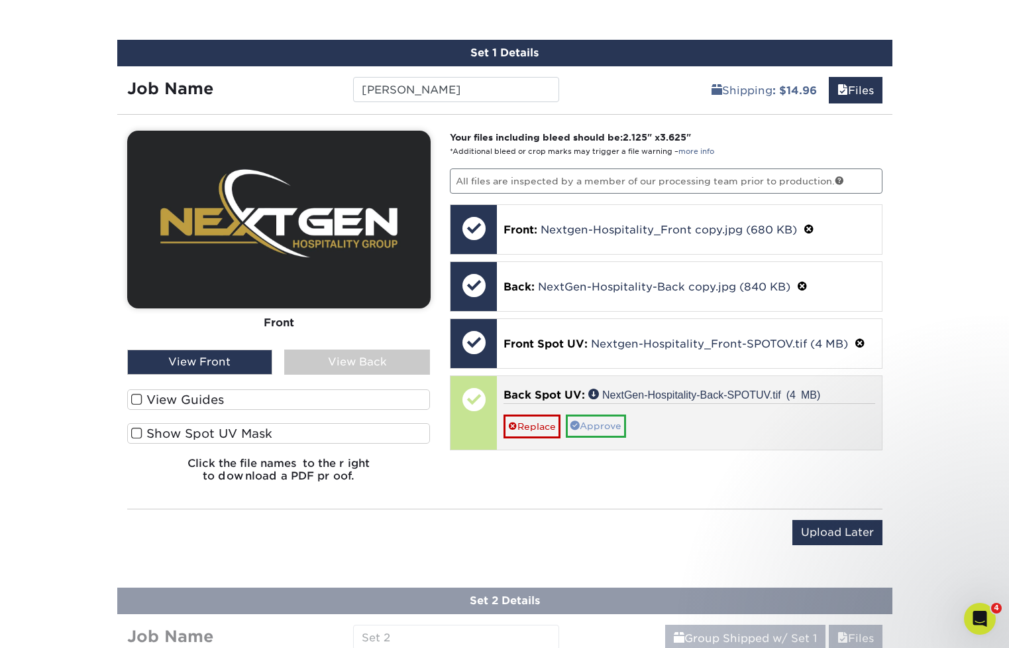
click at [597, 429] on link "Approve" at bounding box center [596, 425] width 60 height 23
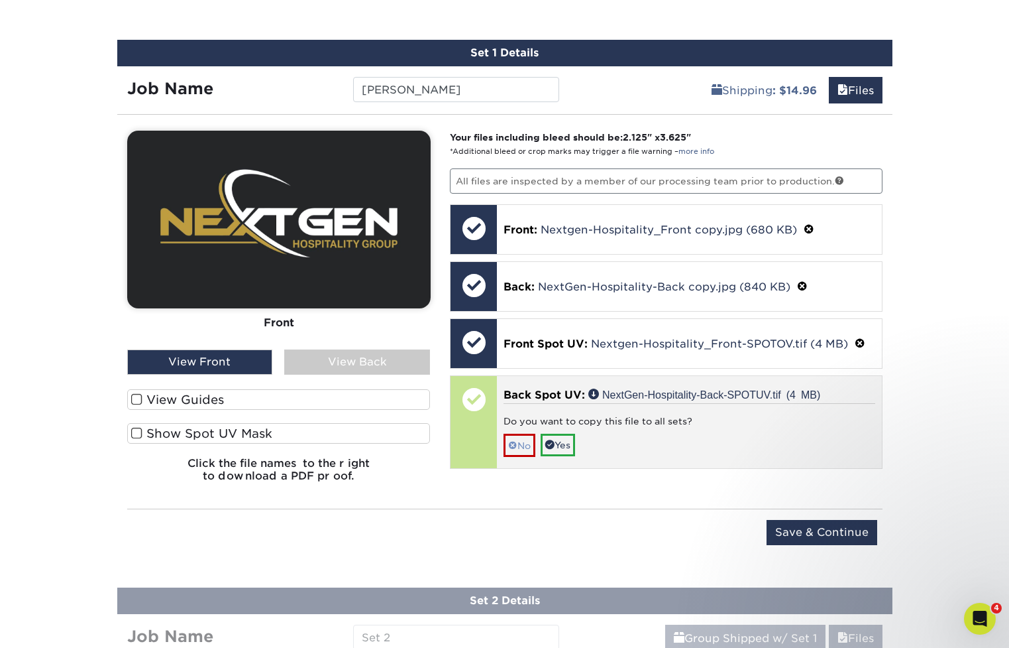
click at [520, 445] on link "No" at bounding box center [520, 444] width 32 height 23
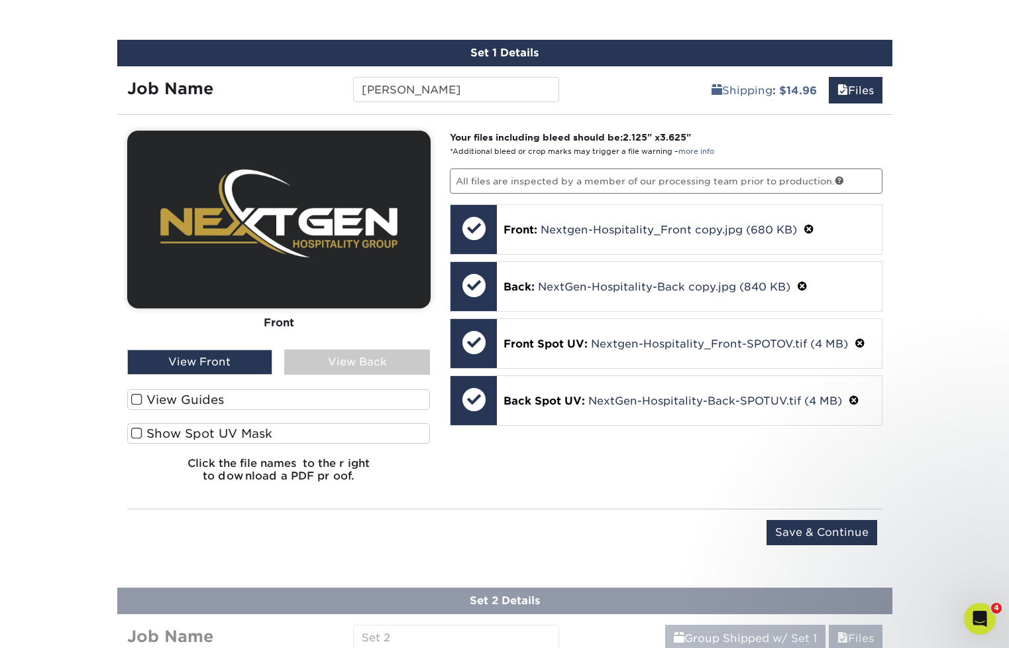
click at [137, 436] on span at bounding box center [136, 433] width 11 height 13
click at [0, 0] on input "Show Spot UV Mask" at bounding box center [0, 0] width 0 height 0
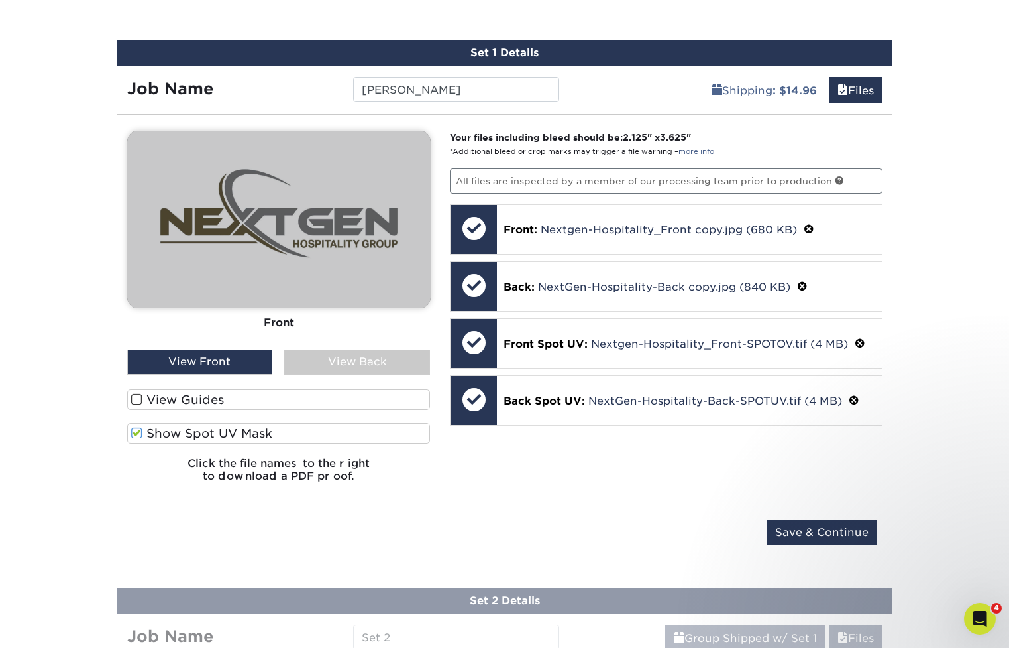
click at [138, 401] on span at bounding box center [136, 399] width 11 height 13
click at [0, 0] on input "View Guides" at bounding box center [0, 0] width 0 height 0
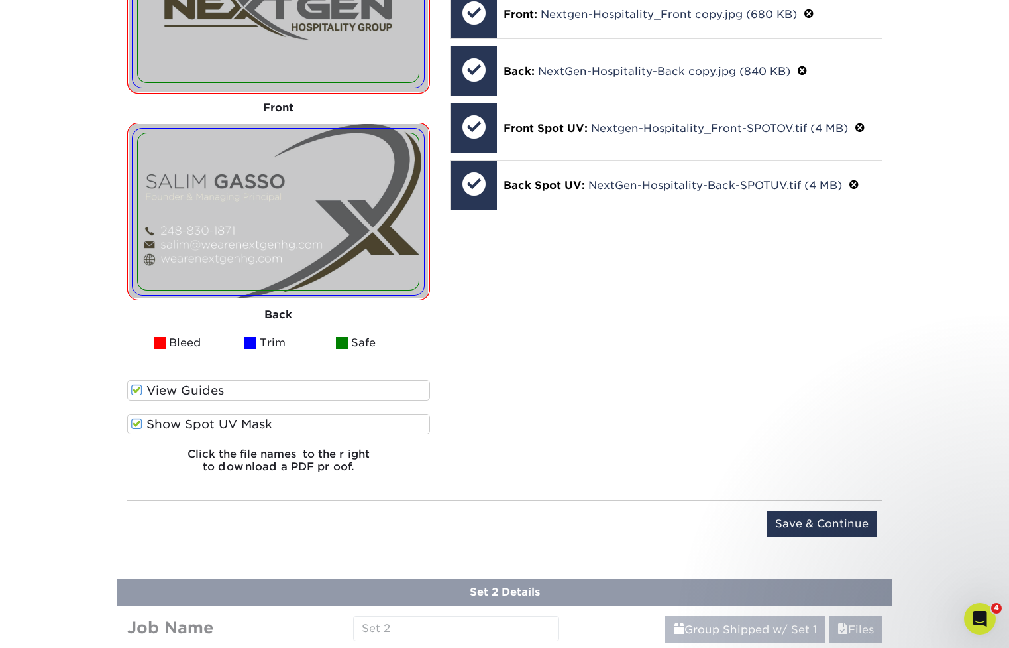
scroll to position [1087, 0]
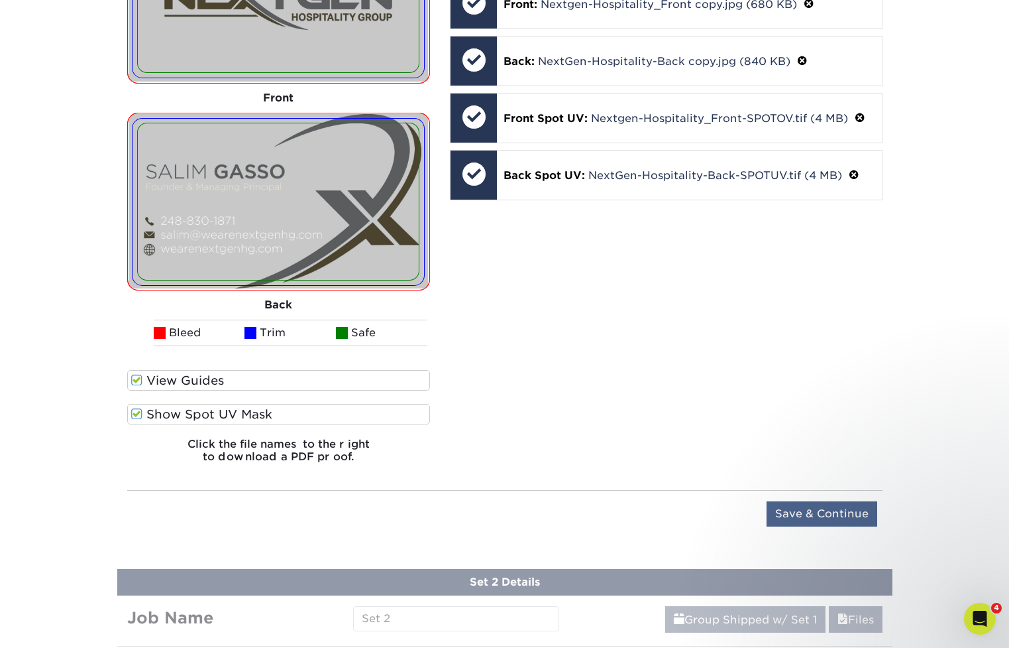
click at [807, 508] on input "Save & Continue" at bounding box center [822, 513] width 111 height 25
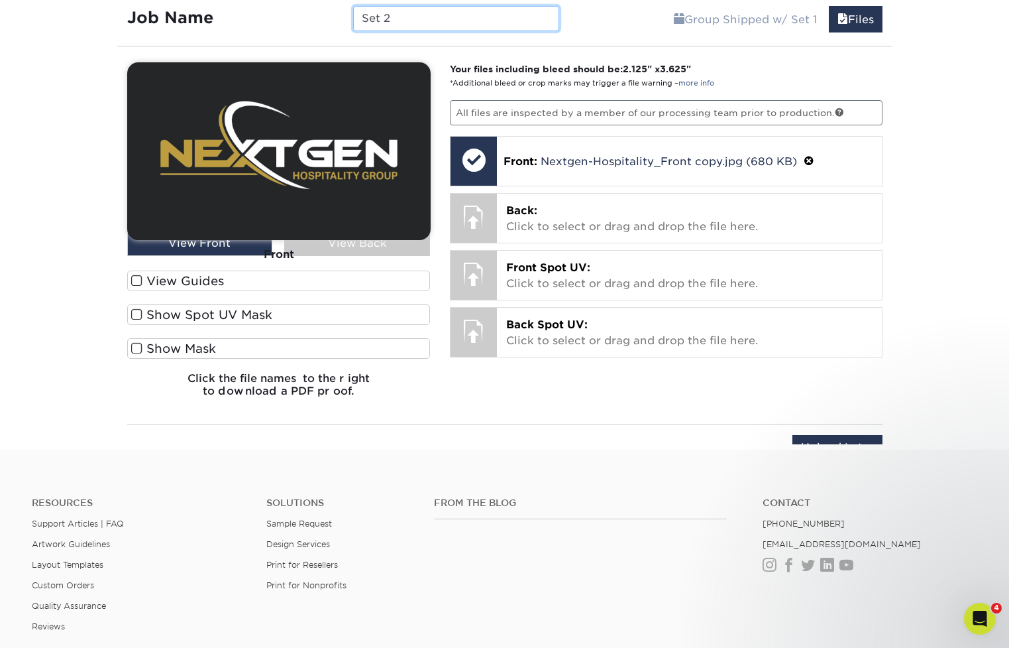
scroll to position [727, 0]
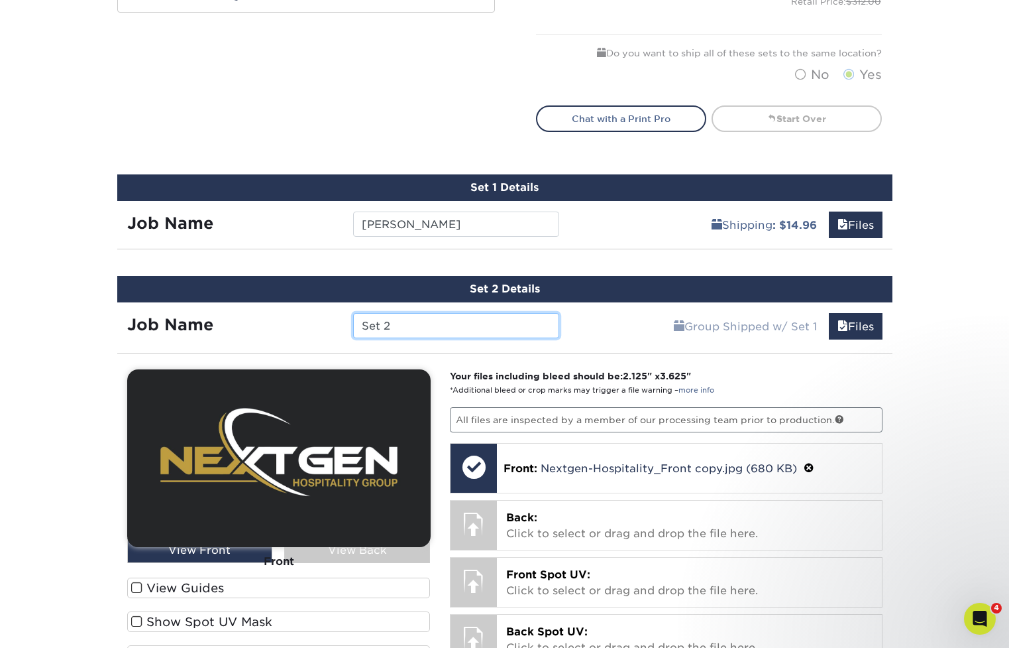
click at [410, 322] on input "Set 2" at bounding box center [456, 325] width 206 height 25
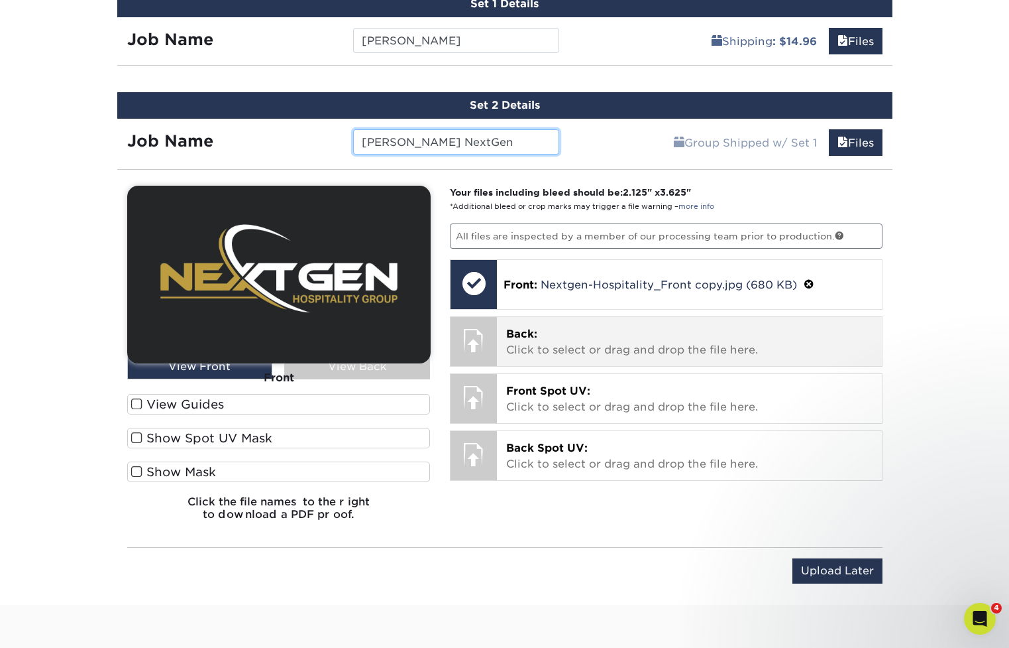
scroll to position [921, 0]
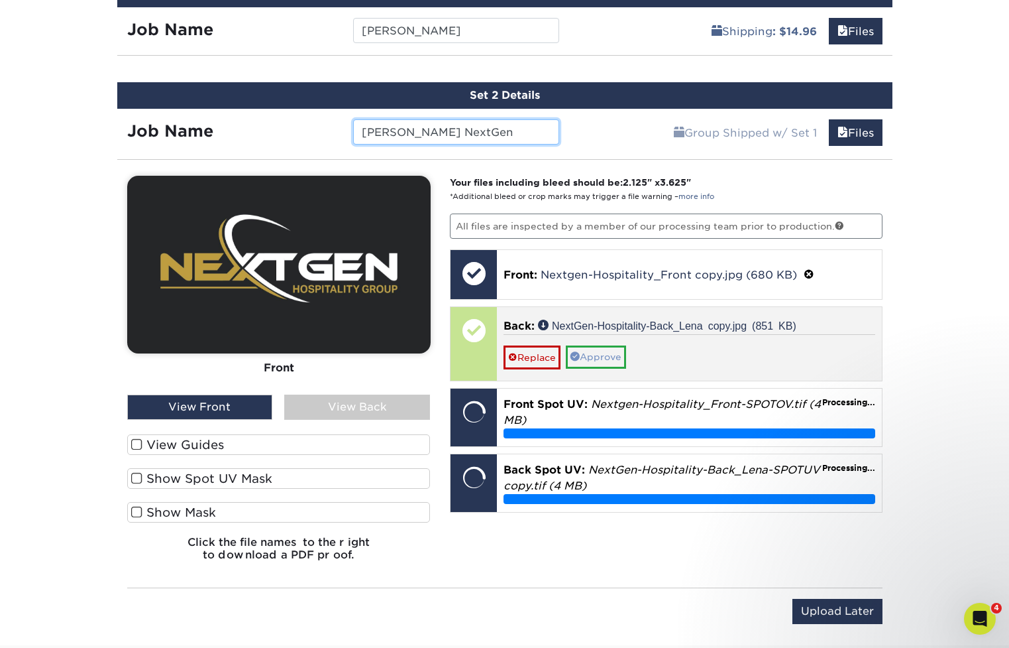
type input "LENA NextGen"
click at [608, 354] on link "Approve" at bounding box center [596, 356] width 60 height 23
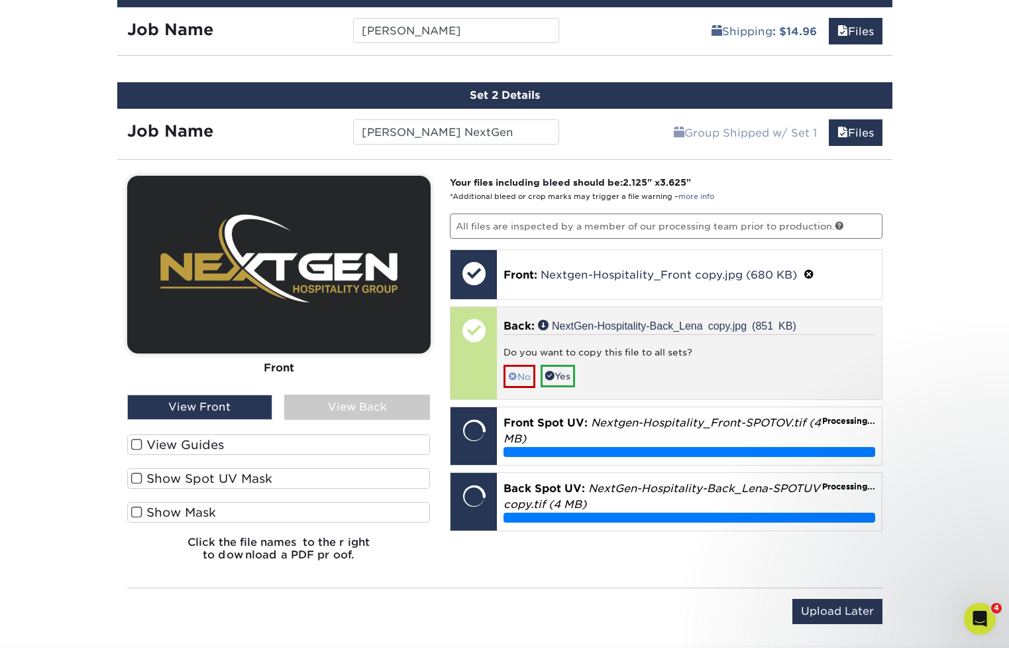
click at [521, 375] on link "No" at bounding box center [520, 376] width 32 height 23
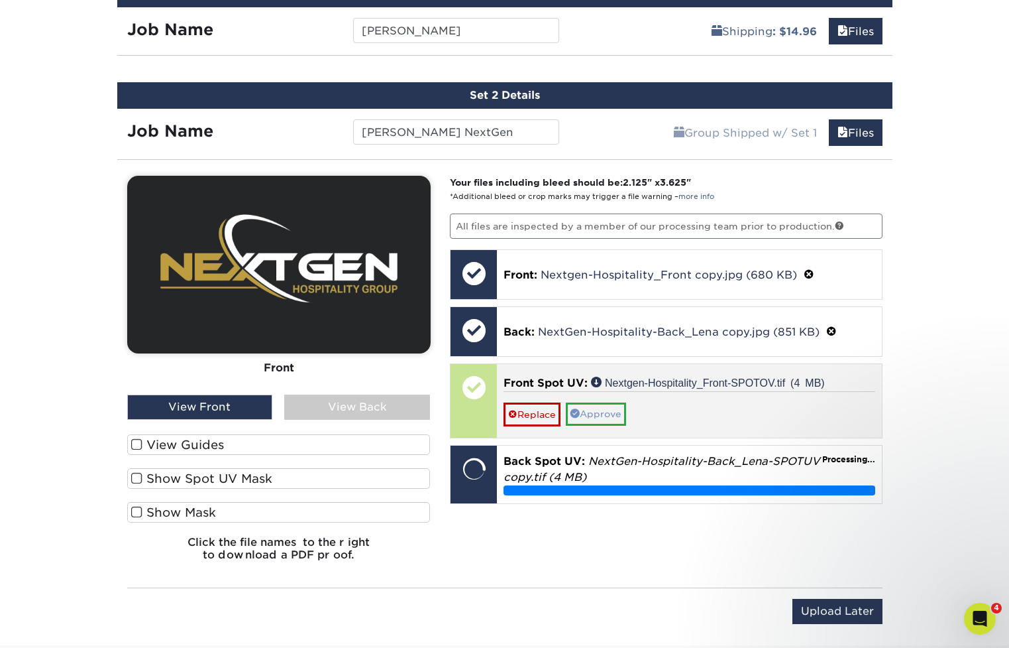
click at [616, 412] on link "Approve" at bounding box center [596, 413] width 60 height 23
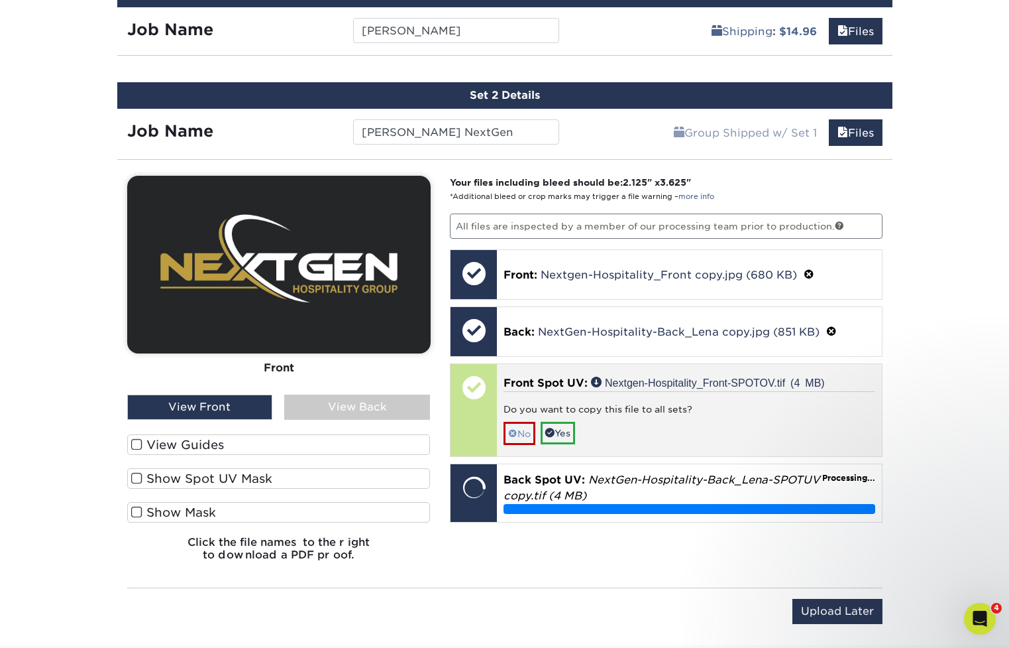
click at [516, 432] on span at bounding box center [512, 433] width 9 height 11
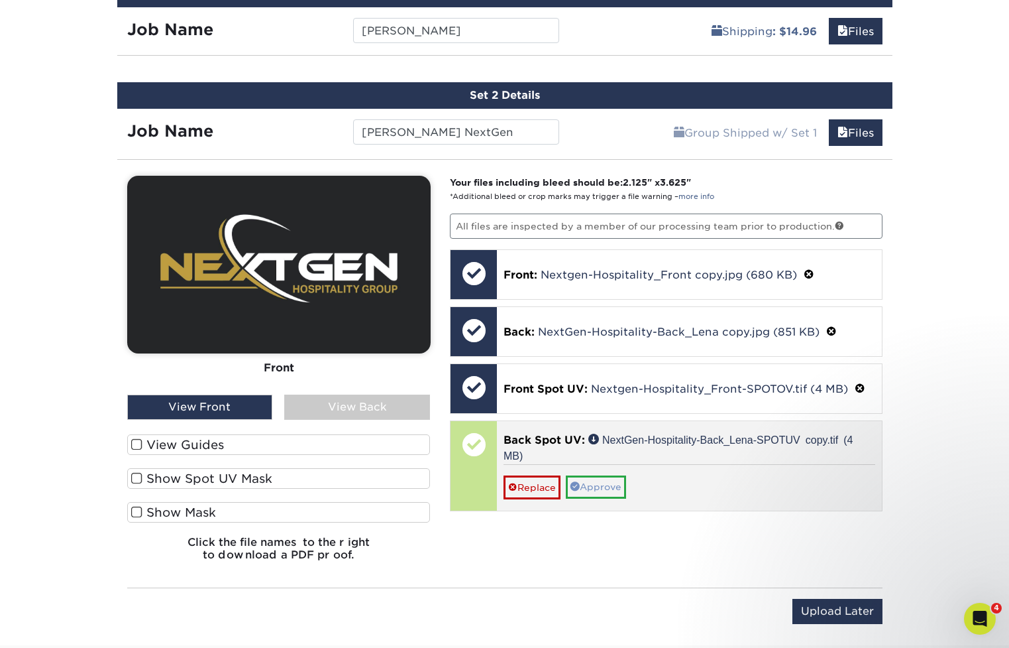
click at [618, 477] on link "Approve" at bounding box center [596, 486] width 60 height 23
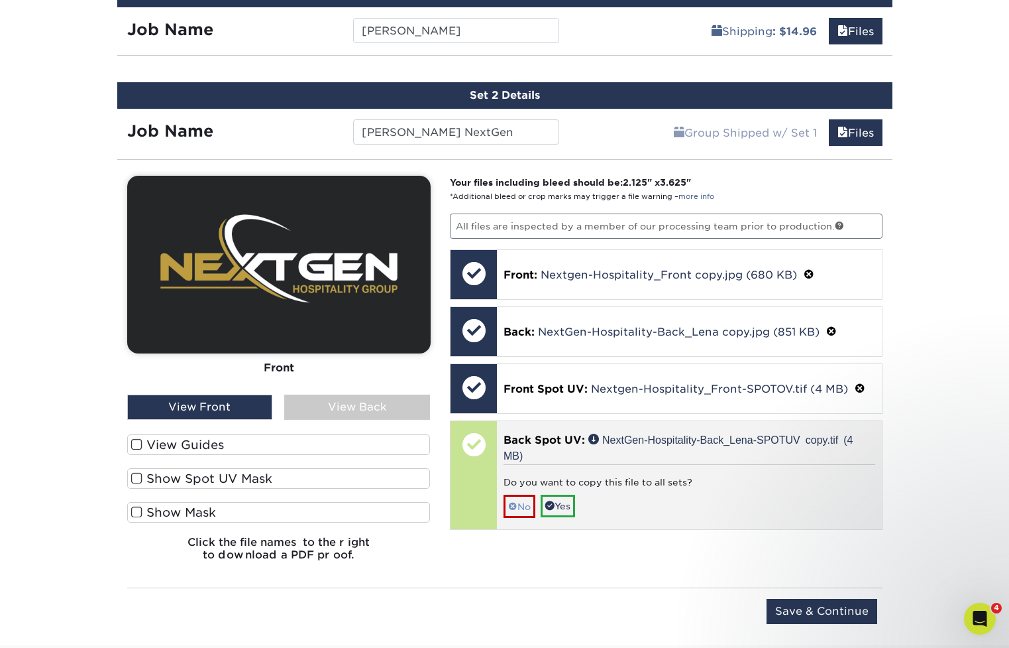
click at [516, 506] on span at bounding box center [512, 506] width 9 height 11
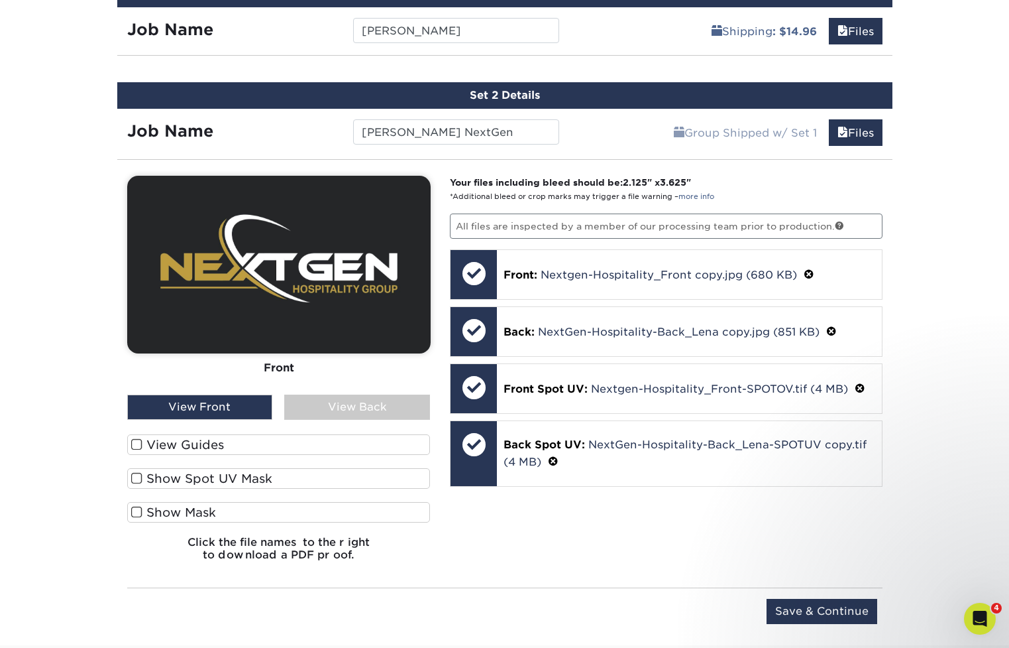
click at [135, 510] on span at bounding box center [136, 512] width 11 height 13
click at [0, 0] on input "Show Mask" at bounding box center [0, 0] width 0 height 0
click at [137, 477] on span at bounding box center [136, 478] width 11 height 13
click at [0, 0] on input "Show Spot UV Mask" at bounding box center [0, 0] width 0 height 0
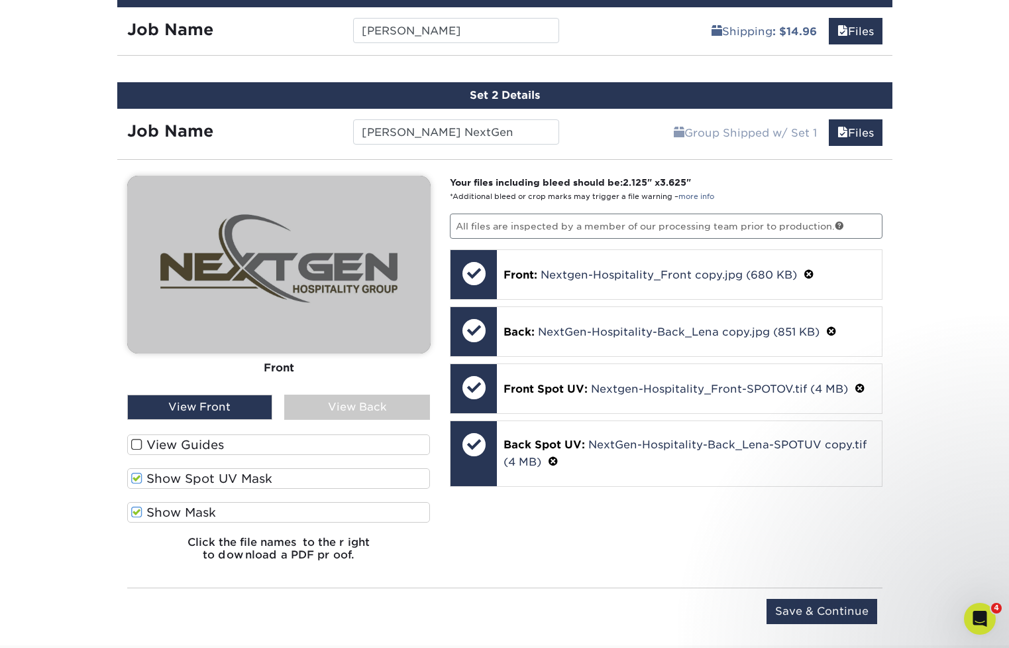
click at [137, 441] on span at bounding box center [136, 444] width 11 height 13
click at [0, 0] on input "View Guides" at bounding box center [0, 0] width 0 height 0
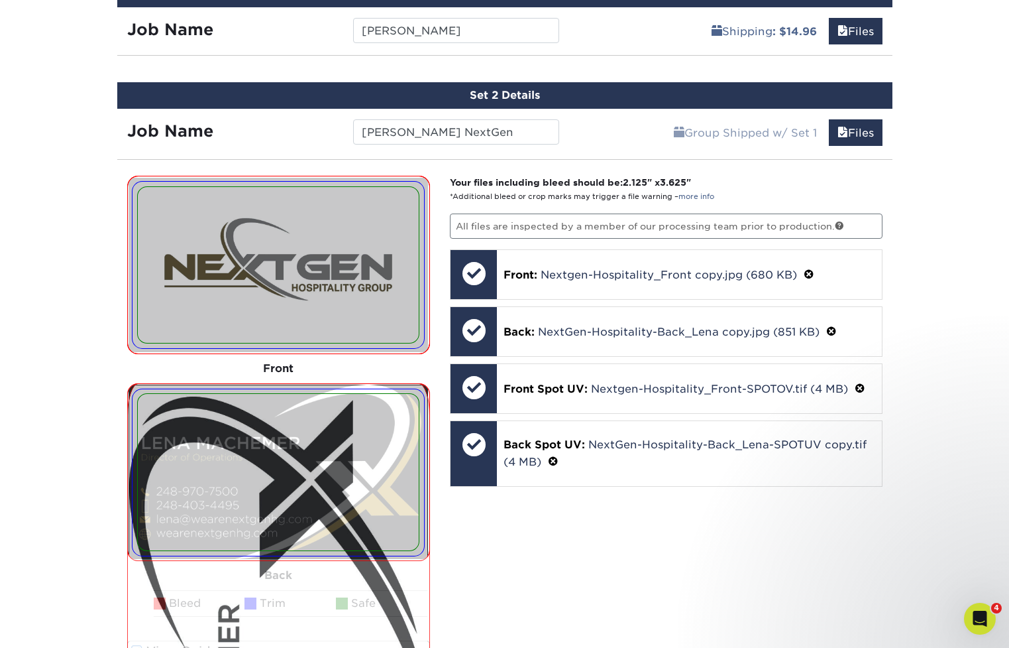
click at [505, 540] on div "Your files including bleed should be: 2.125 " x 3.625 " *Additional bleed or cr…" at bounding box center [666, 477] width 453 height 603
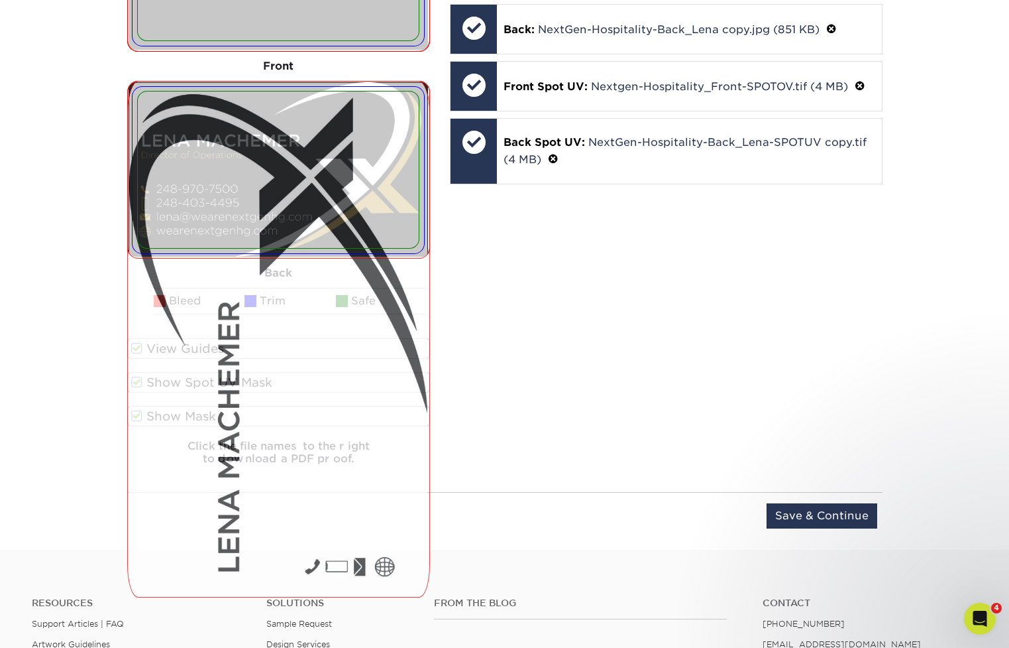
click at [343, 454] on img at bounding box center [279, 339] width 302 height 515
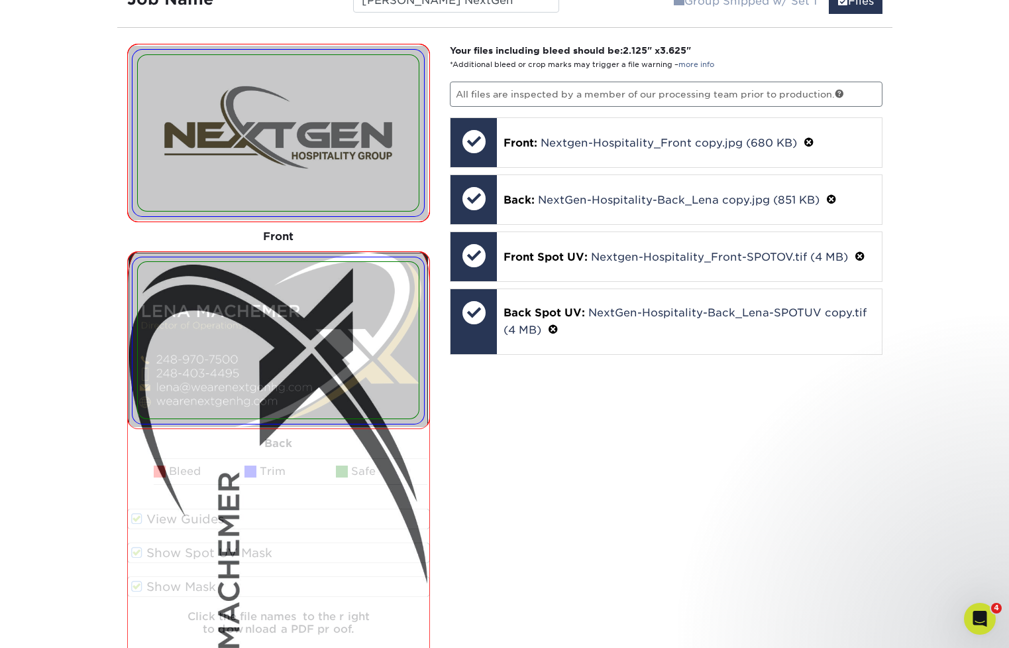
scroll to position [993, 0]
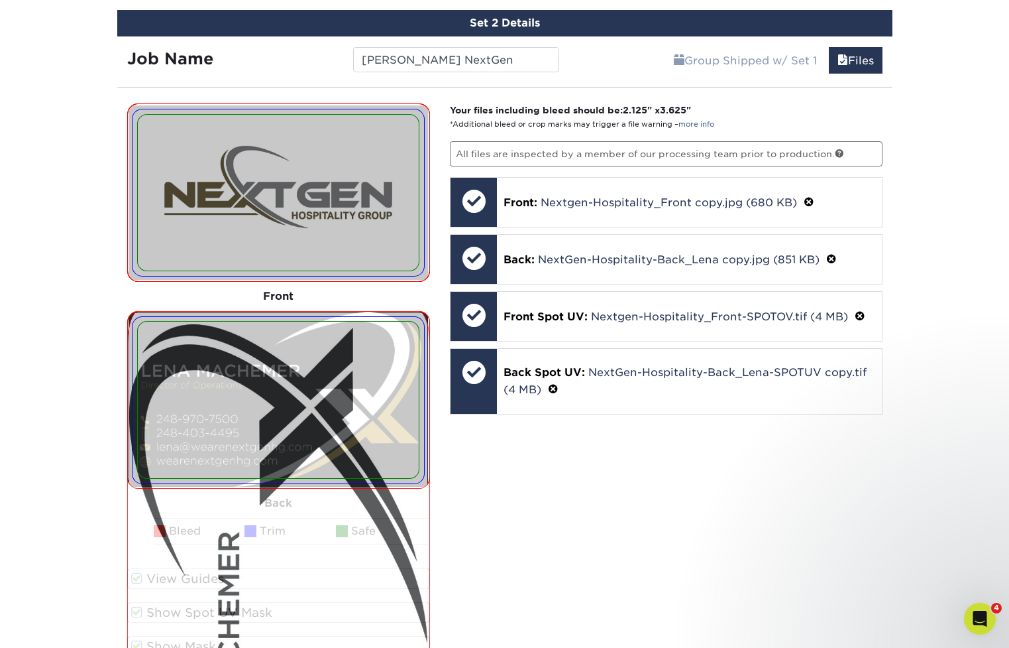
click at [312, 359] on img at bounding box center [278, 399] width 281 height 156
click at [312, 291] on div "Front" at bounding box center [279, 296] width 304 height 29
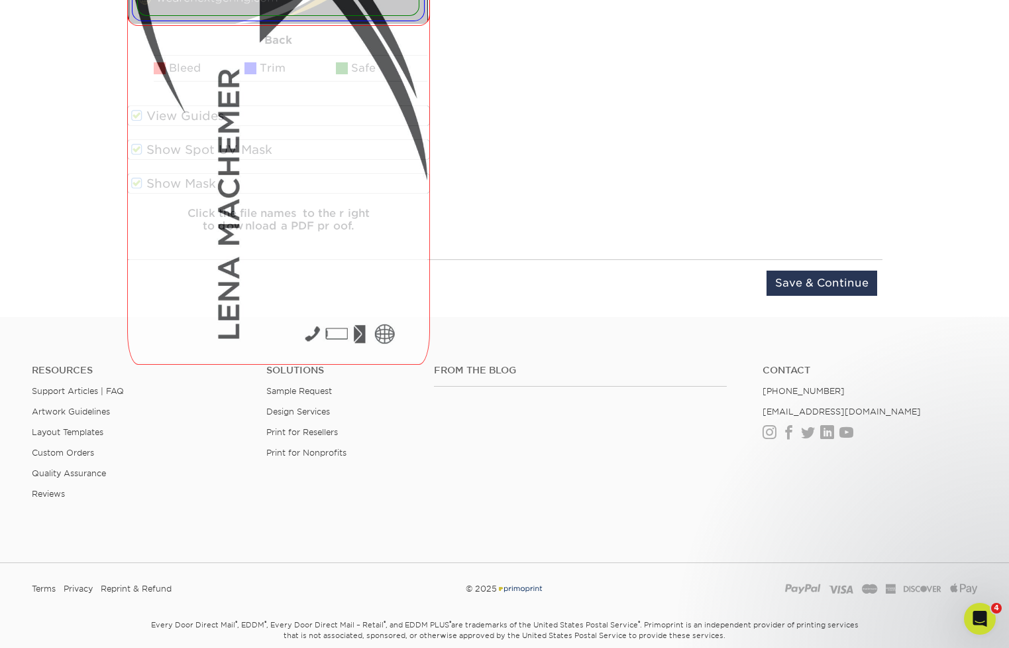
scroll to position [1457, 0]
click at [833, 278] on input "Save & Continue" at bounding box center [822, 281] width 111 height 25
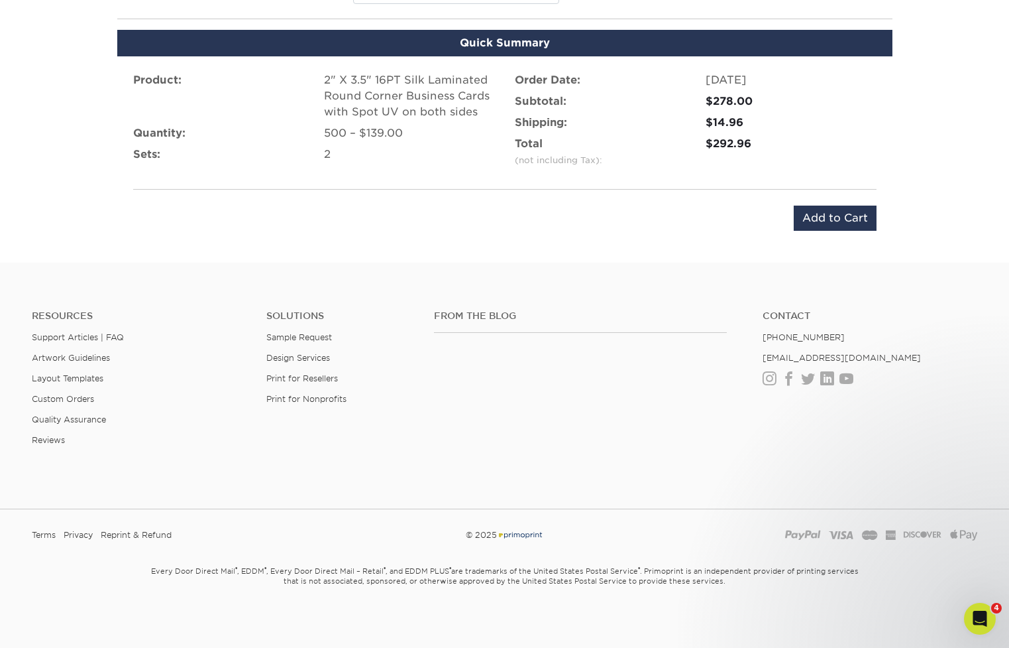
scroll to position [1061, 0]
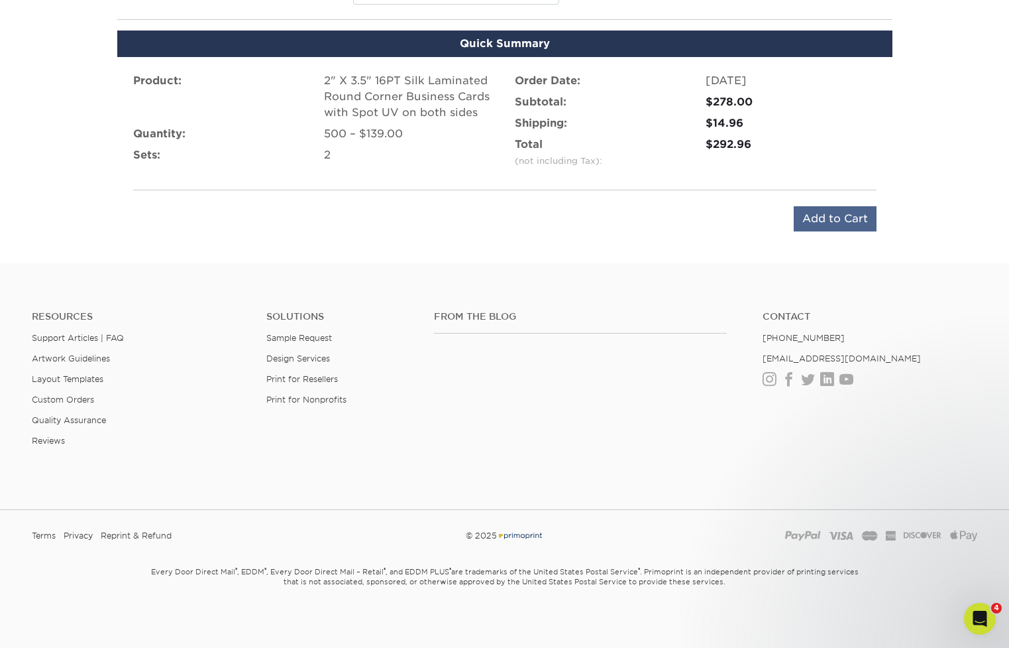
click at [845, 223] on input "Add to Cart" at bounding box center [835, 218] width 83 height 25
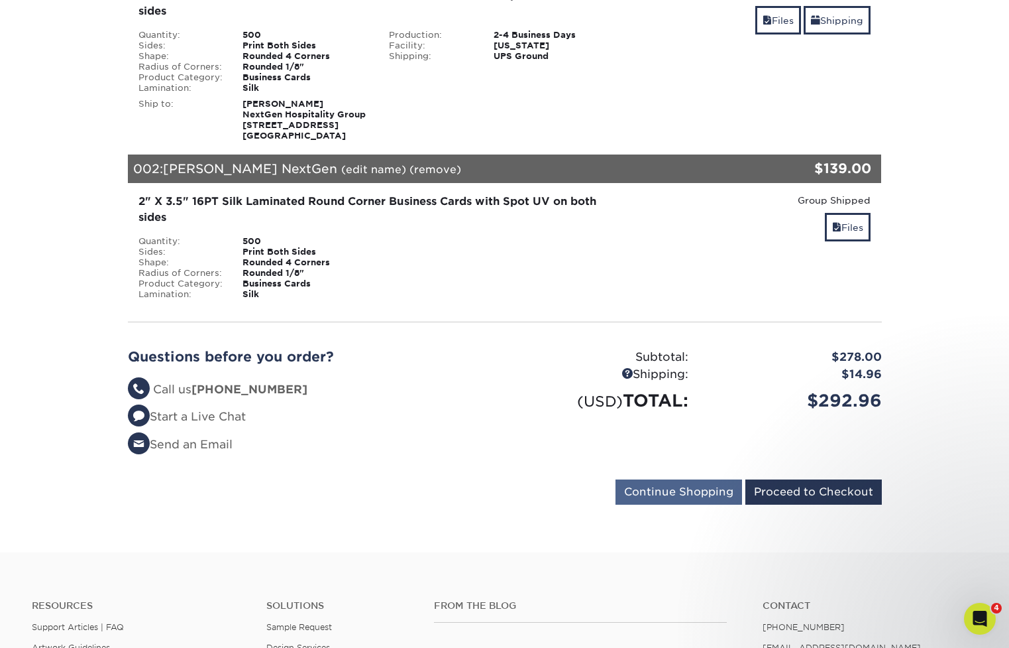
scroll to position [259, 0]
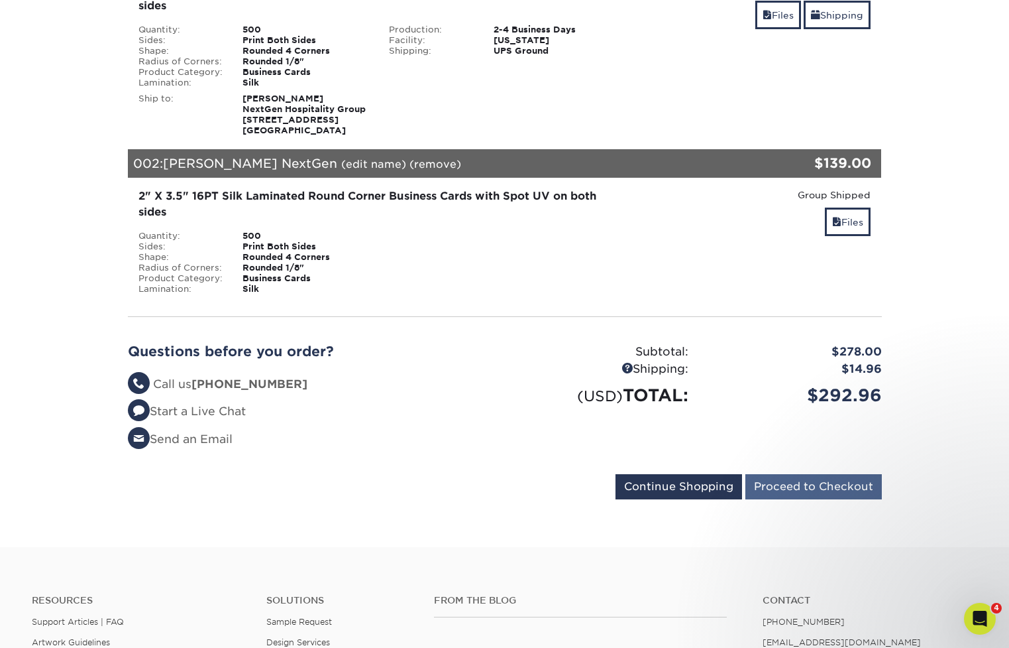
click at [831, 487] on input "Proceed to Checkout" at bounding box center [814, 486] width 137 height 25
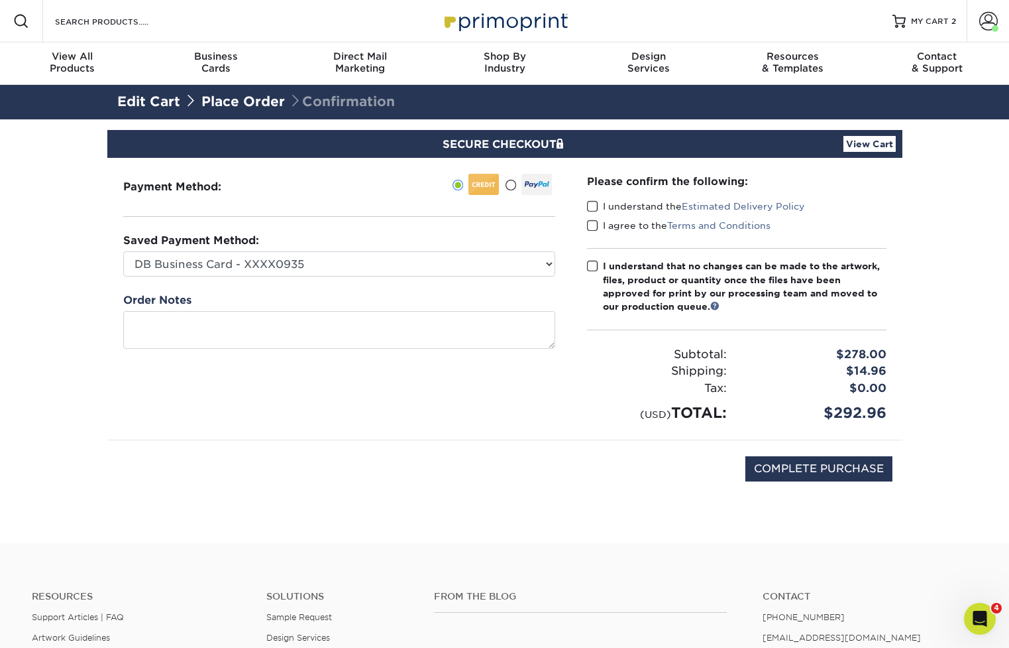
click at [594, 205] on span at bounding box center [592, 206] width 11 height 13
click at [0, 0] on input "I understand the Estimated Delivery Policy" at bounding box center [0, 0] width 0 height 0
click at [594, 227] on span at bounding box center [592, 225] width 11 height 13
click at [0, 0] on input "I agree to the Terms and Conditions" at bounding box center [0, 0] width 0 height 0
click at [589, 259] on label "I understand that no changes can be made to the artwork, files, product or quan…" at bounding box center [737, 286] width 300 height 54
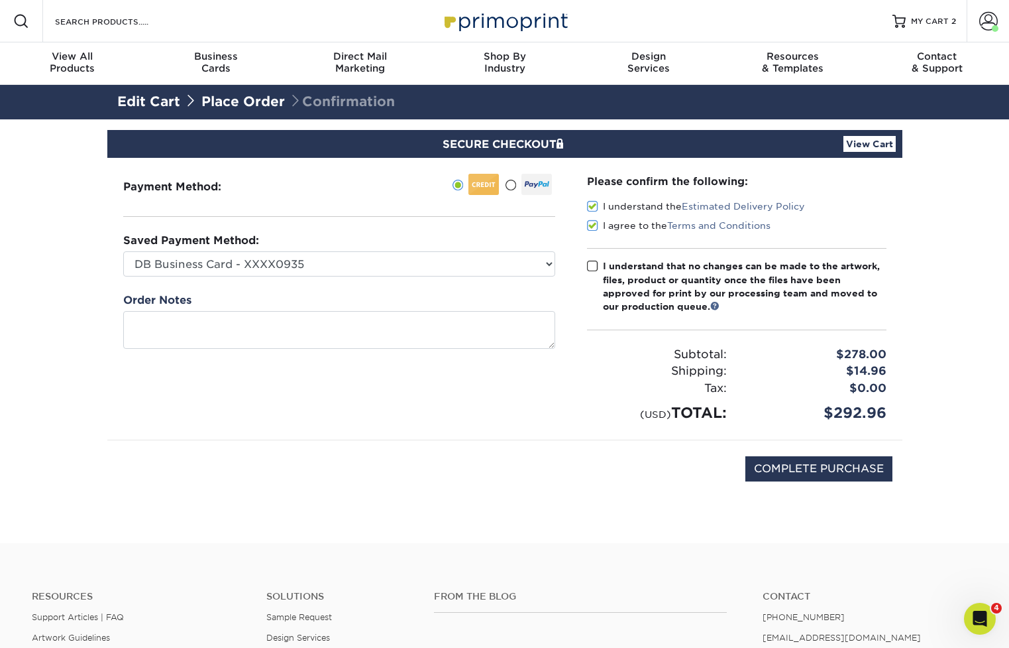
click at [0, 0] on input "I understand that no changes can be made to the artwork, files, product or quan…" at bounding box center [0, 0] width 0 height 0
click at [591, 263] on span at bounding box center [592, 266] width 11 height 13
click at [0, 0] on input "I understand that no changes can be made to the artwork, files, product or quan…" at bounding box center [0, 0] width 0 height 0
click at [591, 263] on span at bounding box center [592, 266] width 11 height 13
click at [0, 0] on input "I understand that no changes can be made to the artwork, files, product or quan…" at bounding box center [0, 0] width 0 height 0
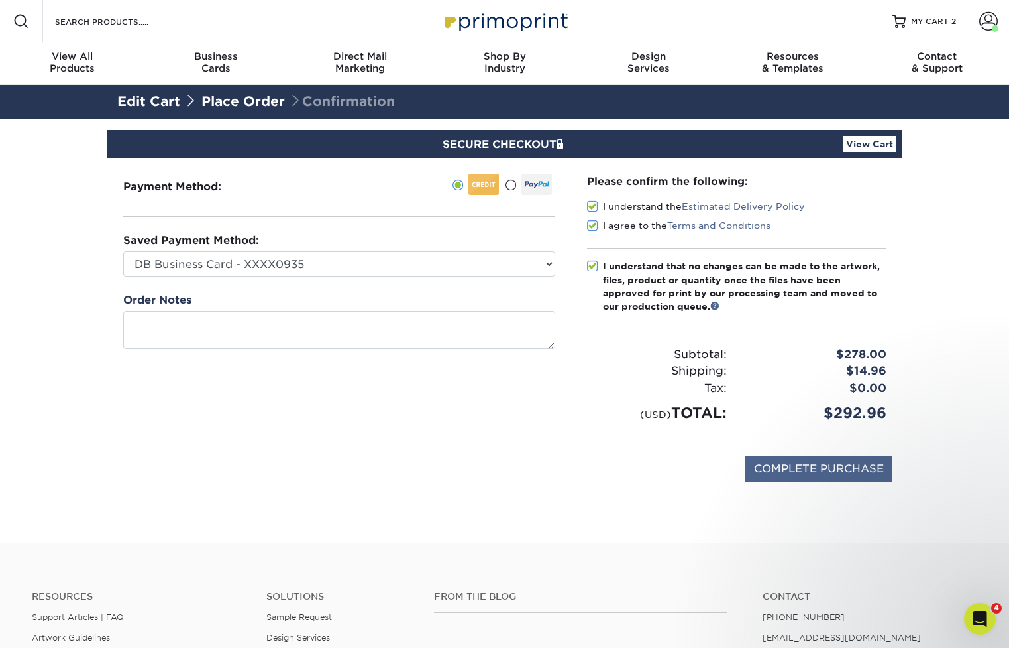
click at [815, 463] on input "COMPLETE PURCHASE" at bounding box center [819, 468] width 147 height 25
type input "PROCESSING, PLEASE WAIT..."
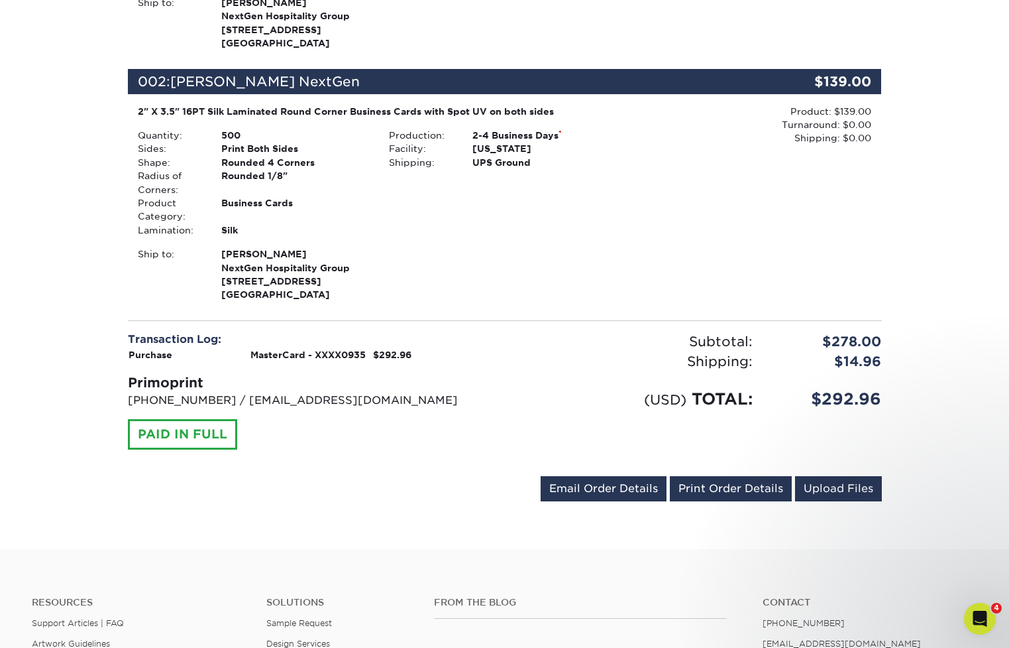
scroll to position [543, 0]
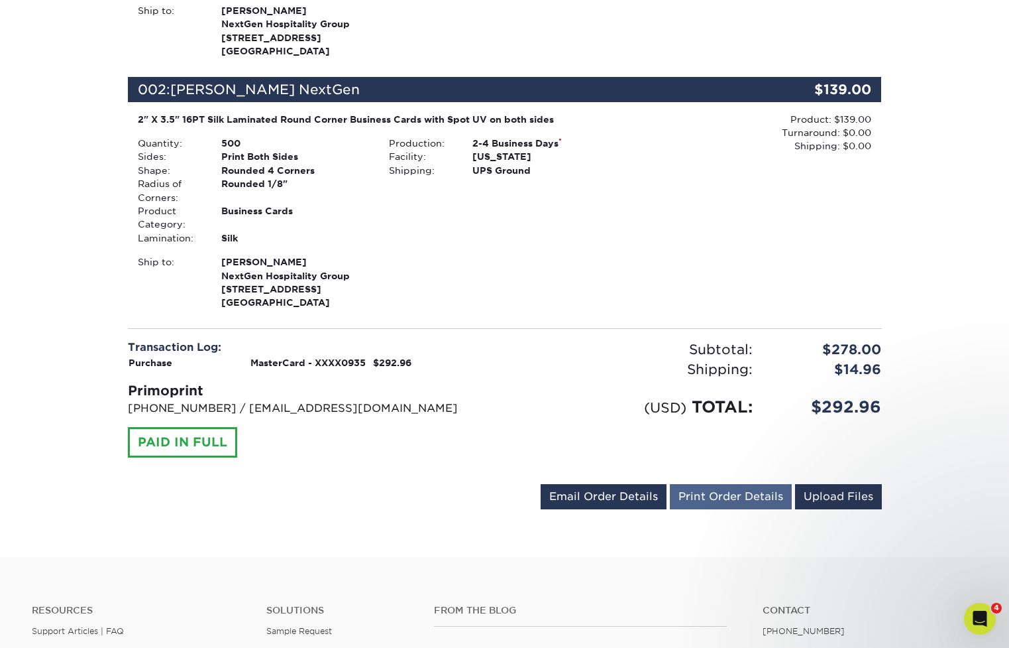
click at [748, 490] on link "Print Order Details" at bounding box center [731, 496] width 122 height 25
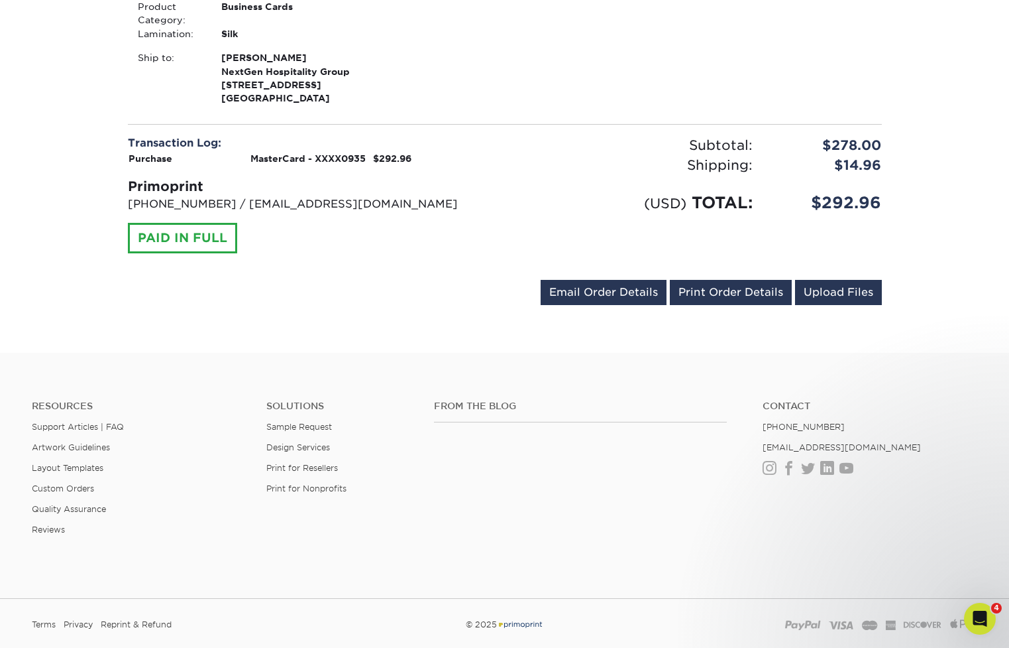
scroll to position [747, 0]
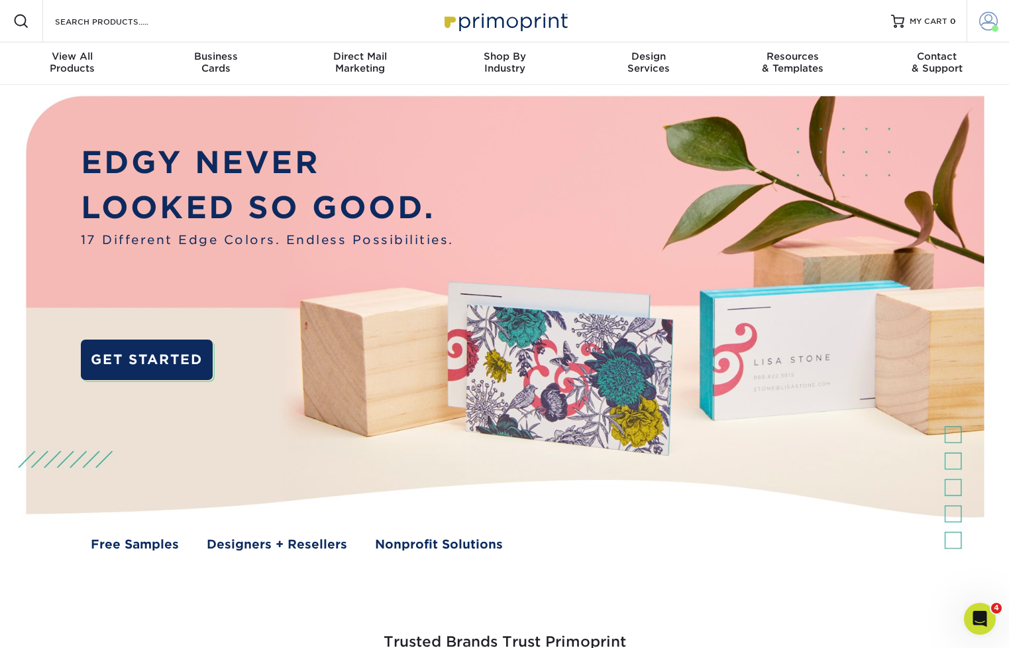
click at [984, 22] on span at bounding box center [989, 21] width 19 height 19
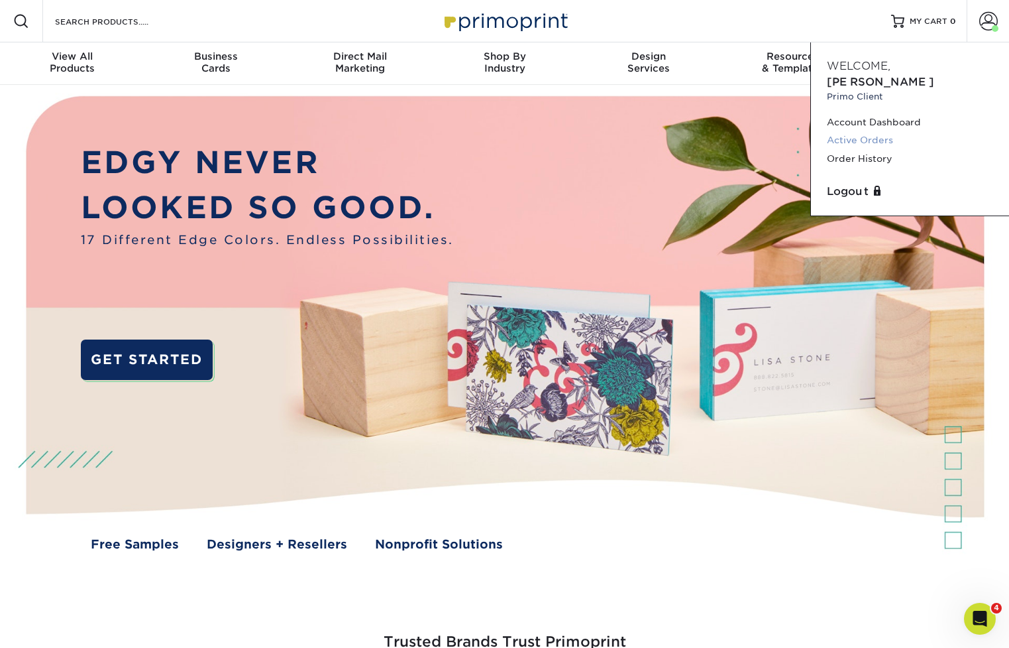
click at [881, 131] on link "Active Orders" at bounding box center [910, 140] width 166 height 18
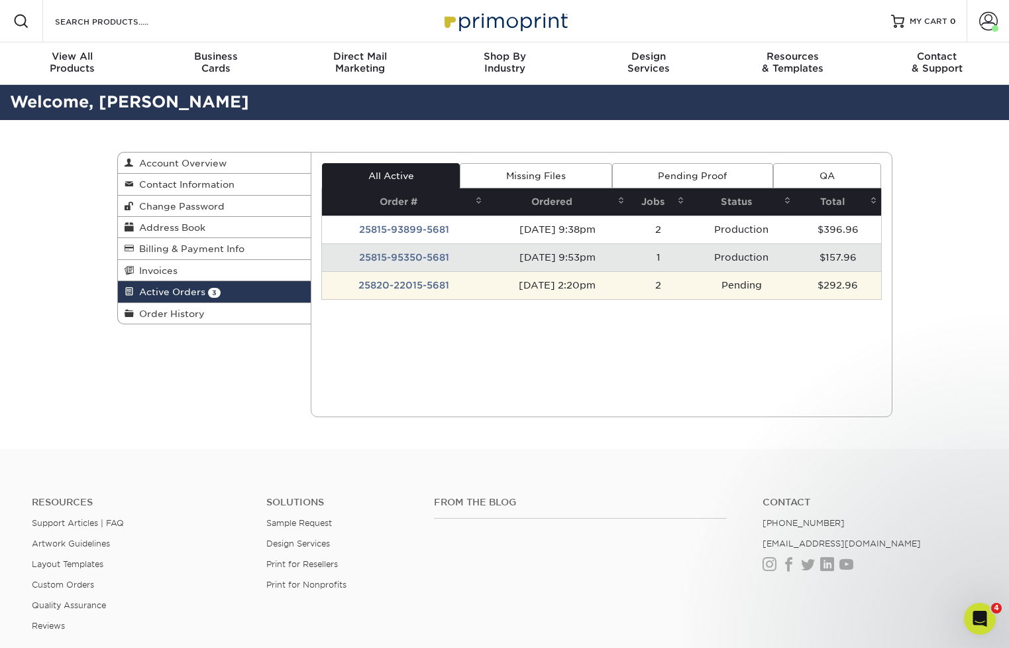
click at [402, 286] on td "25820-22015-5681" at bounding box center [404, 285] width 164 height 28
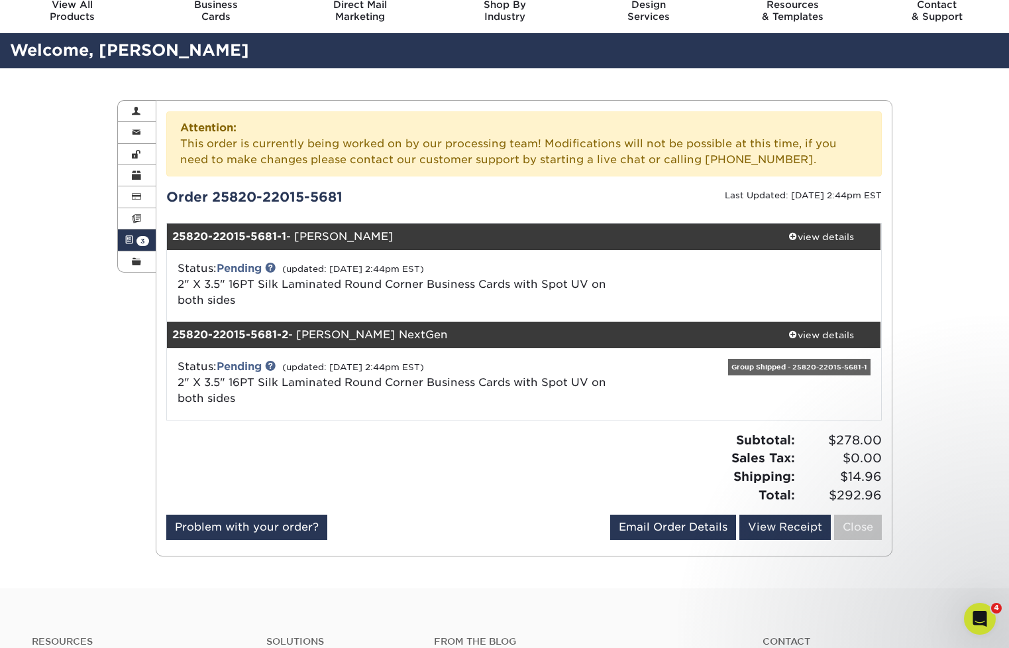
scroll to position [53, 0]
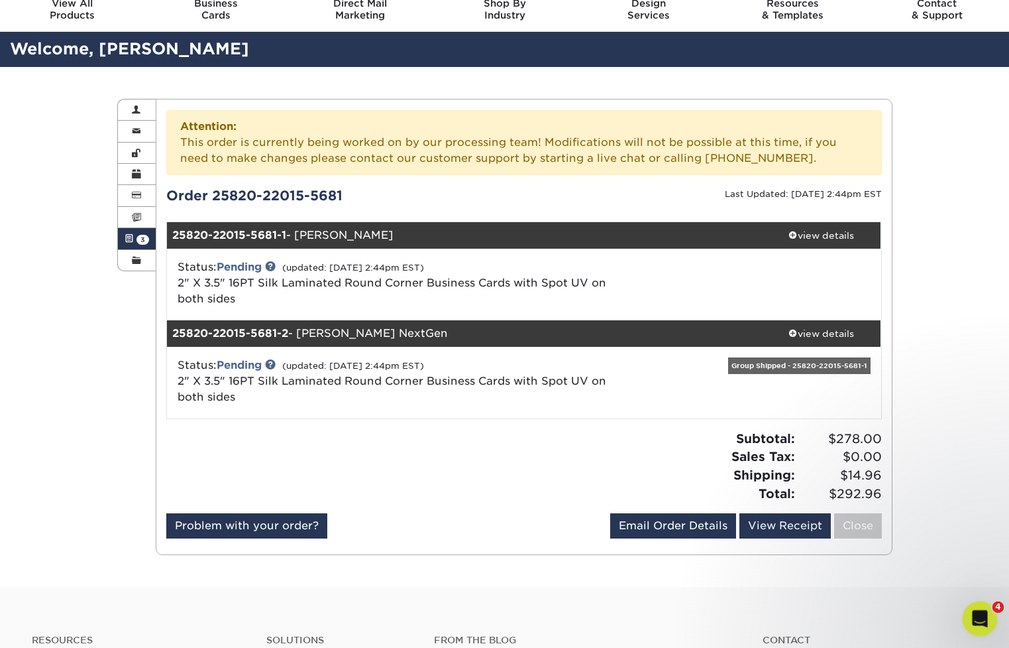
click at [984, 625] on div "Open Intercom Messenger" at bounding box center [978, 617] width 44 height 44
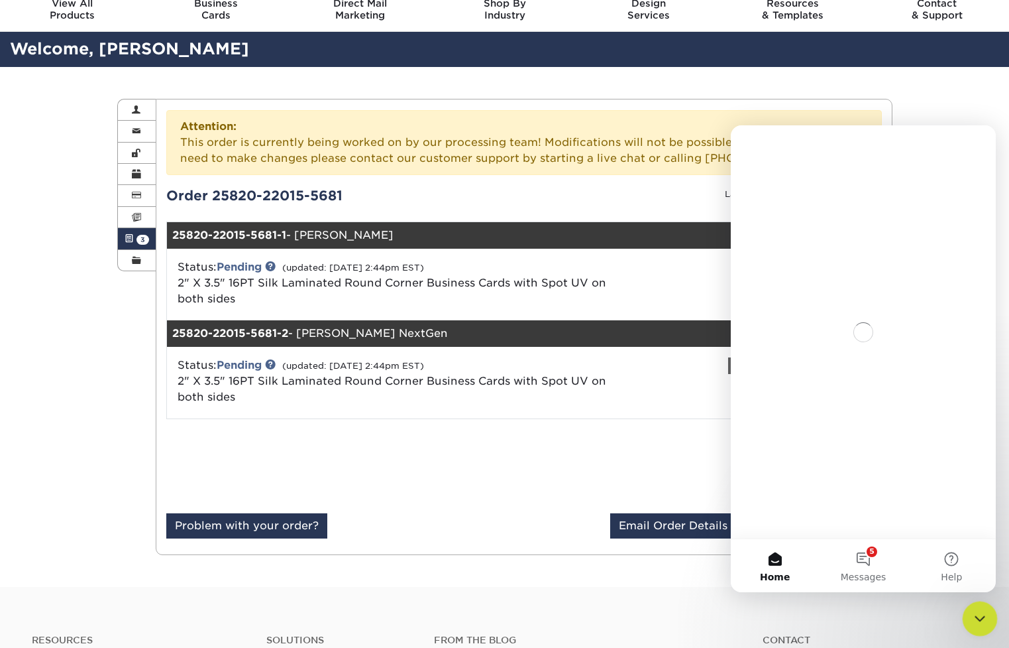
scroll to position [0, 0]
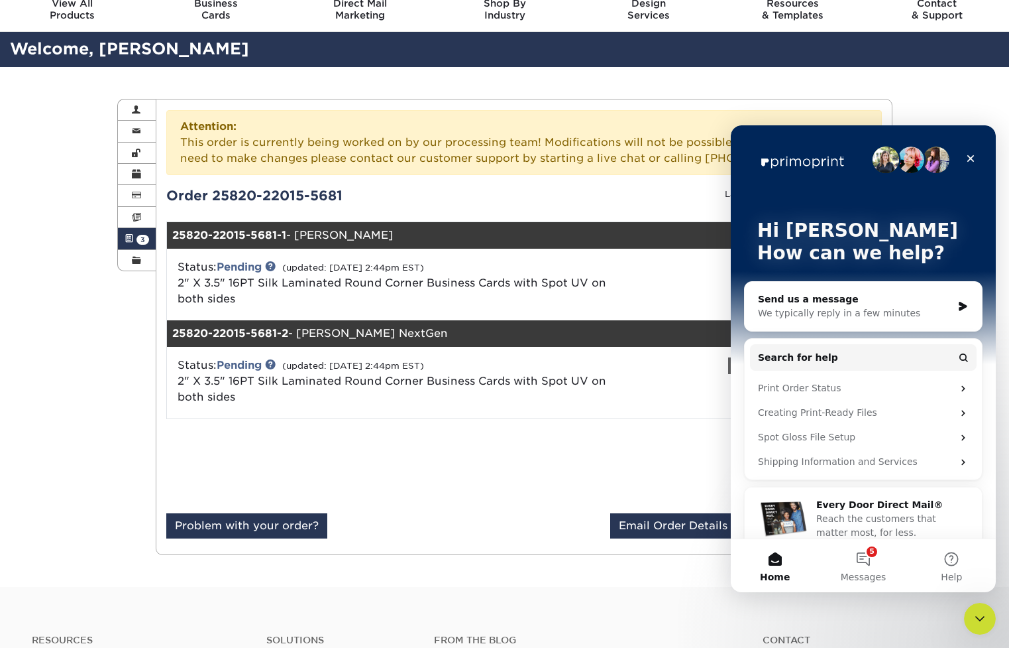
click at [854, 305] on div "Send us a message" at bounding box center [855, 299] width 194 height 14
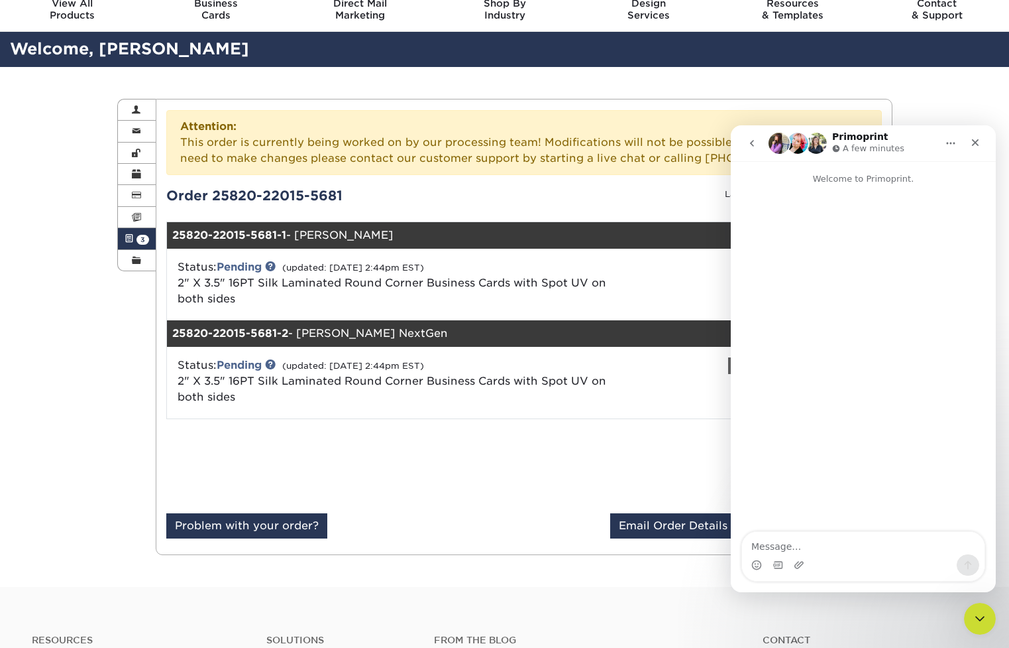
click at [264, 351] on div "Status: Pending (updated: 08/20/2025 2:44pm EST) 2" X 3.5" 16PT Silk Laminated …" at bounding box center [524, 383] width 734 height 72
drag, startPoint x: 171, startPoint y: 196, endPoint x: 351, endPoint y: 197, distance: 180.3
click at [351, 197] on div "Order 25820-22015-5681" at bounding box center [340, 196] width 368 height 20
copy div "Order 25820-22015-5681"
click at [790, 553] on textarea "Message…" at bounding box center [863, 543] width 243 height 23
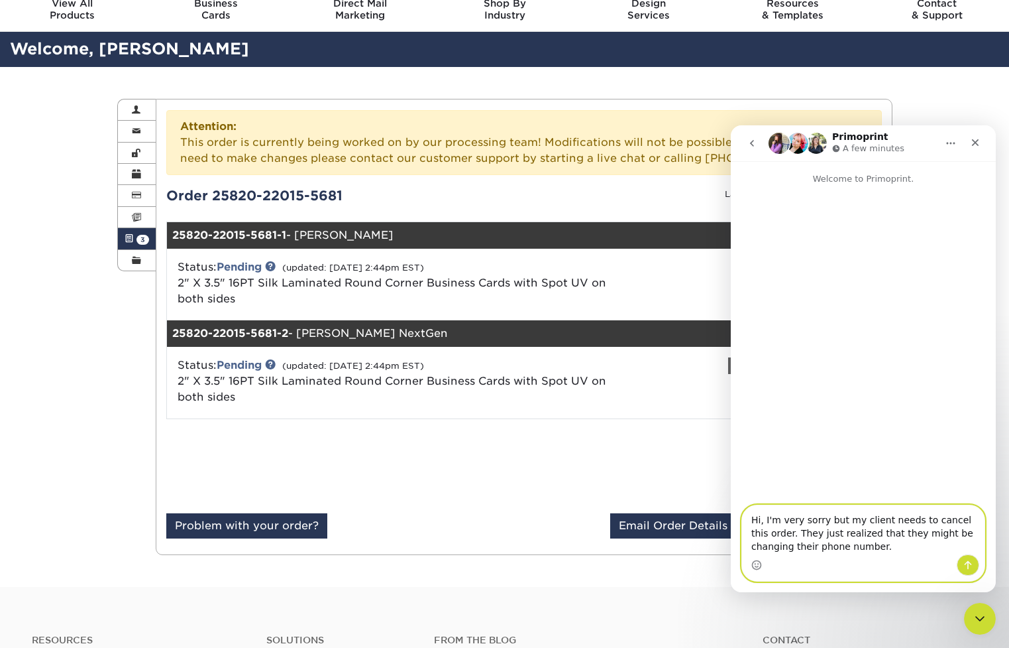
type textarea "Hi, I'm very sorry but my client needs to cancel this order. They just realized…"
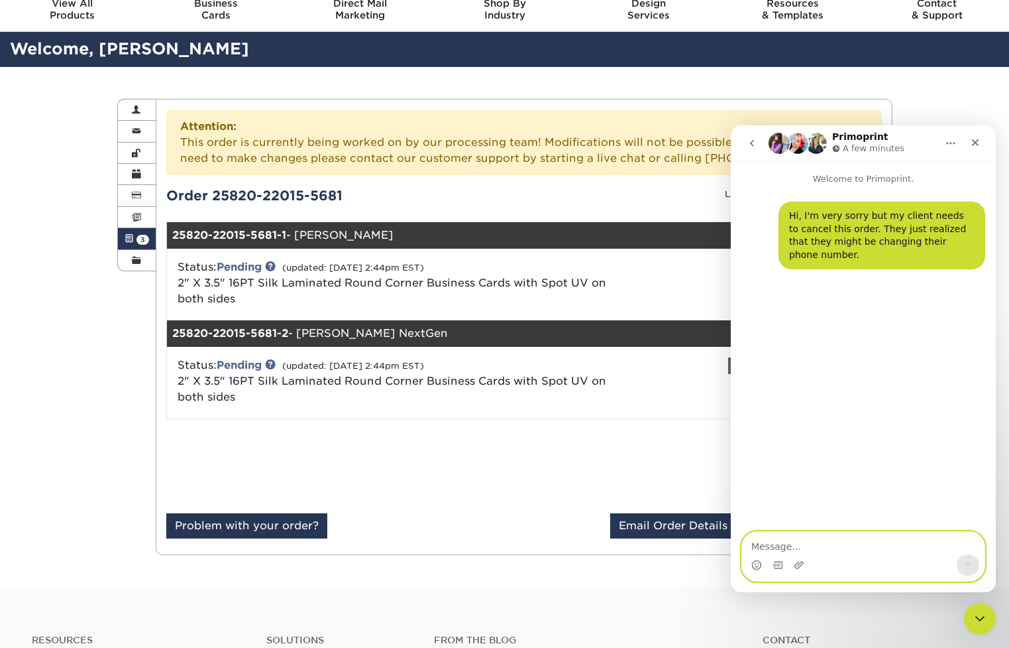
paste textarea "Order 25820-22015-5681"
type textarea "Order 25820-22015-5681"
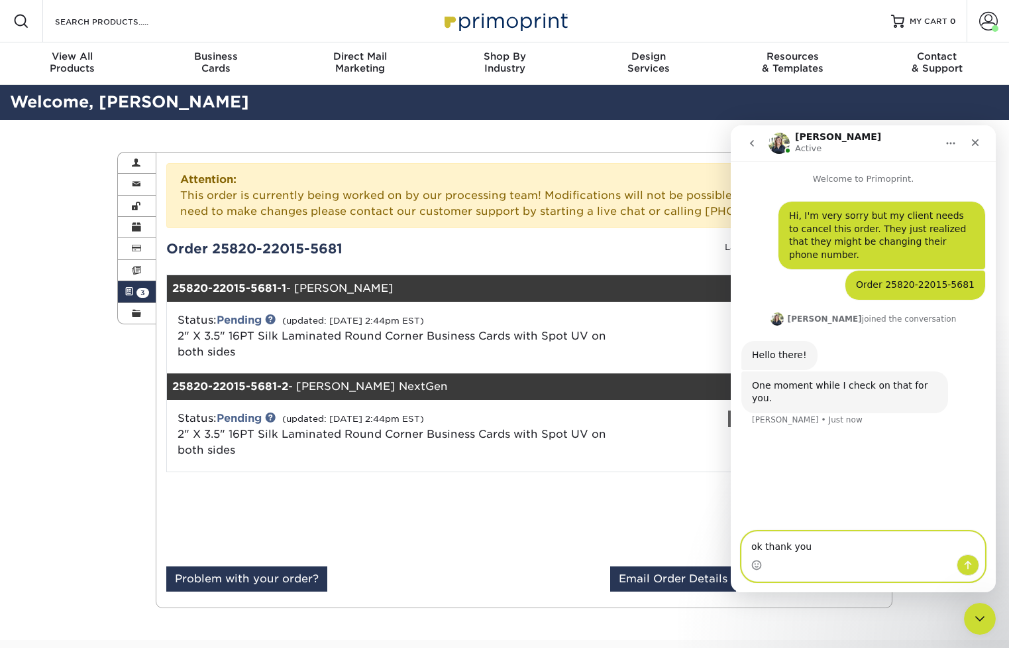
type textarea "ok thank you"
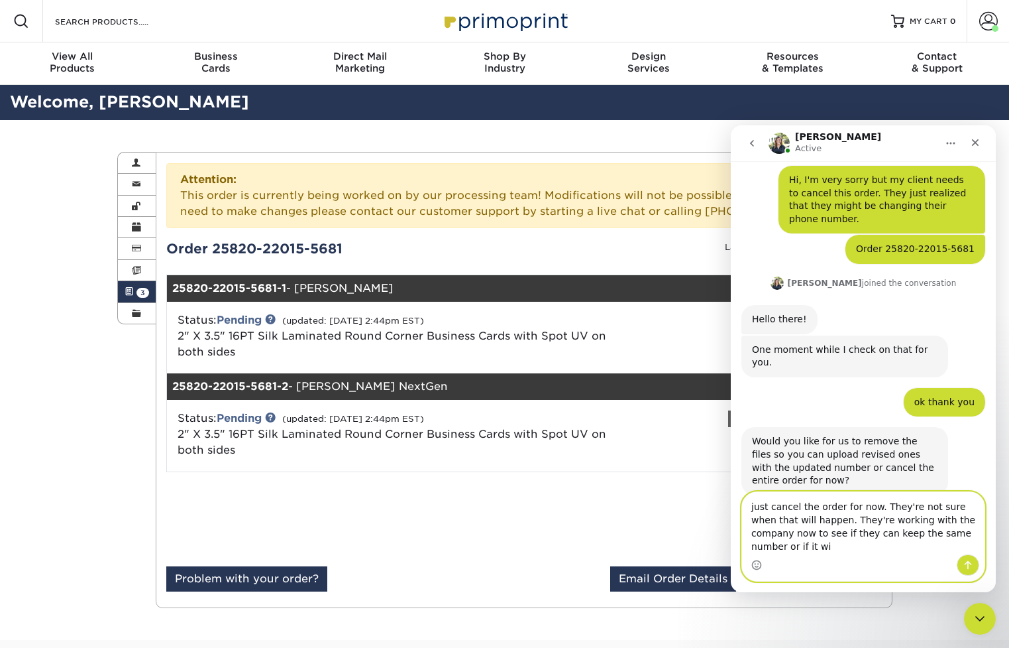
scroll to position [49, 0]
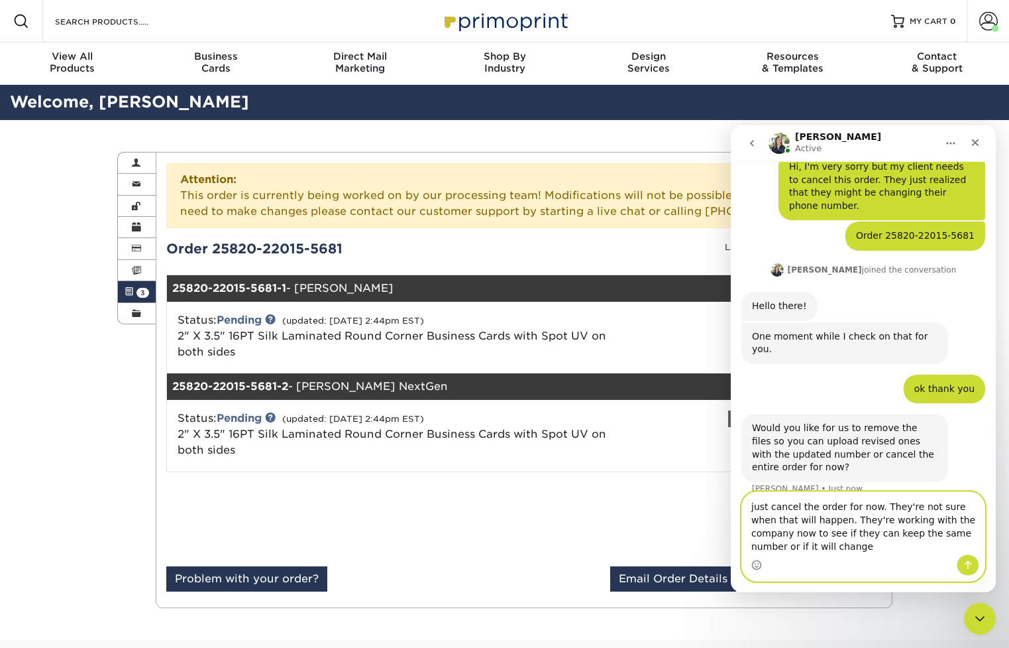
type textarea "just cancel the order for now. They're not sure when that will happen. They're …"
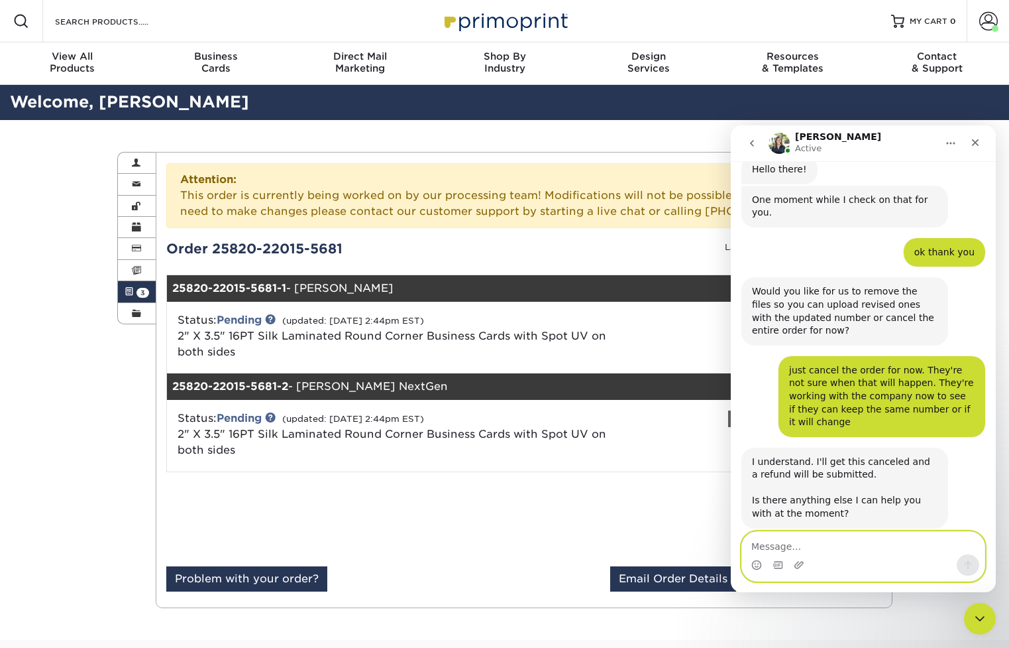
scroll to position [188, 0]
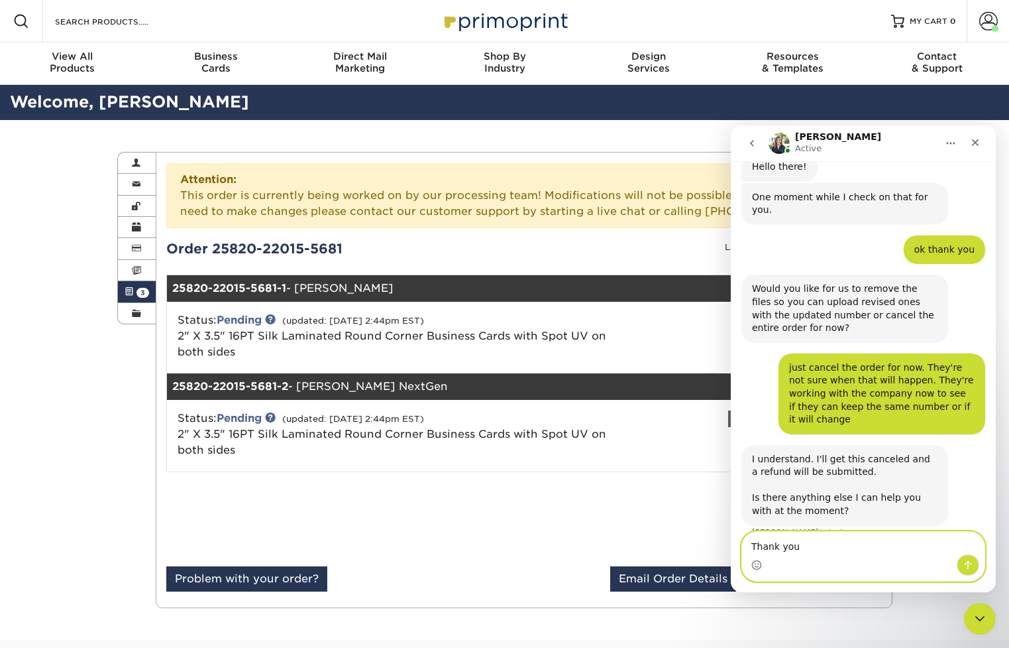
type textarea "Thank you"
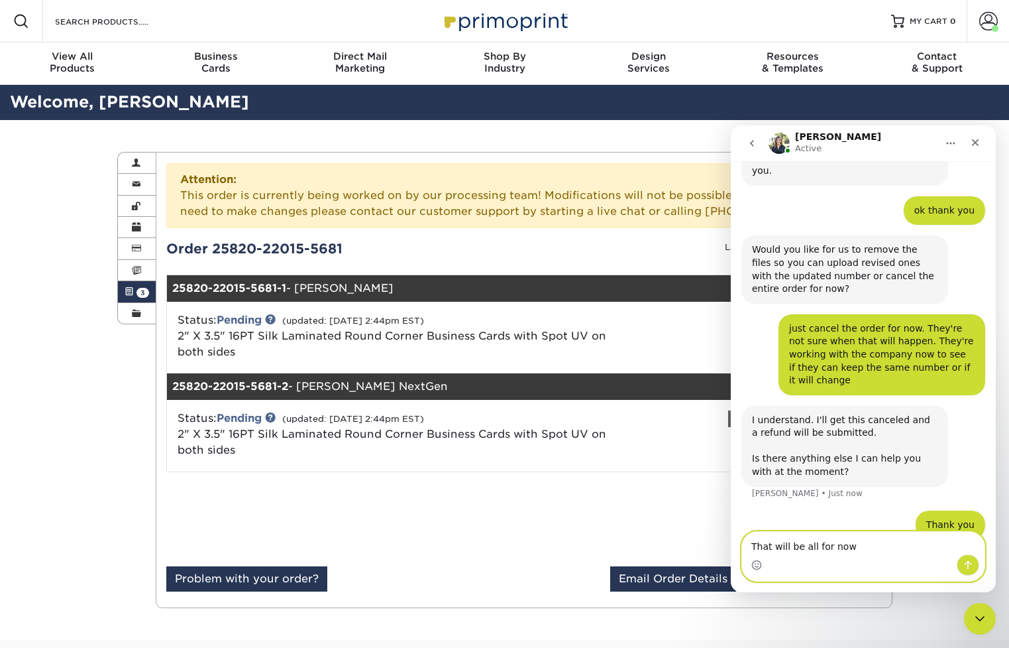
type textarea "That will be all for now"
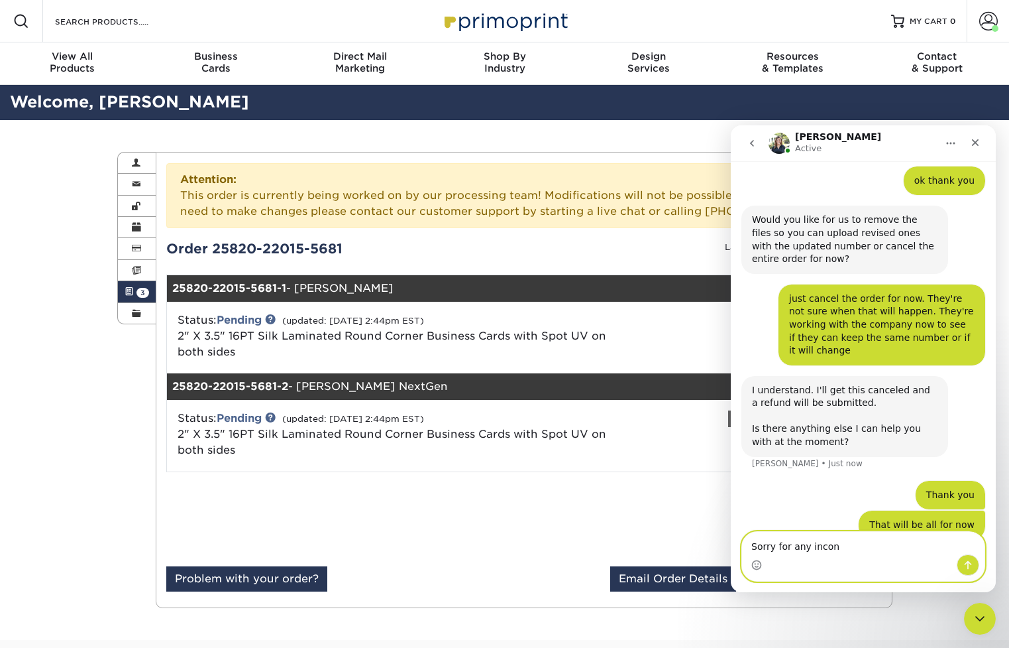
type textarea "Sorry for any inconvenience"
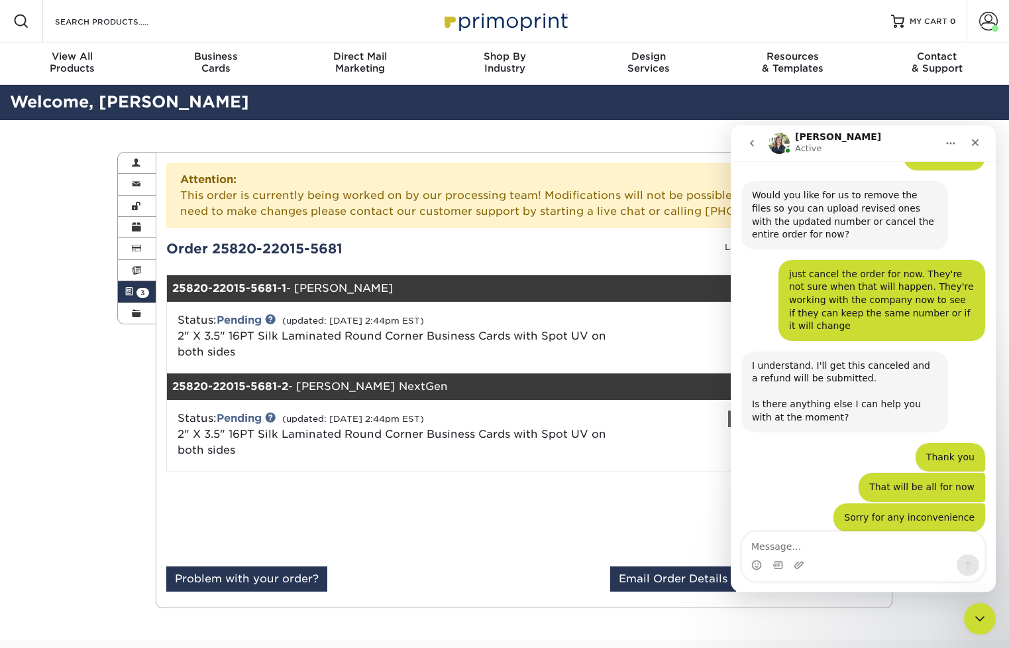
scroll to position [339, 0]
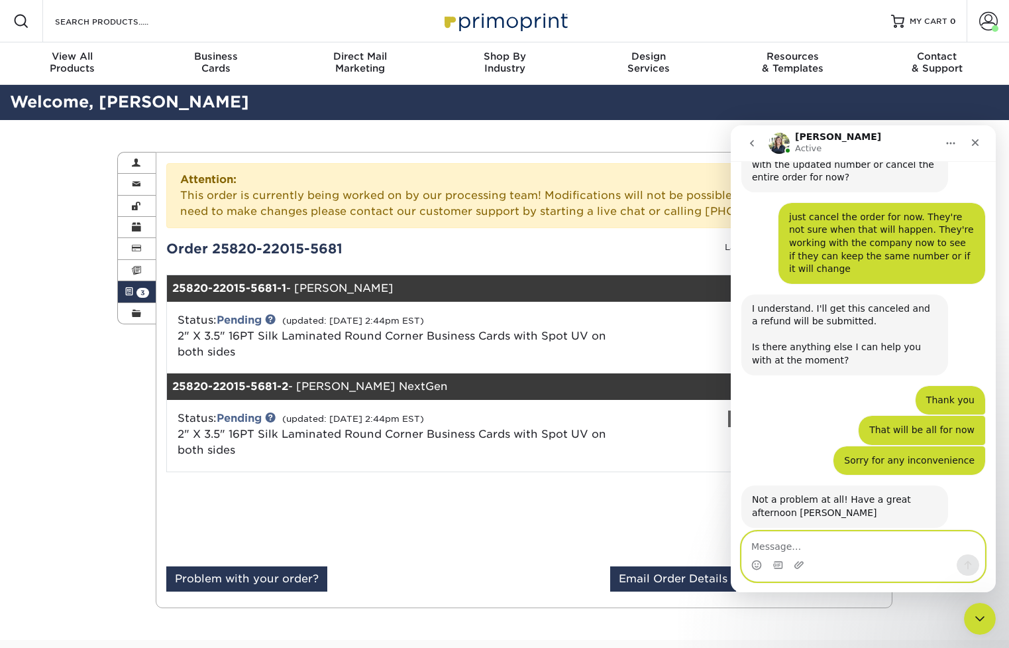
click at [820, 550] on textarea "Message…" at bounding box center [863, 543] width 243 height 23
type textarea "Thank you. You as well"
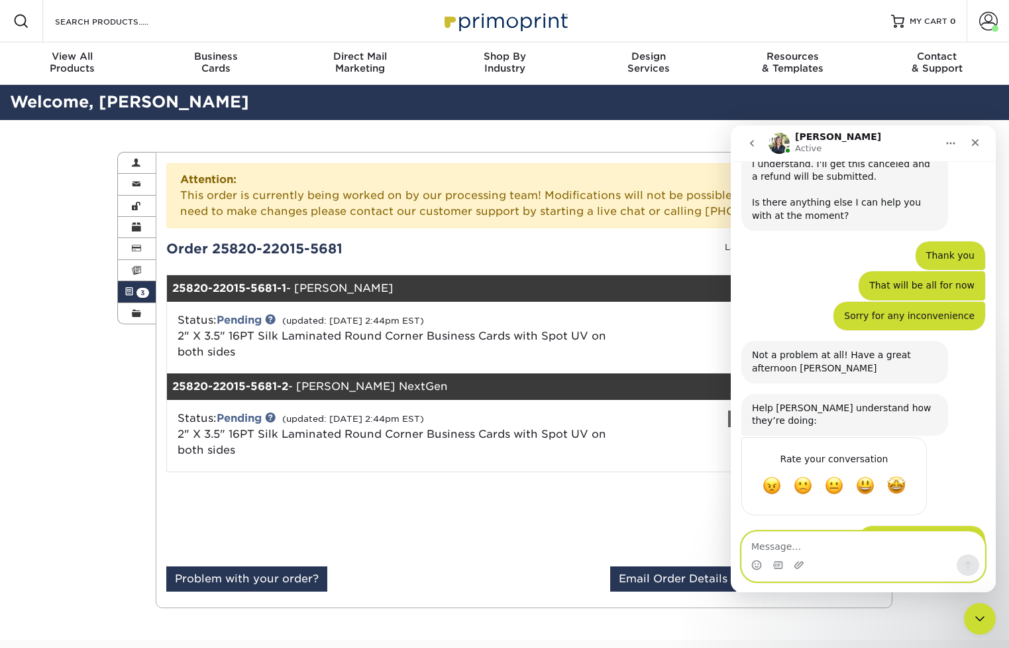
scroll to position [483, 0]
click at [896, 473] on span "Amazing" at bounding box center [897, 485] width 24 height 24
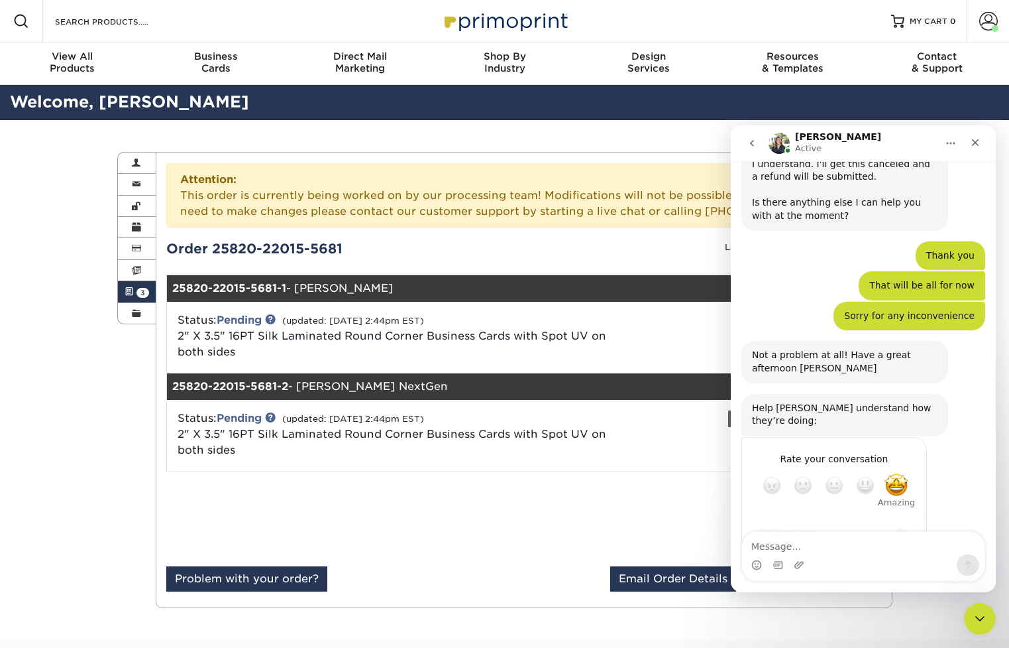
scroll to position [519, 0]
